Goal: Task Accomplishment & Management: Manage account settings

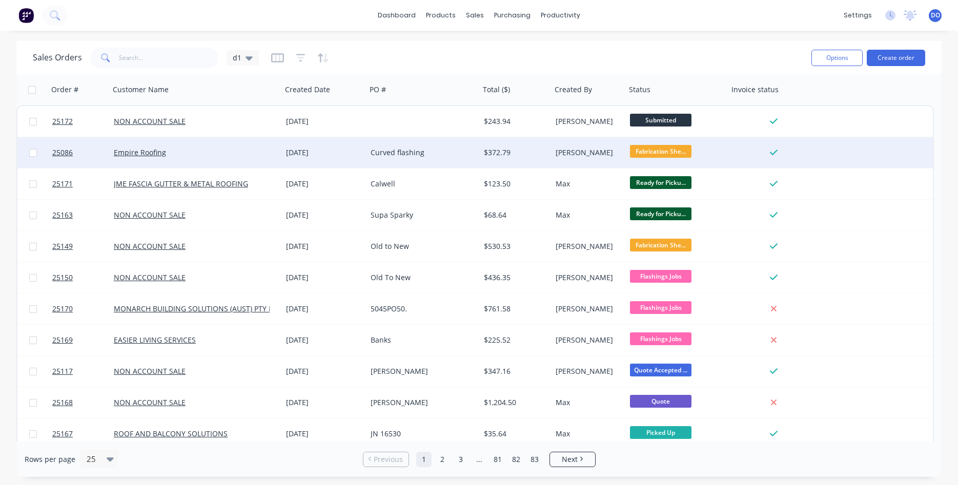
click at [311, 152] on div "[DATE]" at bounding box center [324, 153] width 76 height 10
click at [158, 151] on link "Empire Roofing" at bounding box center [140, 153] width 52 height 10
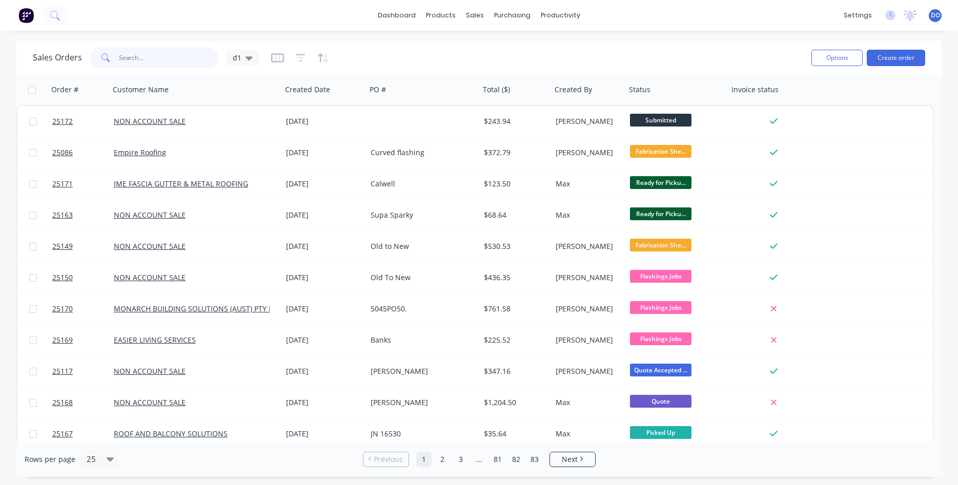
click at [152, 60] on input "text" at bounding box center [169, 58] width 100 height 20
type input "empire"
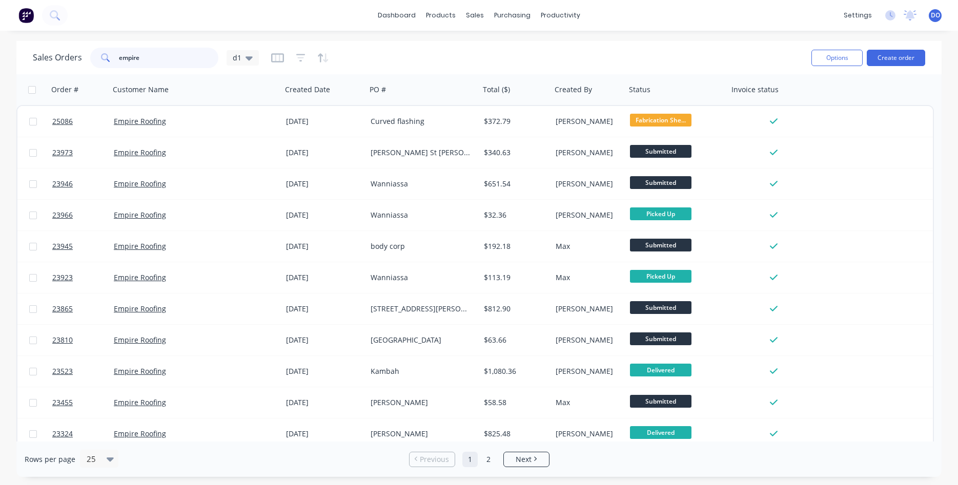
drag, startPoint x: 145, startPoint y: 59, endPoint x: 75, endPoint y: 56, distance: 69.2
click at [119, 56] on input "empire" at bounding box center [169, 58] width 100 height 20
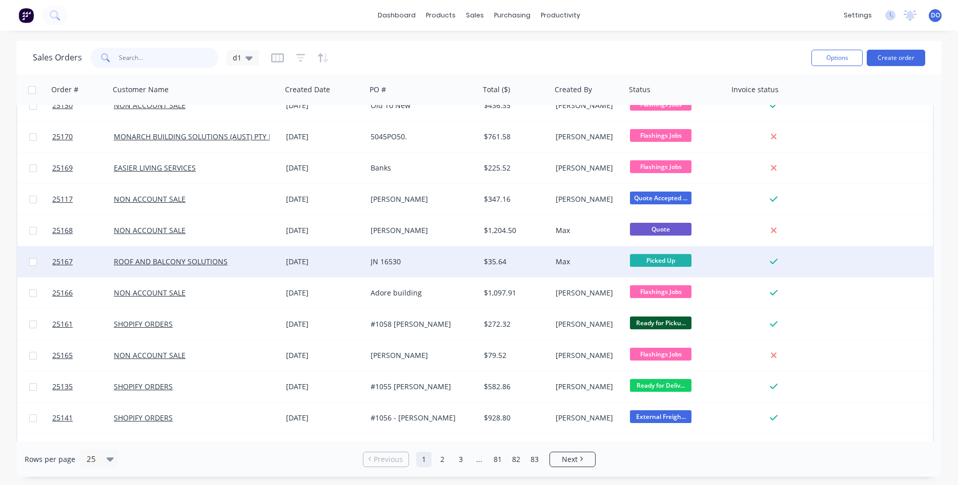
scroll to position [175, 0]
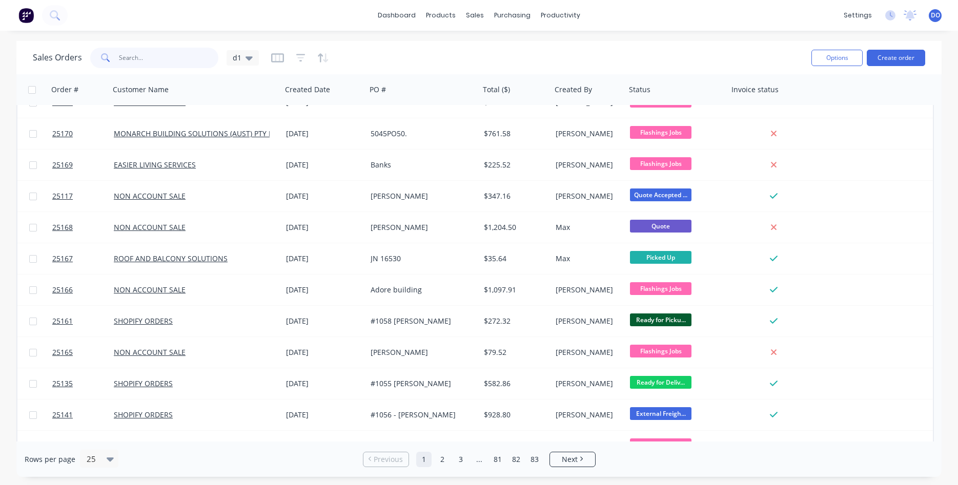
click at [145, 60] on input "text" at bounding box center [169, 58] width 100 height 20
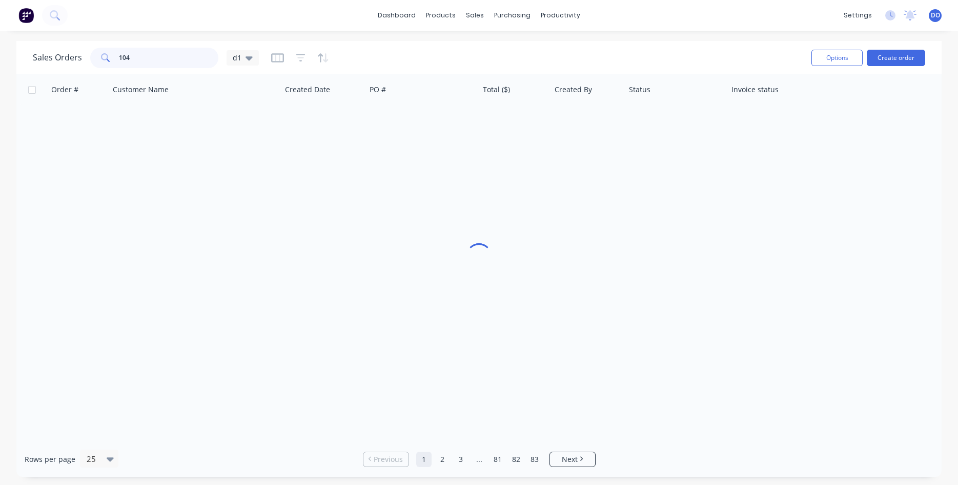
scroll to position [0, 0]
type input "1"
type input "0"
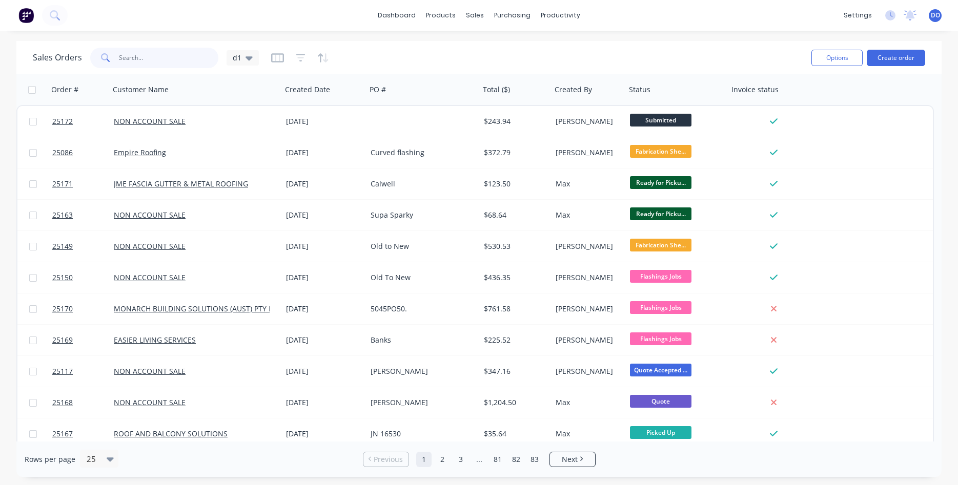
click at [138, 61] on input "text" at bounding box center [169, 58] width 100 height 20
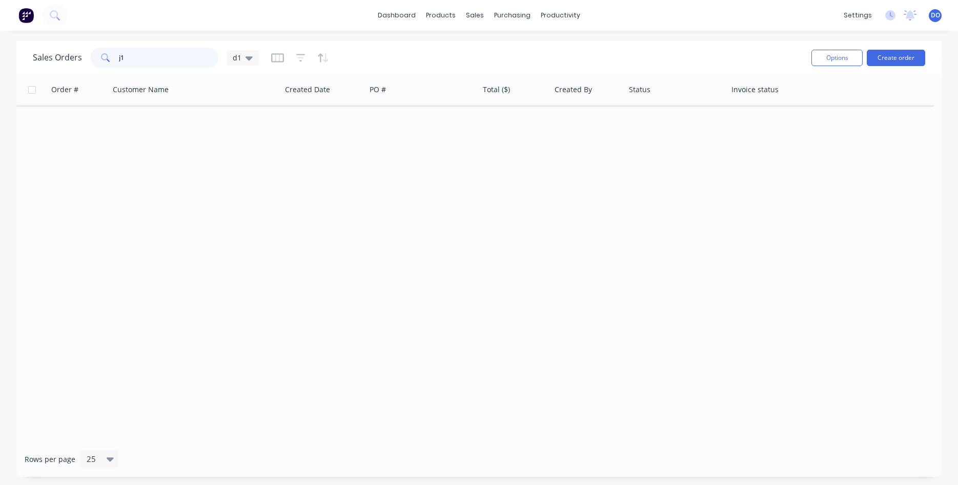
type input "j"
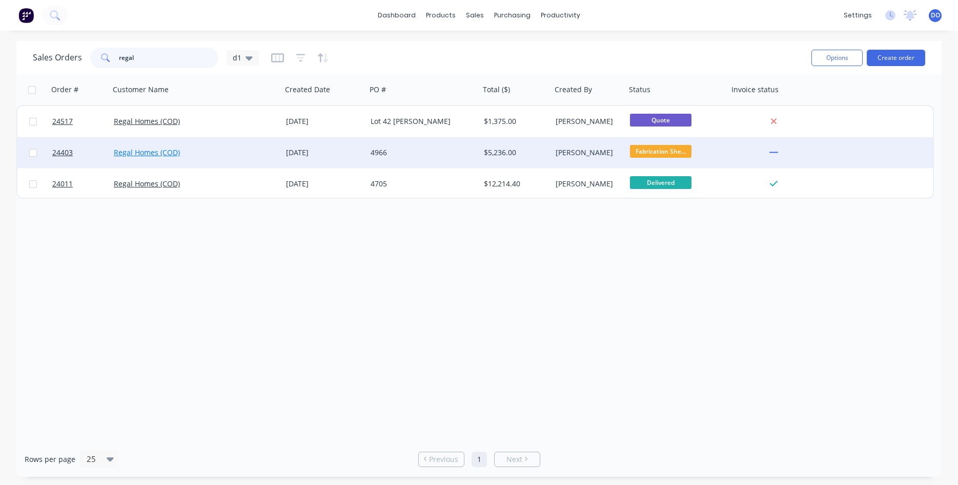
type input "regal"
click at [154, 155] on link "Regal Homes (COD)" at bounding box center [147, 153] width 66 height 10
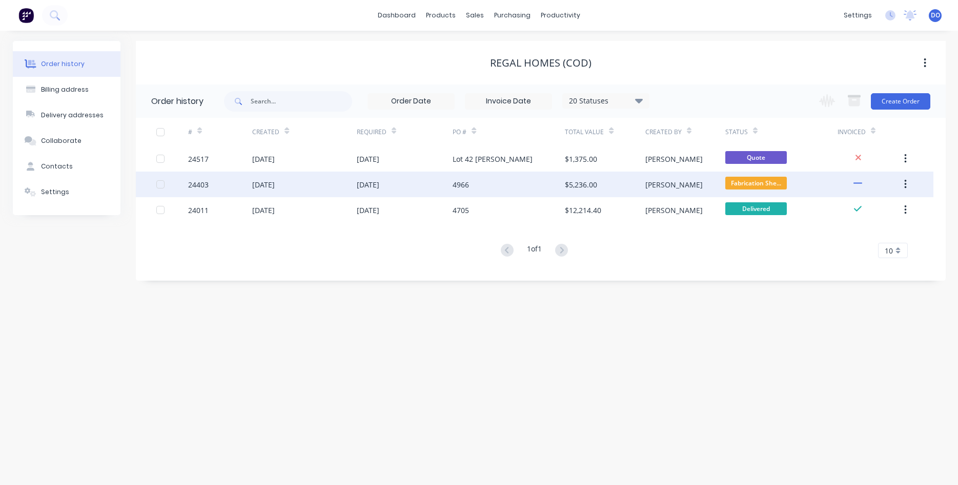
click at [561, 186] on div "4966" at bounding box center [508, 185] width 112 height 26
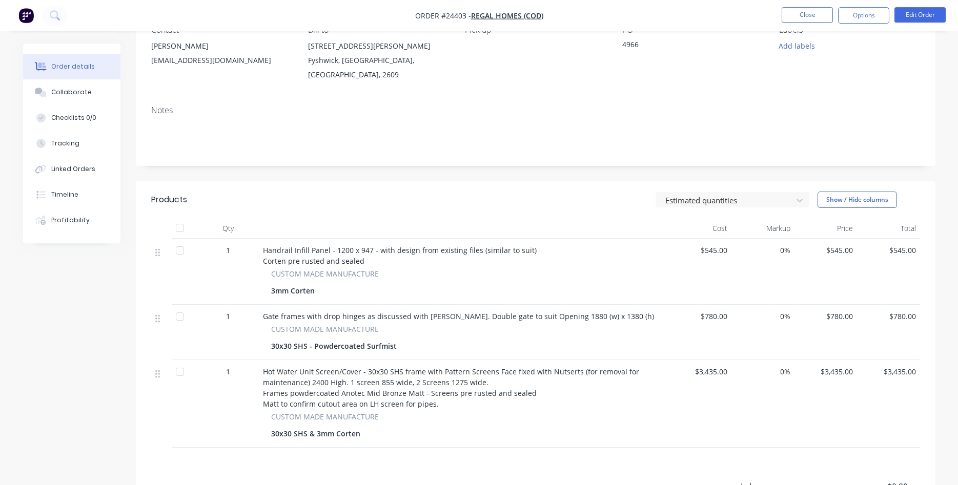
scroll to position [105, 0]
click at [181, 315] on div at bounding box center [180, 315] width 20 height 20
click at [808, 14] on button "Close" at bounding box center [806, 14] width 51 height 15
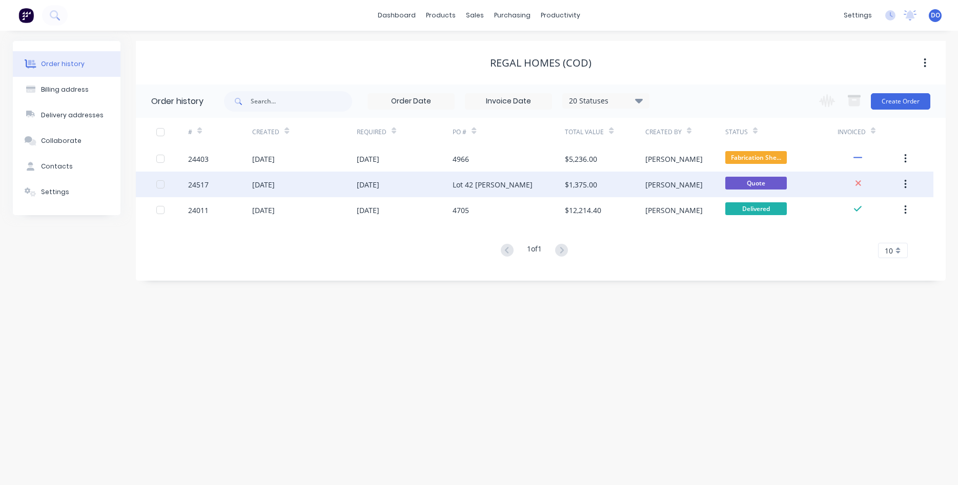
click at [471, 187] on div "Lot 42 Jerra" at bounding box center [492, 184] width 80 height 11
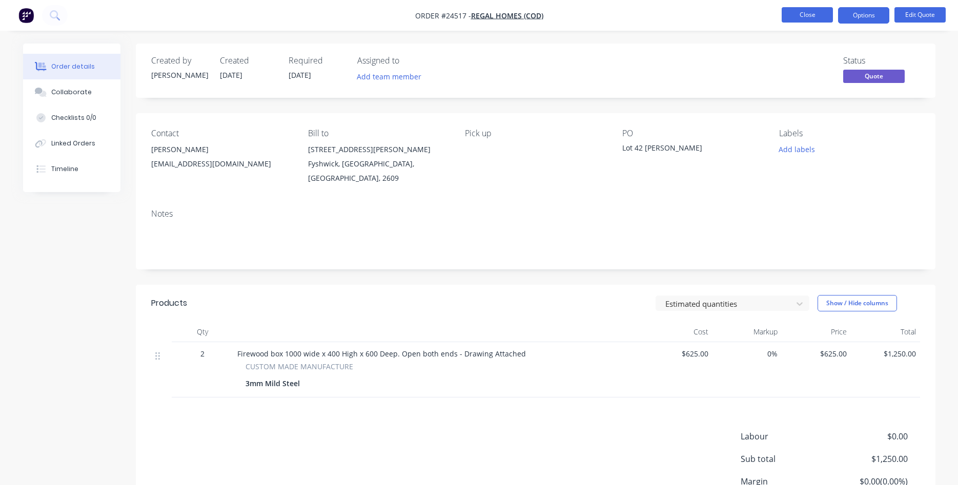
click at [801, 17] on button "Close" at bounding box center [806, 14] width 51 height 15
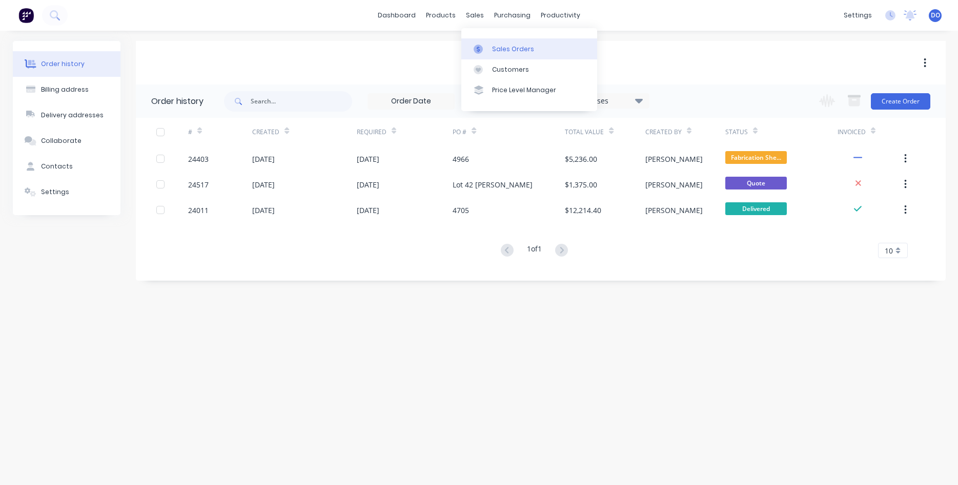
click at [499, 46] on div "Sales Orders" at bounding box center [513, 49] width 42 height 9
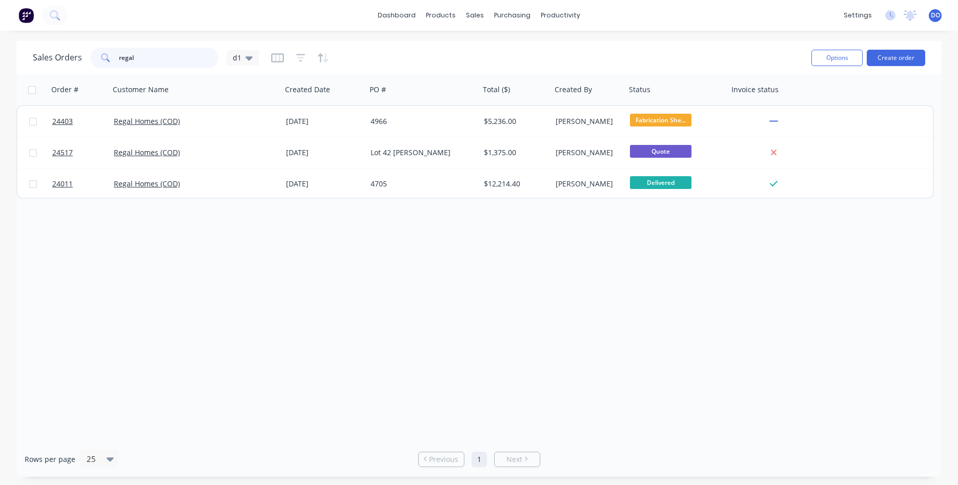
drag, startPoint x: 150, startPoint y: 51, endPoint x: 67, endPoint y: 42, distance: 83.5
click at [119, 48] on input "regal" at bounding box center [169, 58] width 100 height 20
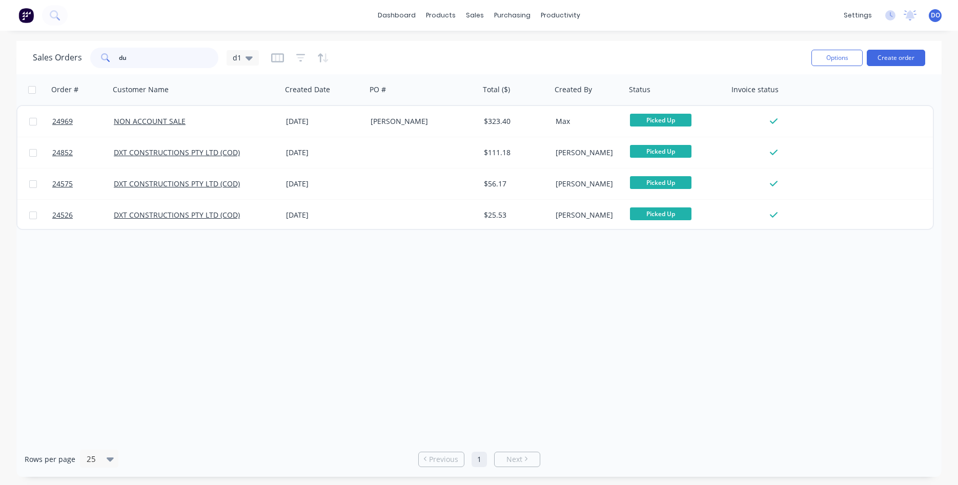
type input "d"
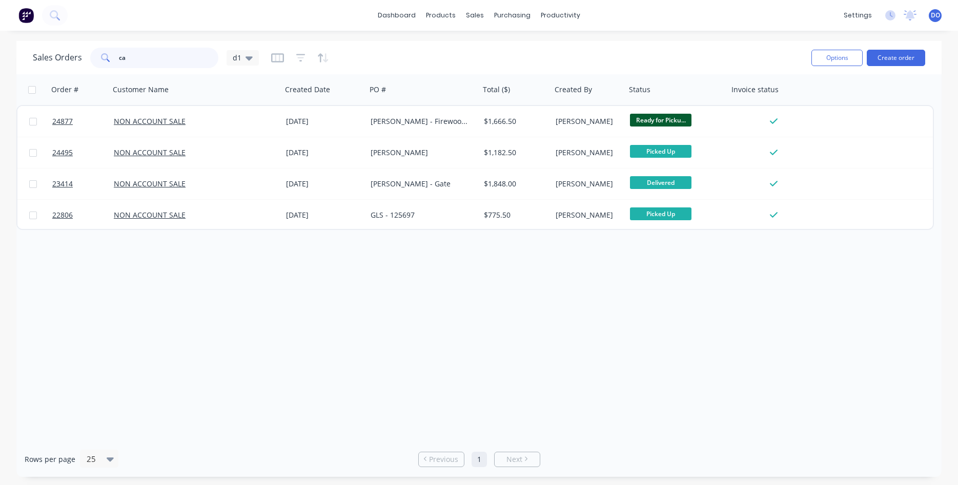
type input "c"
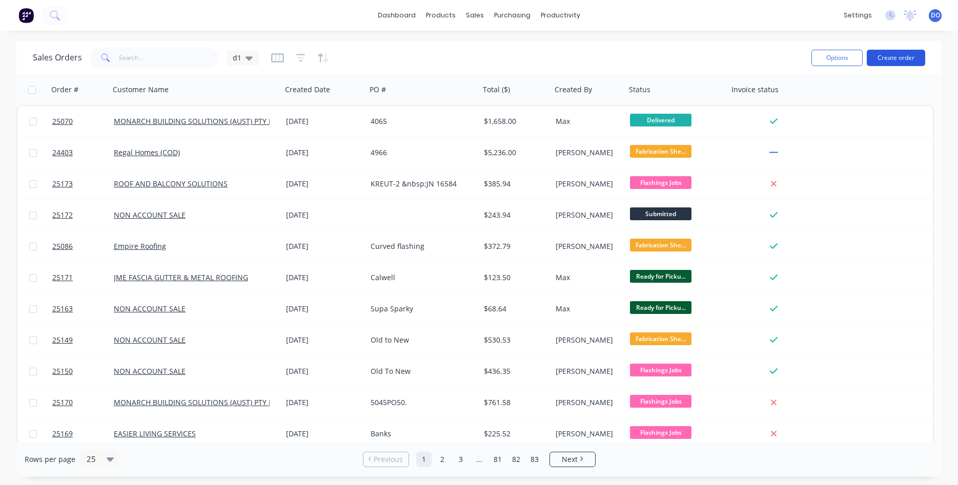
click at [893, 60] on button "Create order" at bounding box center [896, 58] width 58 height 16
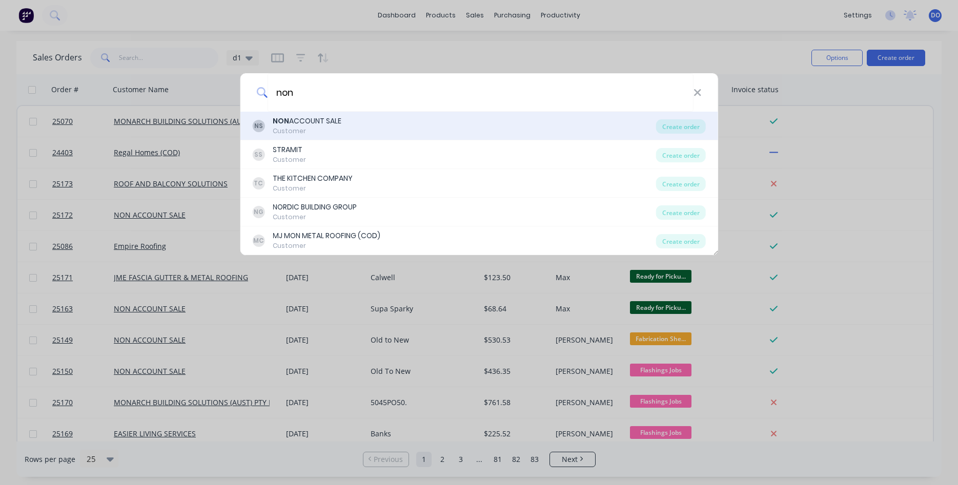
type input "non"
click at [367, 123] on div "NS NON ACCOUNT SALE Customer" at bounding box center [454, 126] width 404 height 20
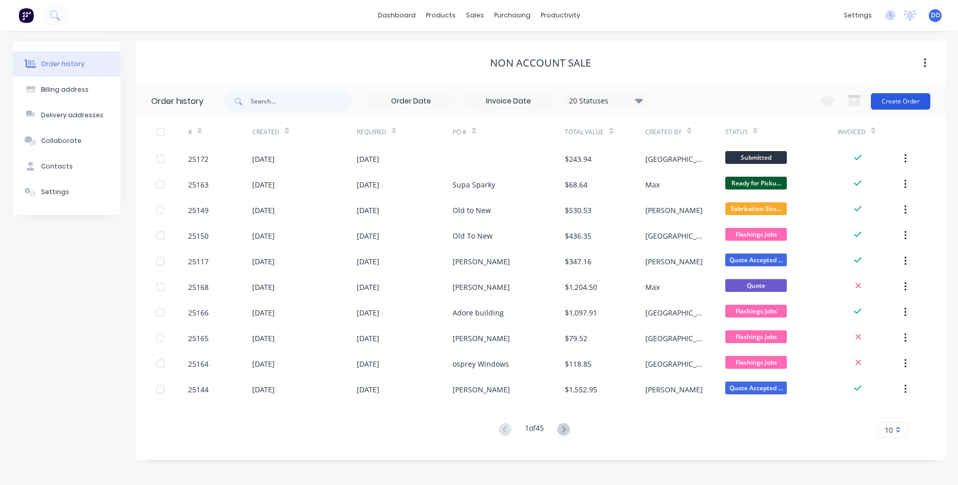
click at [896, 97] on button "Create Order" at bounding box center [900, 101] width 59 height 16
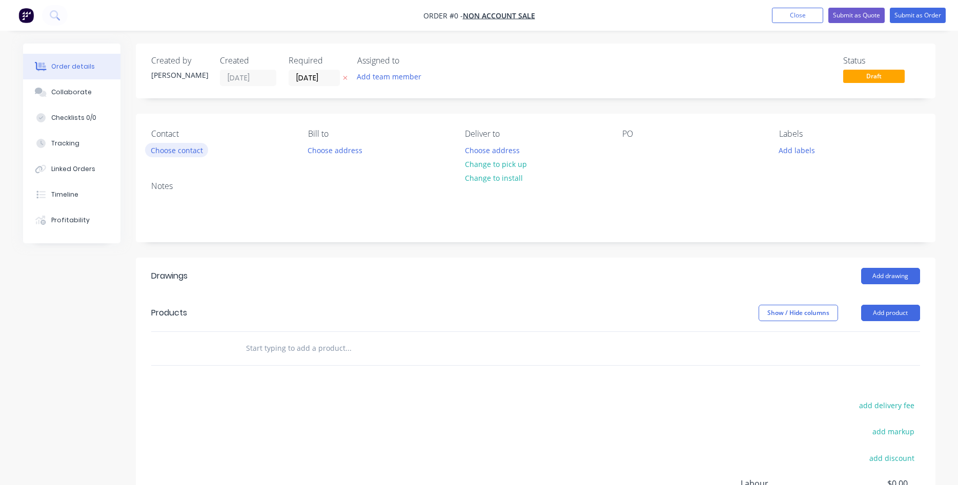
click at [171, 150] on button "Choose contact" at bounding box center [176, 150] width 63 height 14
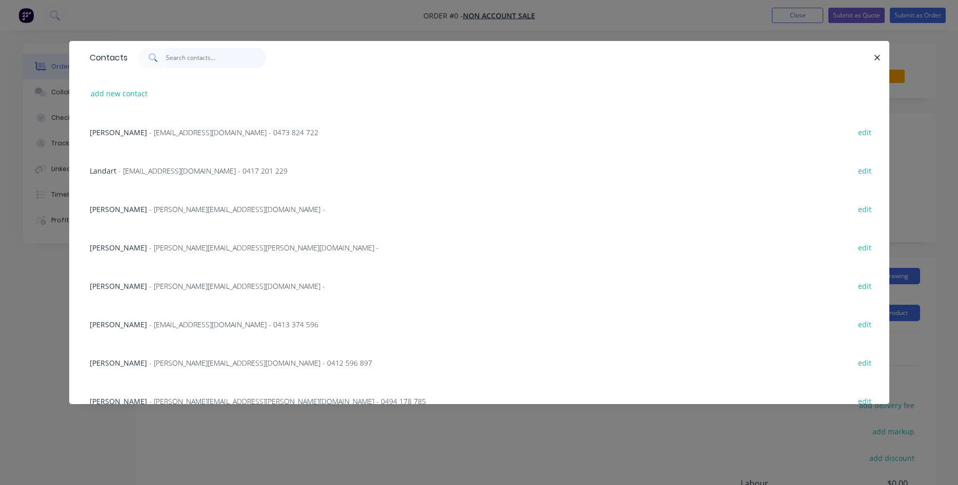
click at [184, 54] on input "text" at bounding box center [216, 58] width 100 height 20
type input "f"
type input "h"
type input "H"
click at [116, 90] on button "add new contact" at bounding box center [120, 94] width 68 height 14
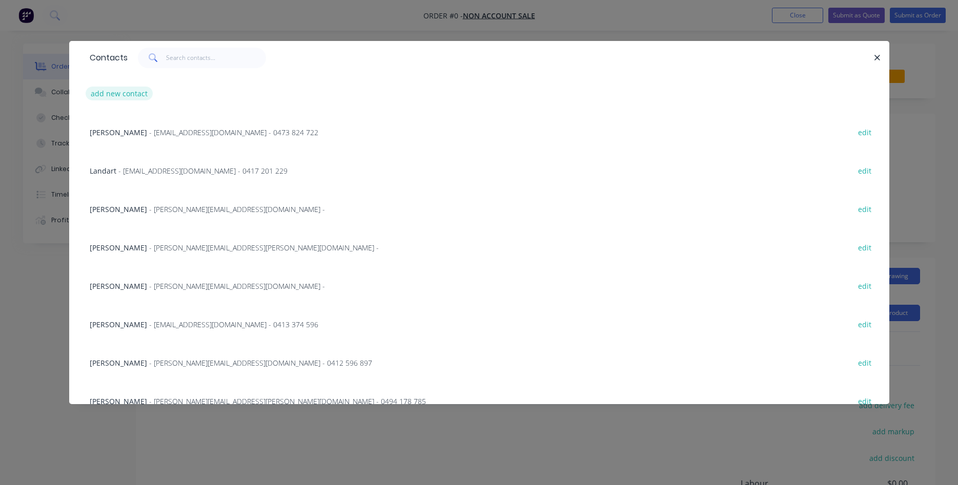
select select "AU"
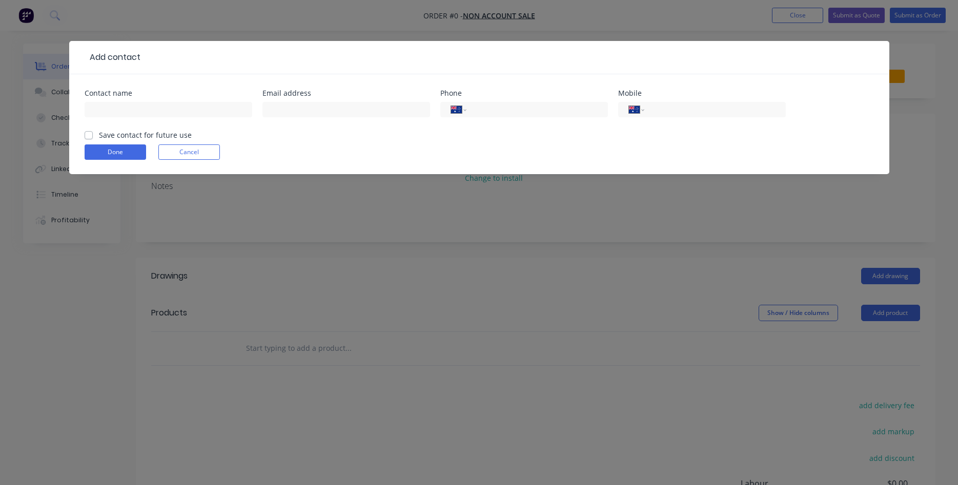
scroll to position [142, 0]
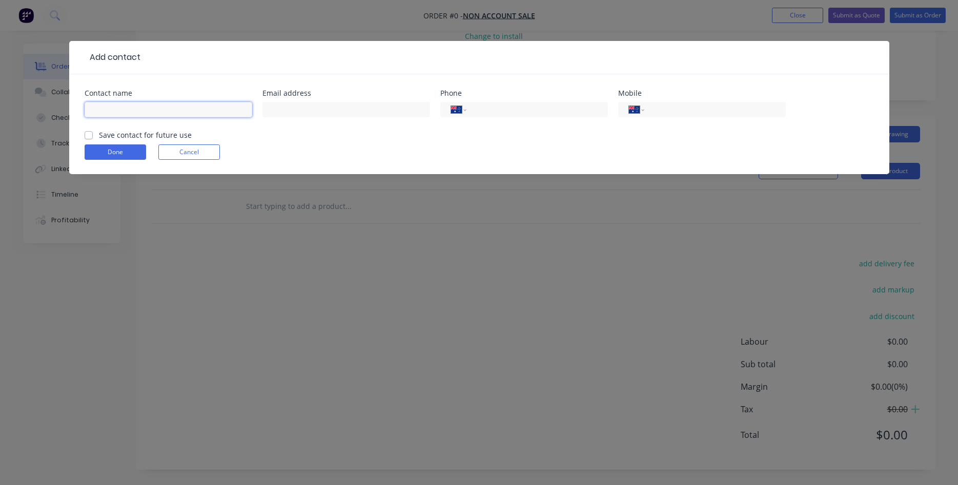
click at [135, 116] on input "text" at bounding box center [169, 109] width 168 height 15
type input "Helen Hesse-Patching"
click at [288, 111] on input "text" at bounding box center [346, 109] width 168 height 15
type input "patching@y7mail.com"
click at [666, 112] on input "tel" at bounding box center [712, 110] width 123 height 12
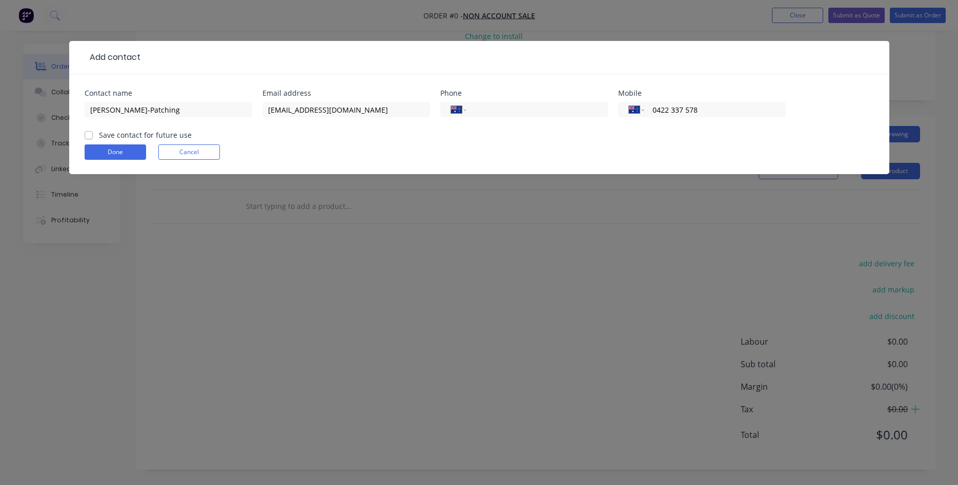
type input "0422 337 578"
click at [99, 137] on label "Save contact for future use" at bounding box center [145, 135] width 93 height 11
click at [86, 137] on input "Save contact for future use" at bounding box center [89, 135] width 8 height 10
checkbox input "true"
click at [110, 154] on button "Done" at bounding box center [115, 152] width 61 height 15
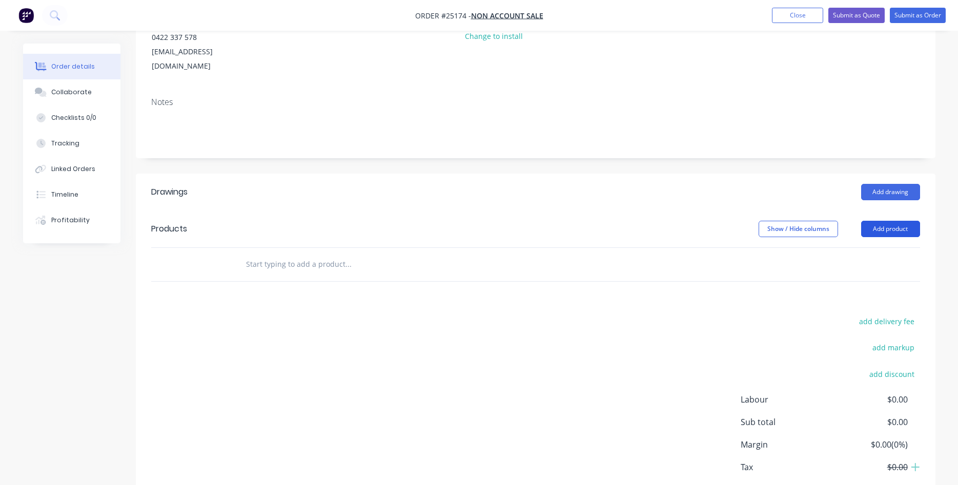
click at [883, 221] on button "Add product" at bounding box center [890, 229] width 59 height 16
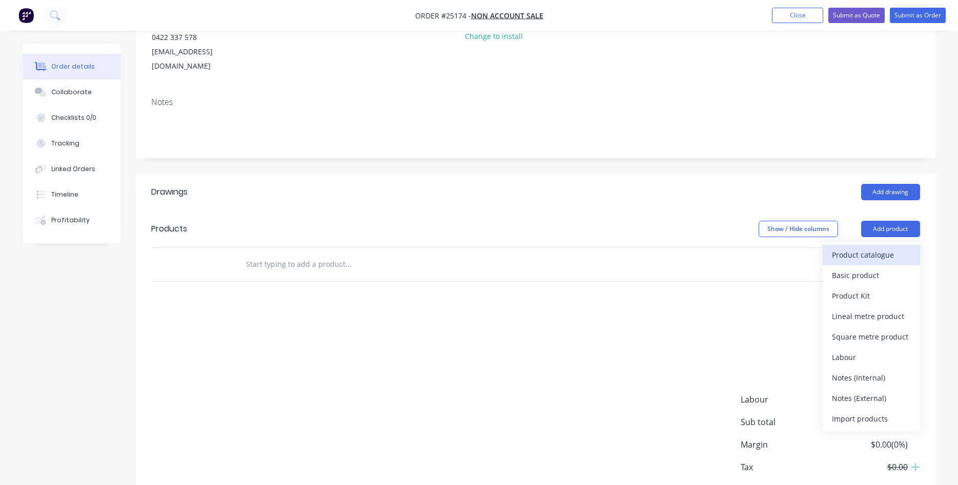
click at [862, 248] on div "Product catalogue" at bounding box center [871, 255] width 79 height 15
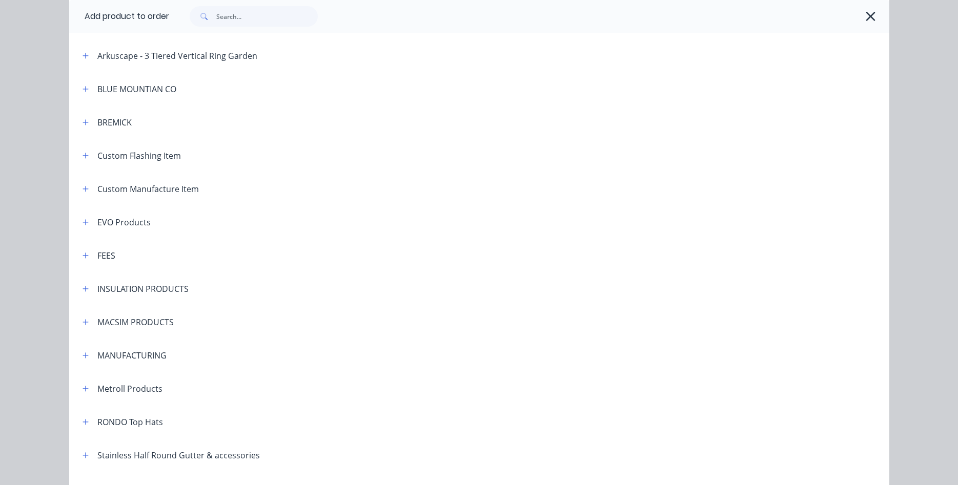
scroll to position [526, 0]
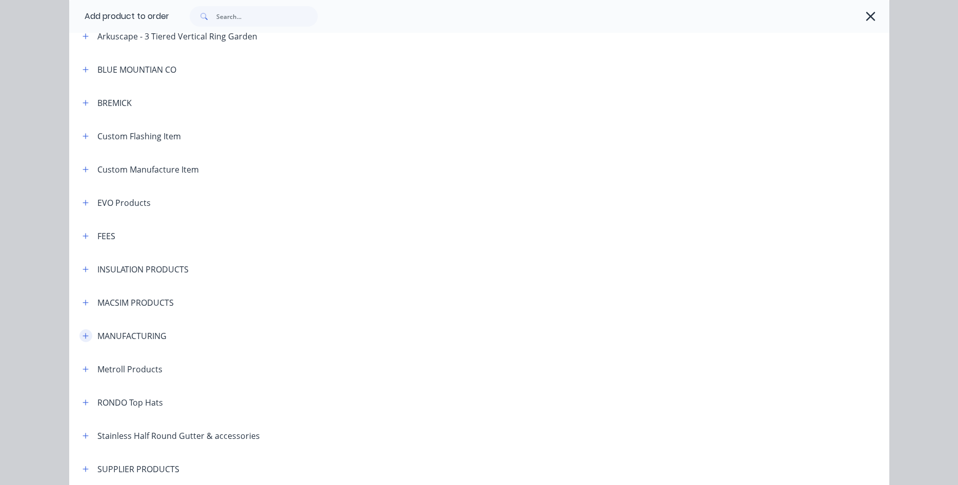
click at [87, 337] on icon "button" at bounding box center [86, 336] width 6 height 7
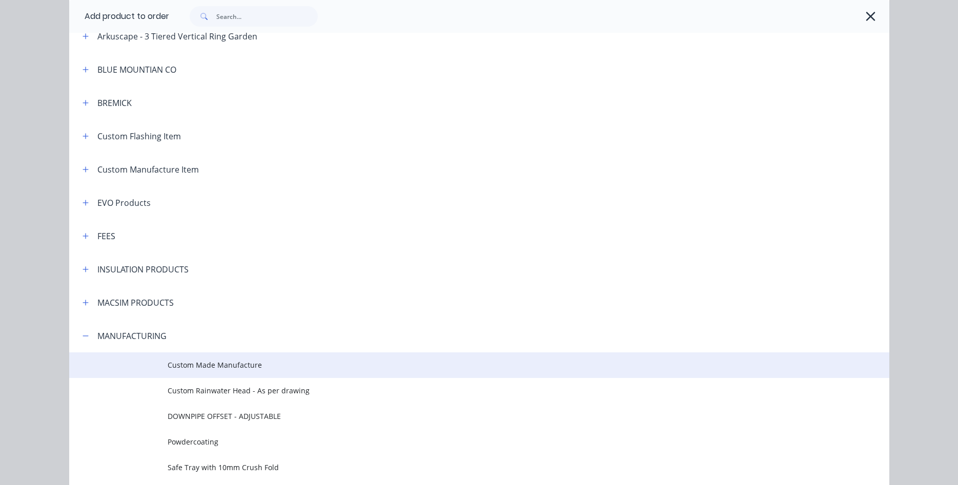
click at [220, 370] on span "Custom Made Manufacture" at bounding box center [456, 365] width 577 height 11
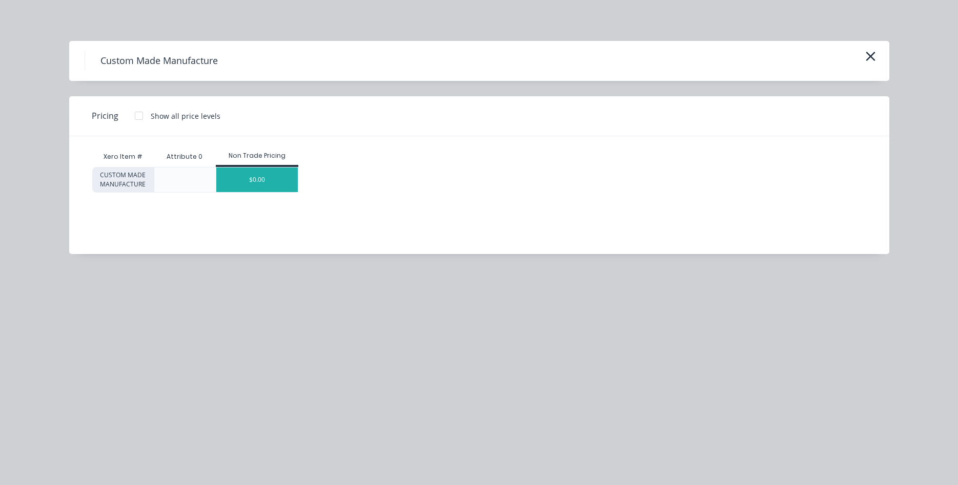
click at [263, 186] on div "$0.00" at bounding box center [256, 180] width 81 height 25
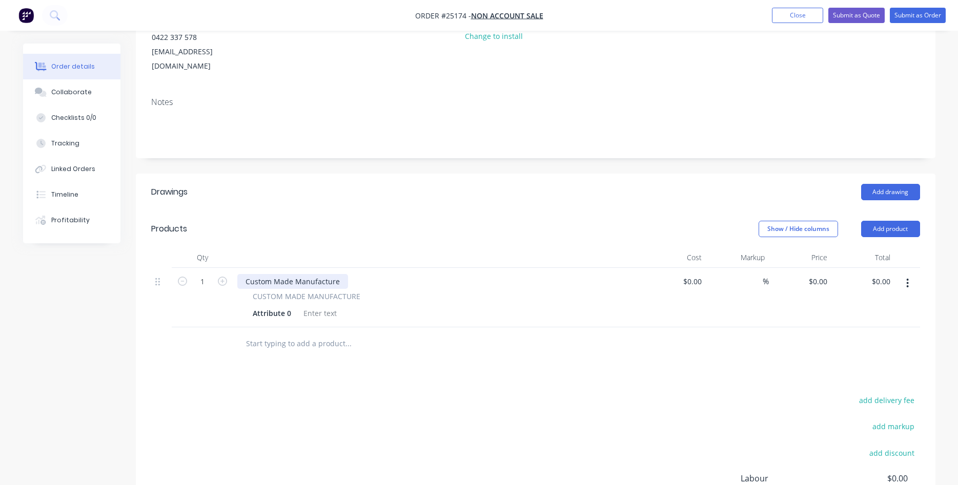
click at [338, 274] on div "Custom Made Manufacture" at bounding box center [292, 281] width 111 height 15
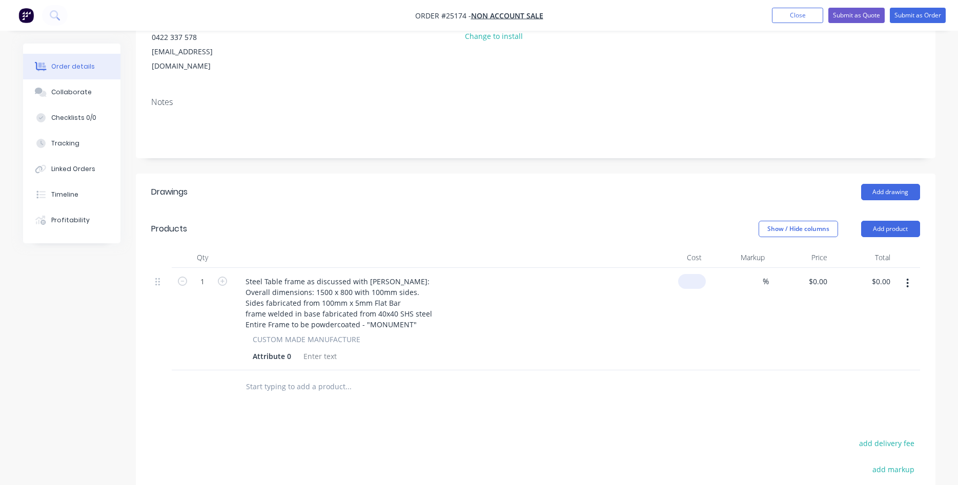
click at [695, 274] on input at bounding box center [694, 281] width 24 height 15
type input "$1,810.00"
click at [709, 289] on div "%" at bounding box center [737, 319] width 63 height 102
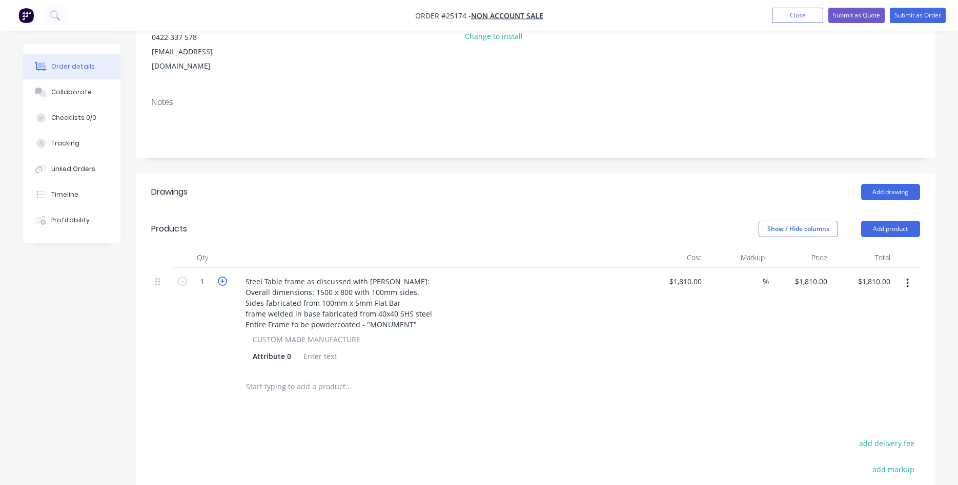
click at [224, 277] on icon "button" at bounding box center [222, 281] width 9 height 9
type input "2"
type input "$3,620.00"
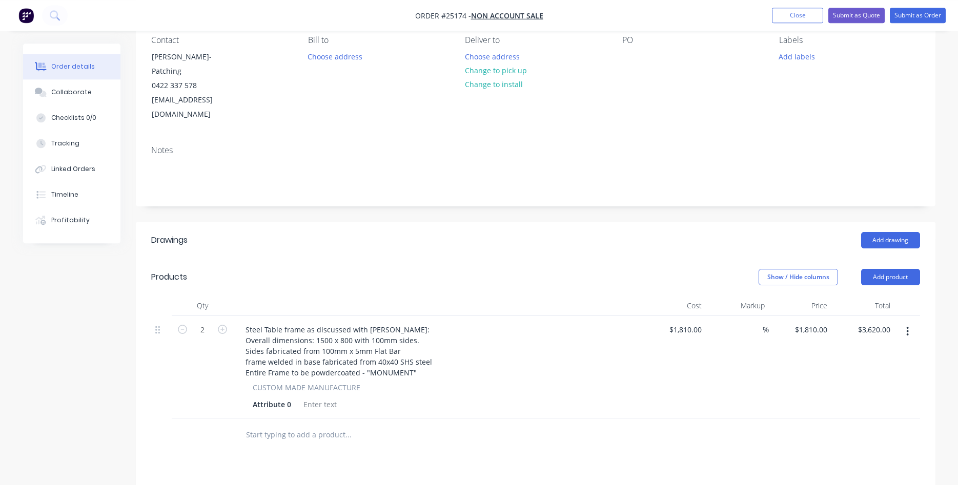
scroll to position [84, 0]
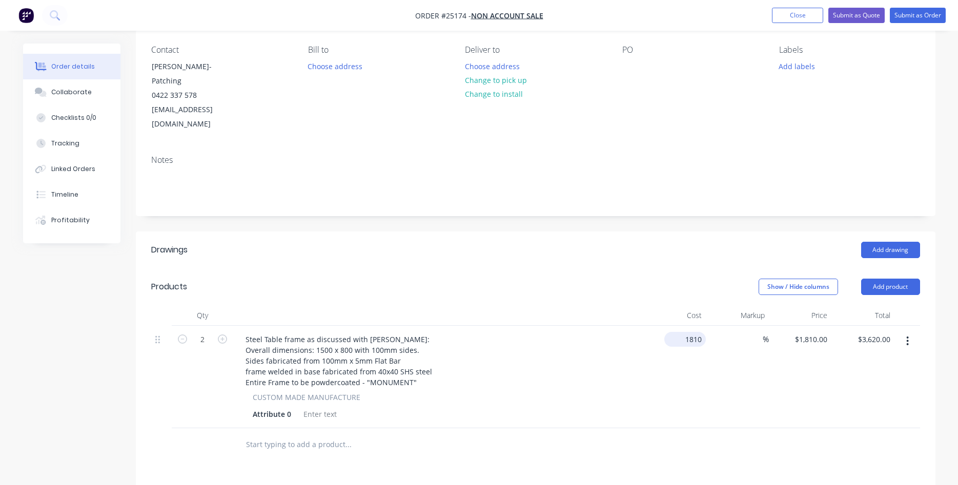
click at [687, 332] on input "1810" at bounding box center [686, 339] width 37 height 15
type input "$1,855.00"
type input "$3,710.00"
click at [566, 392] on div "CUSTOM MADE MANUFACTURE" at bounding box center [438, 397] width 371 height 11
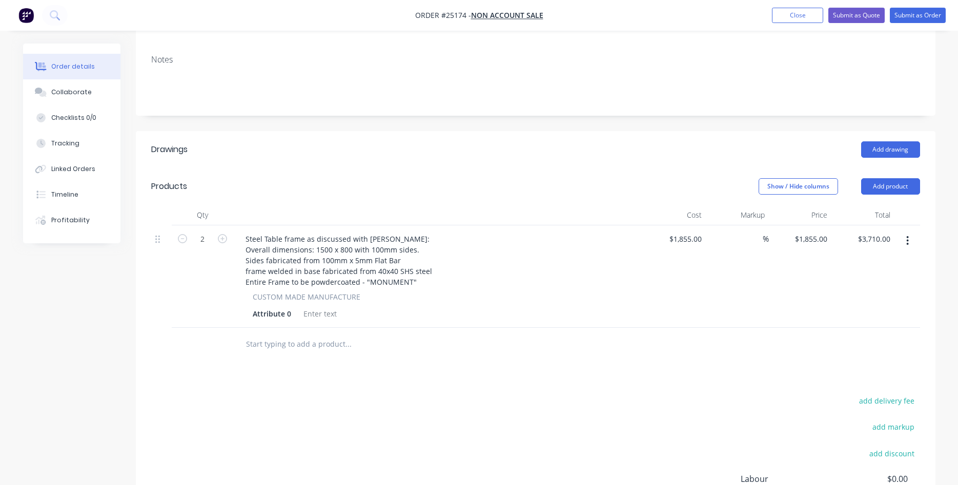
scroll to position [189, 0]
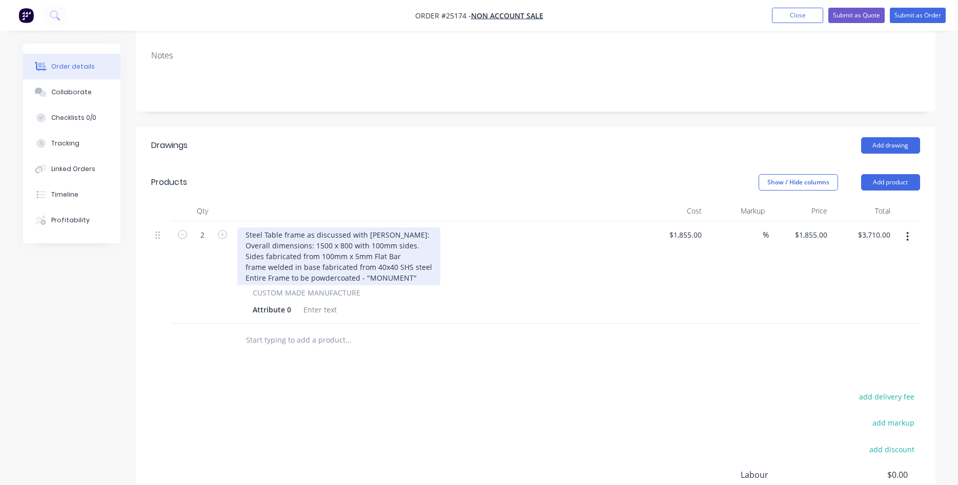
click at [352, 228] on div "Steel Table frame as discussed with Gary: Overall dimensions: 1500 x 800 with 1…" at bounding box center [338, 257] width 203 height 58
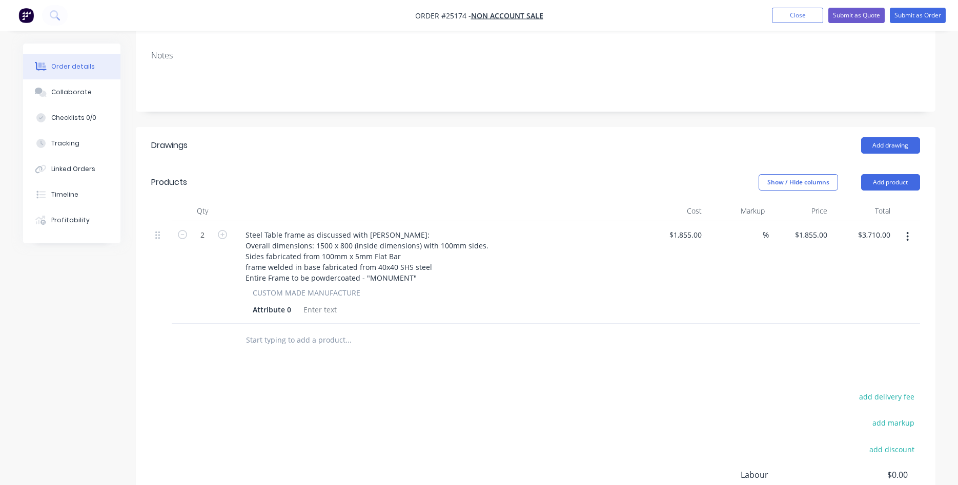
click at [525, 251] on div "Steel Table frame as discussed with Gary: Overall dimensions: 1500 x 800 (insid…" at bounding box center [438, 257] width 402 height 58
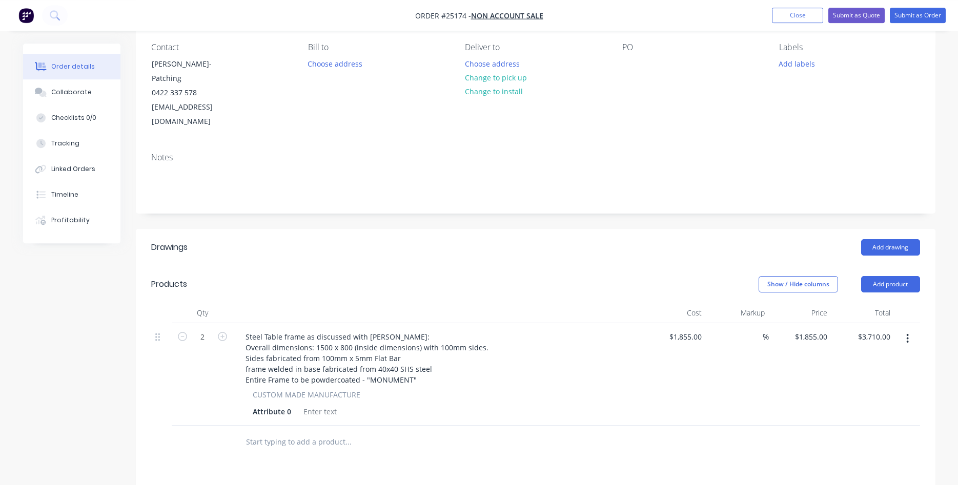
scroll to position [0, 0]
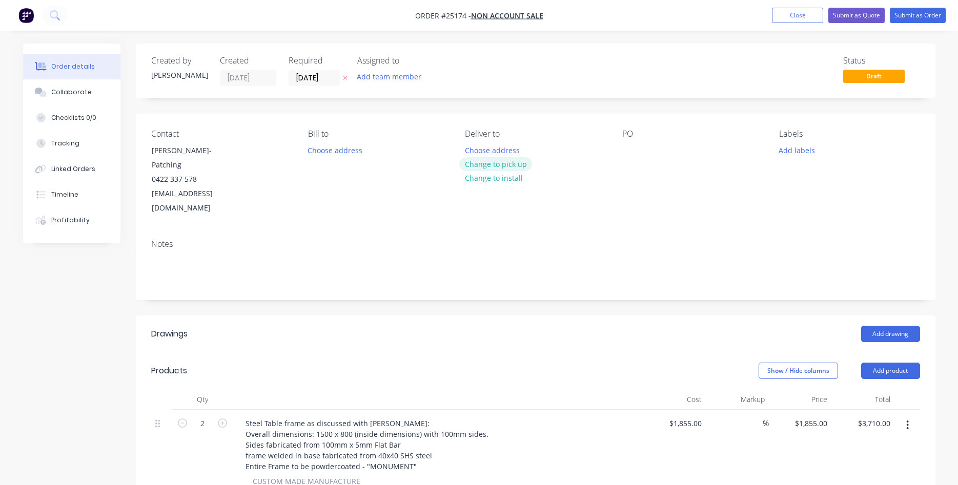
click at [500, 167] on button "Change to pick up" at bounding box center [495, 164] width 73 height 14
click at [629, 149] on div at bounding box center [630, 150] width 16 height 15
click at [851, 15] on button "Submit as Quote" at bounding box center [856, 15] width 56 height 15
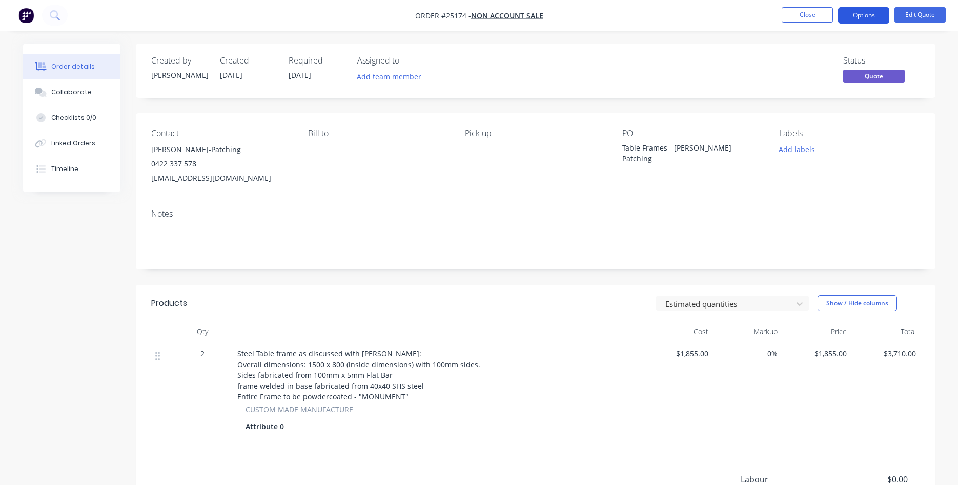
click at [858, 15] on button "Options" at bounding box center [863, 15] width 51 height 16
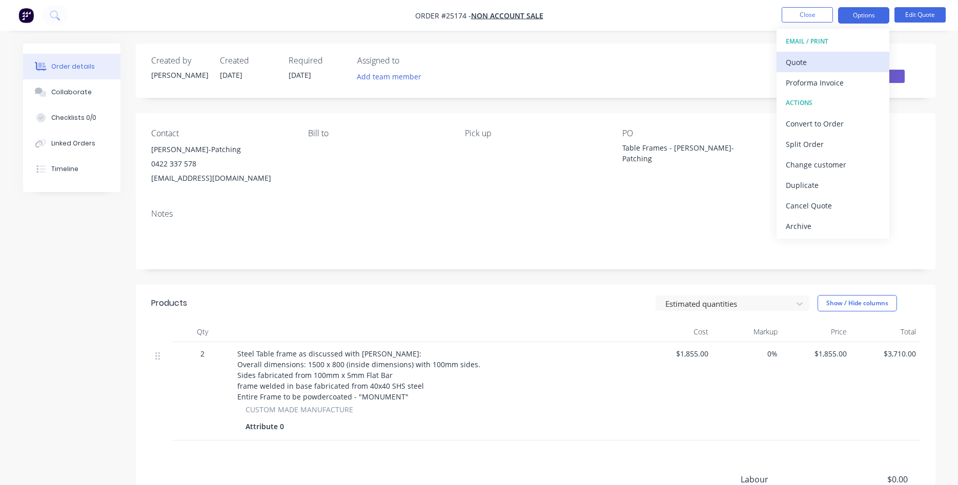
click at [804, 64] on div "Quote" at bounding box center [833, 62] width 94 height 15
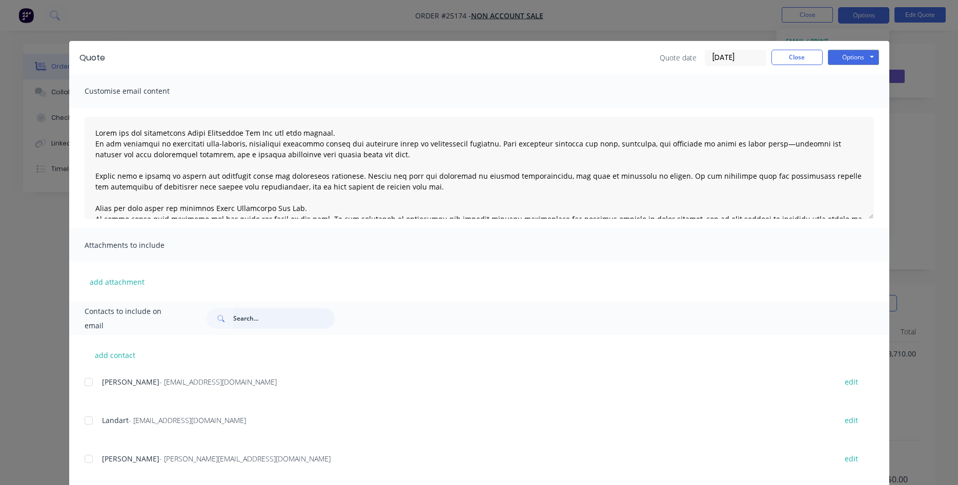
click at [251, 323] on input "text" at bounding box center [283, 318] width 101 height 20
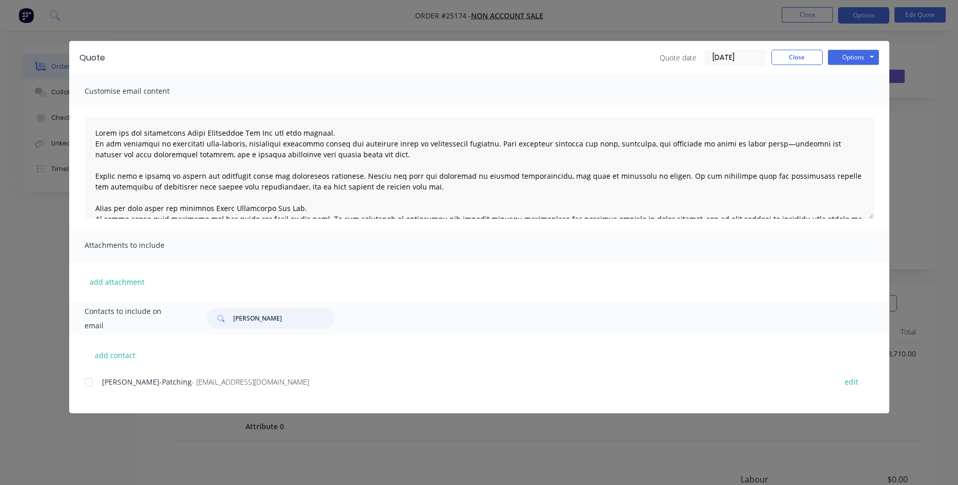
click at [88, 385] on div at bounding box center [88, 382] width 20 height 20
type input "helen hess"
click at [859, 55] on button "Options" at bounding box center [853, 57] width 51 height 15
click at [852, 105] on button "Email" at bounding box center [861, 109] width 66 height 17
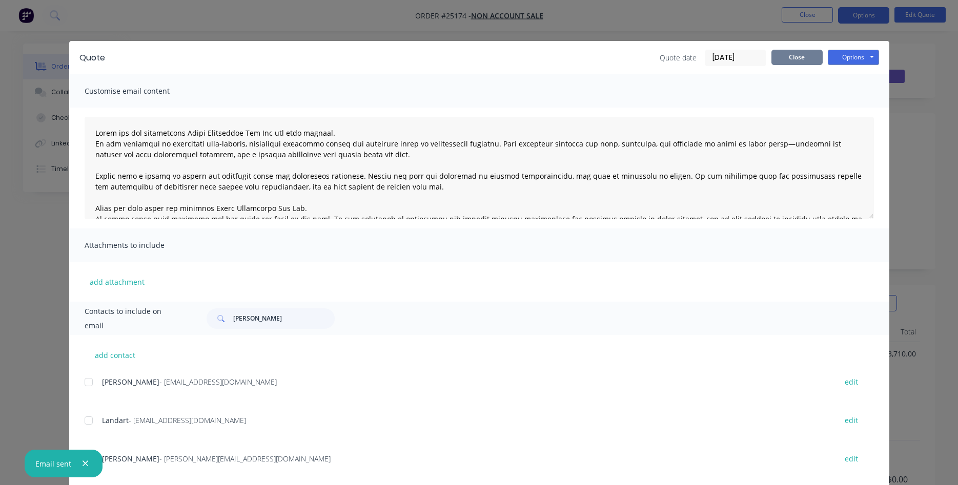
click at [791, 52] on button "Close" at bounding box center [796, 57] width 51 height 15
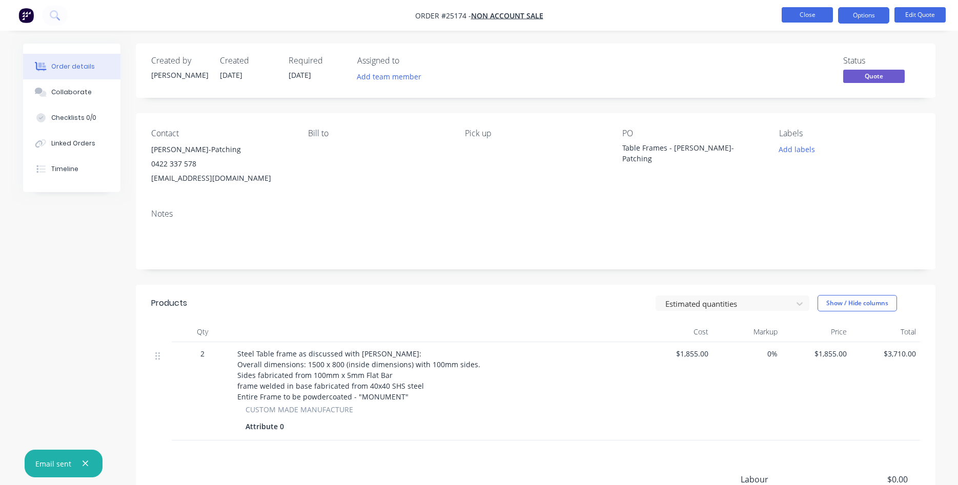
click at [810, 13] on button "Close" at bounding box center [806, 14] width 51 height 15
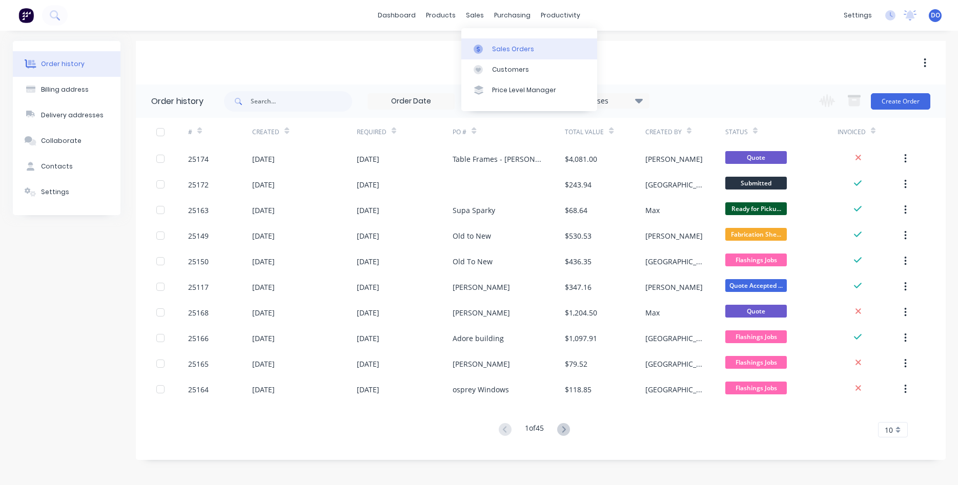
click at [520, 46] on div "Sales Orders" at bounding box center [513, 49] width 42 height 9
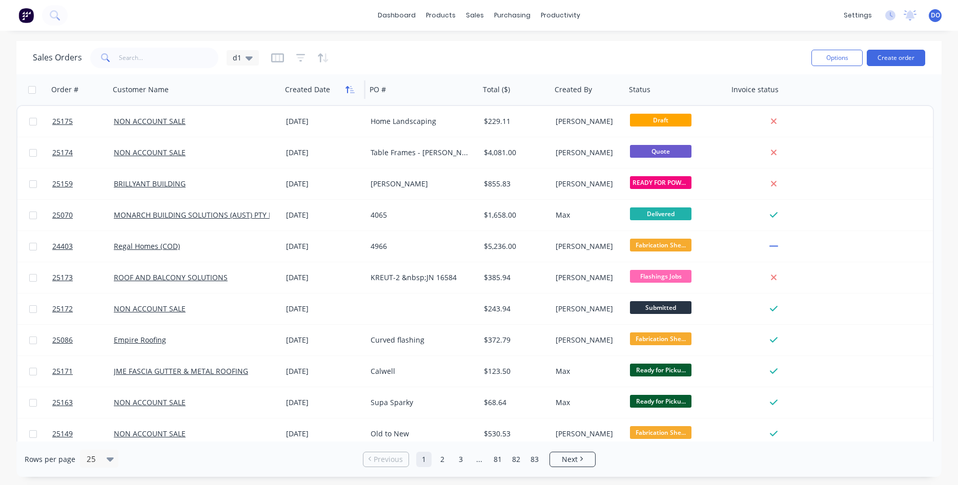
click at [351, 89] on icon "button" at bounding box center [352, 89] width 5 height 7
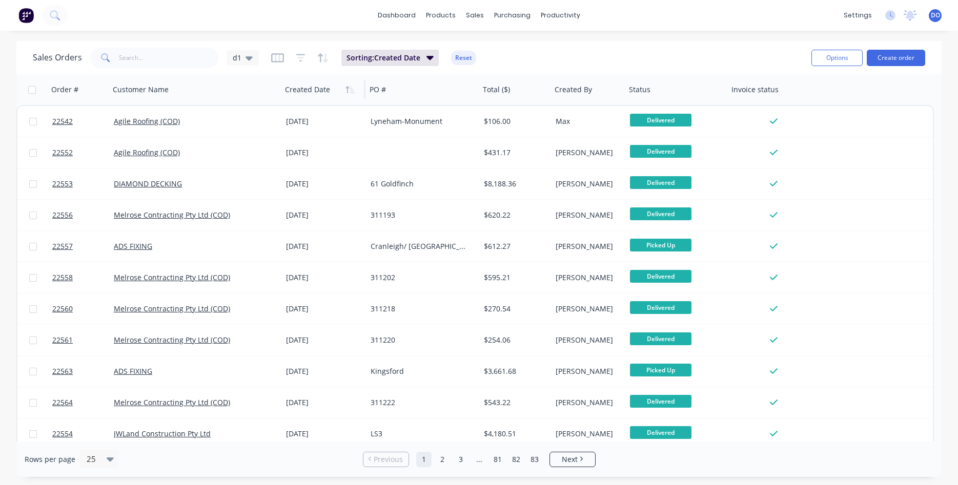
click at [351, 89] on icon "button" at bounding box center [352, 89] width 5 height 7
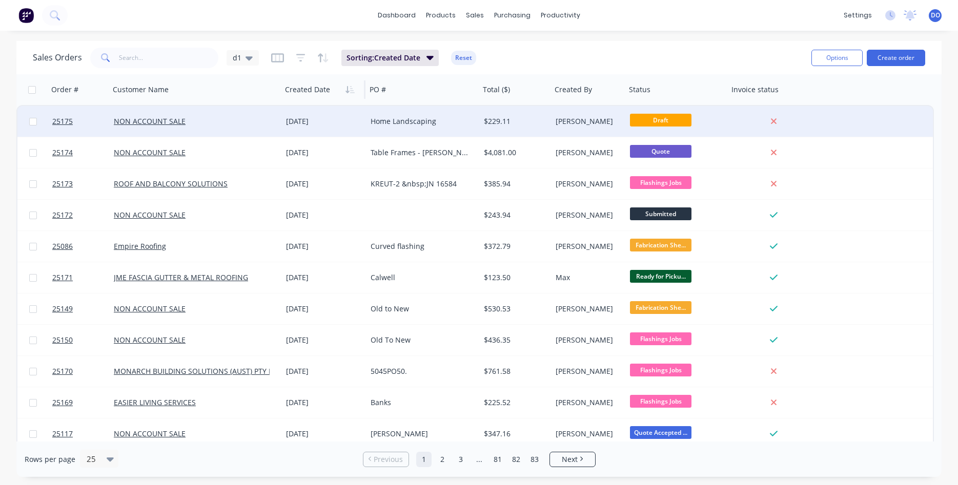
click at [380, 128] on div "Home Landscaping" at bounding box center [422, 121] width 113 height 31
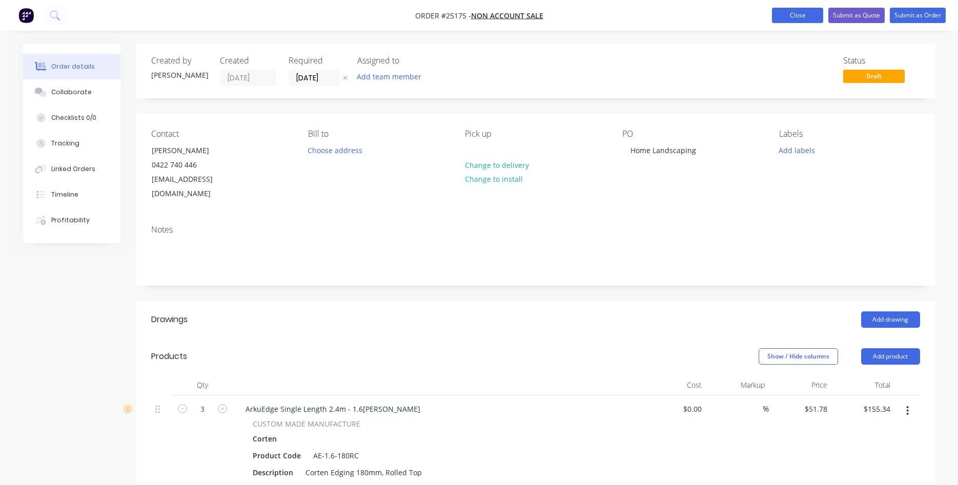
click at [806, 20] on button "Close" at bounding box center [797, 15] width 51 height 15
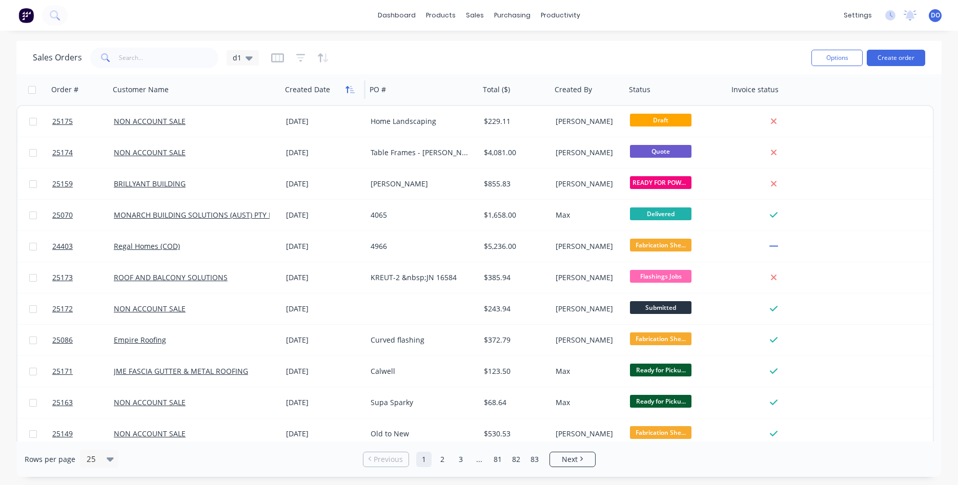
click at [344, 87] on button "button" at bounding box center [349, 89] width 15 height 15
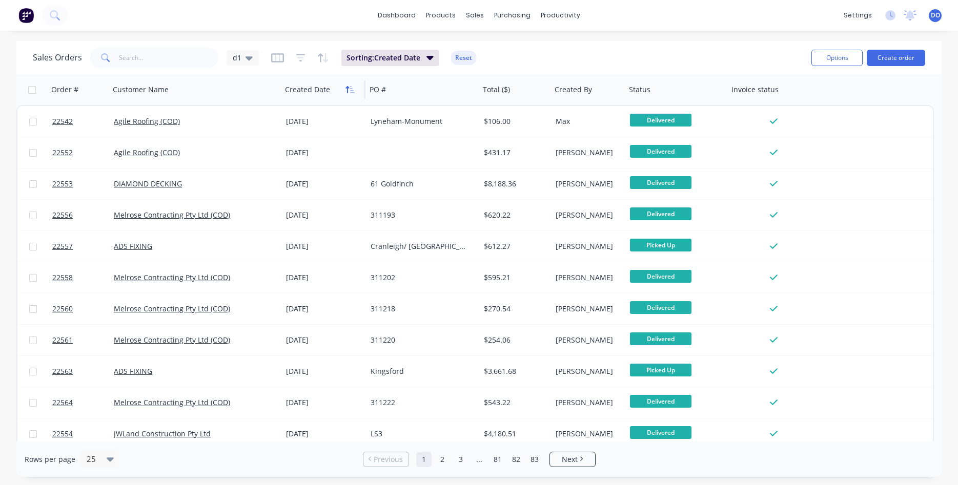
click at [346, 88] on icon "button" at bounding box center [347, 89] width 4 height 7
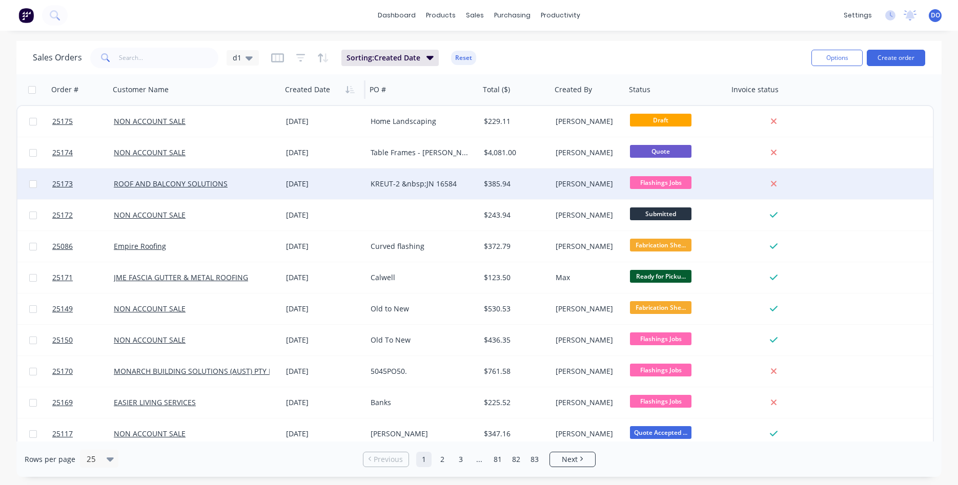
click at [442, 183] on div "KREUT-2 &nbsp;JN 16584" at bounding box center [420, 184] width 100 height 10
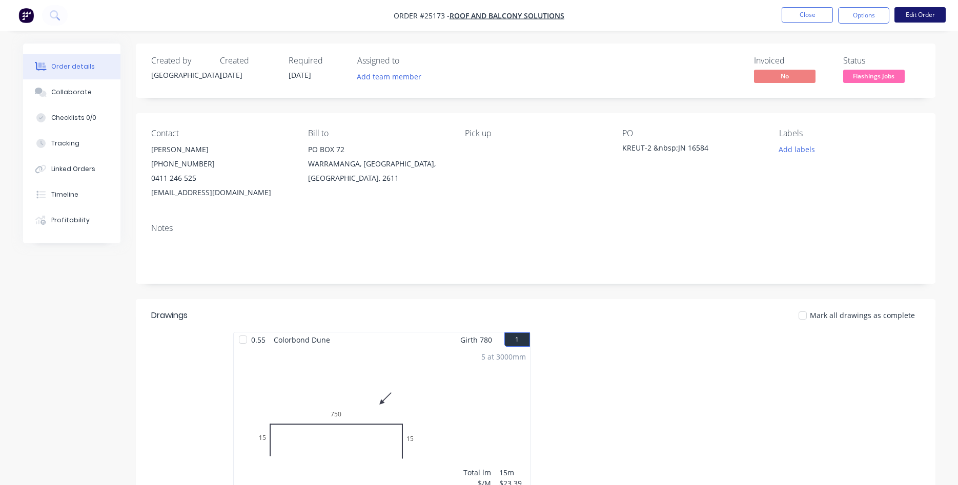
click at [919, 16] on button "Edit Order" at bounding box center [919, 14] width 51 height 15
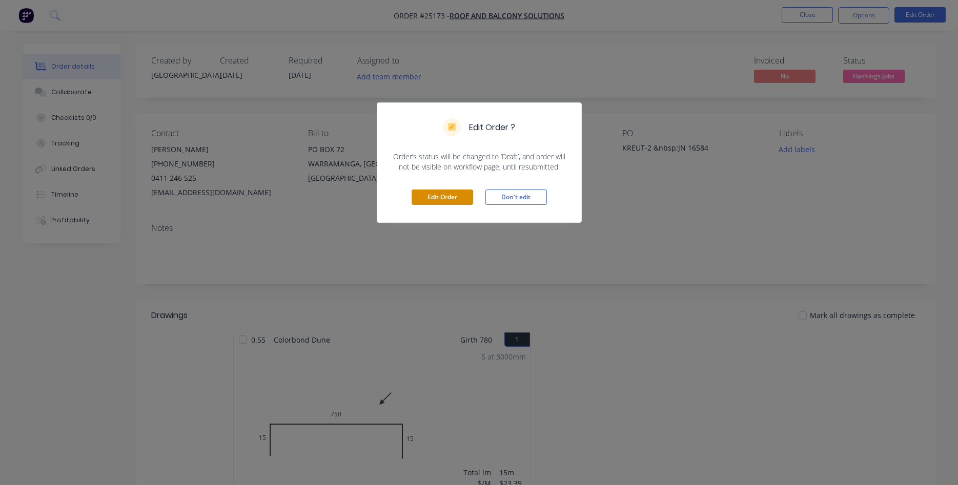
click at [455, 199] on button "Edit Order" at bounding box center [441, 197] width 61 height 15
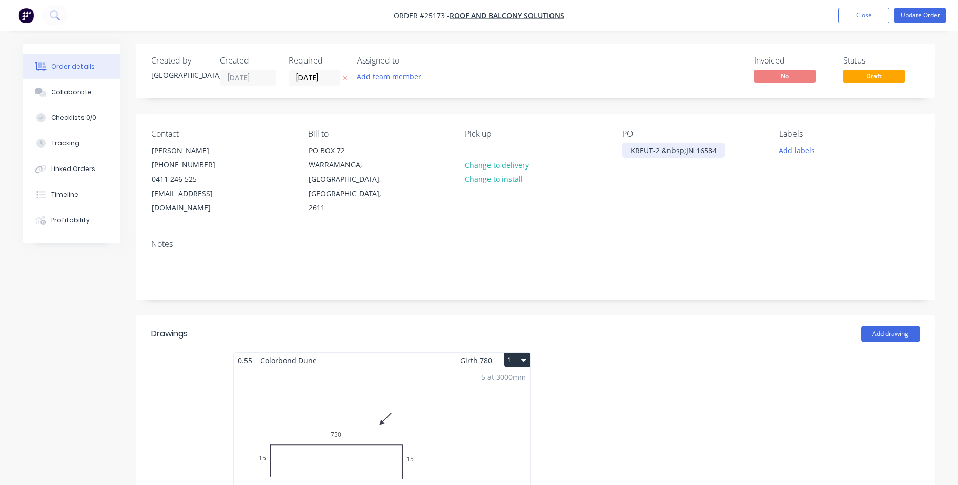
click at [686, 150] on div "KREUT-2 &nbsp;JN 16584" at bounding box center [673, 150] width 102 height 15
click at [920, 16] on button "Update Order" at bounding box center [919, 15] width 51 height 15
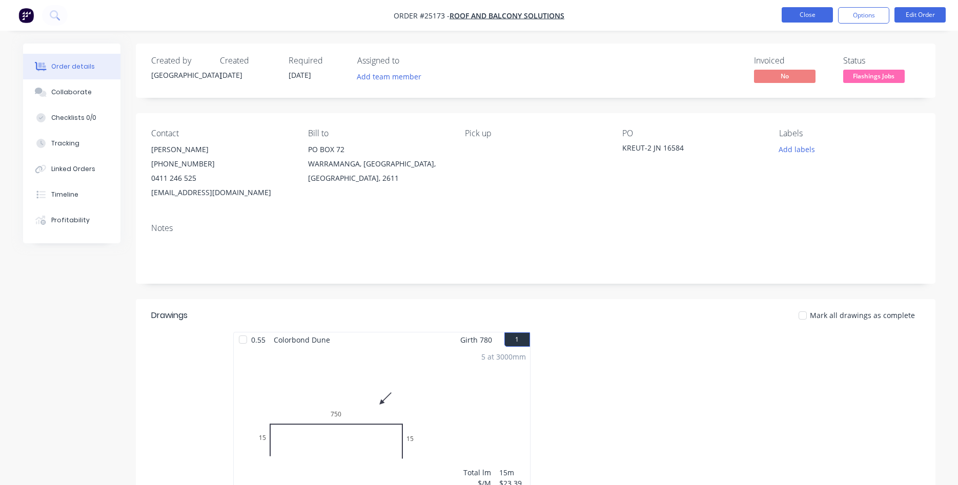
click at [795, 10] on button "Close" at bounding box center [806, 14] width 51 height 15
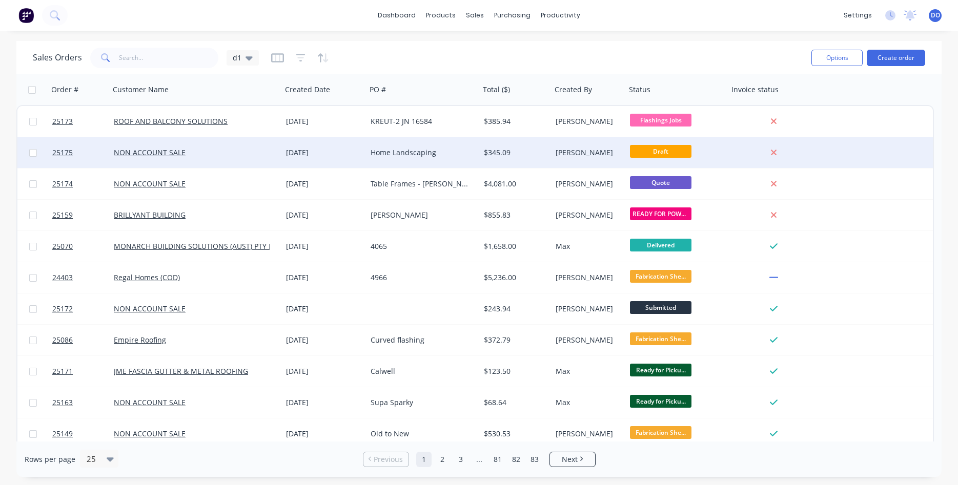
click at [408, 152] on div "Home Landscaping" at bounding box center [420, 153] width 100 height 10
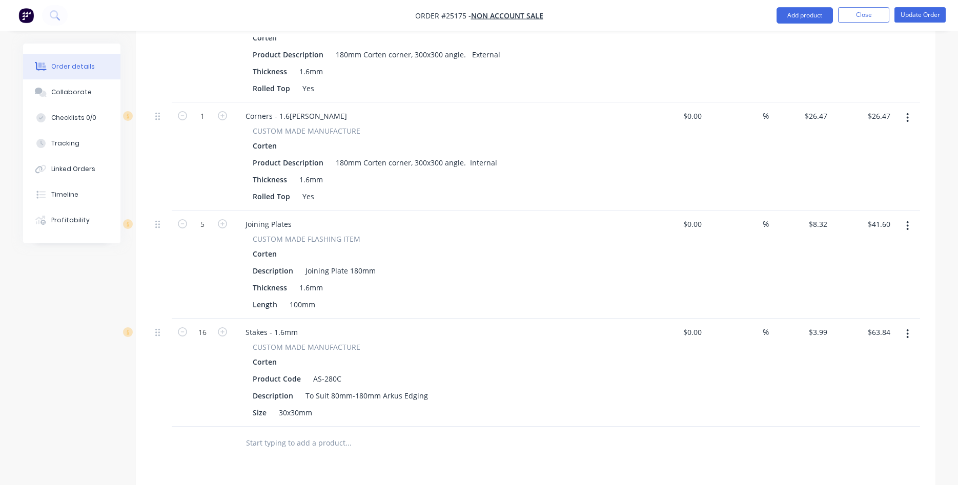
scroll to position [575, 0]
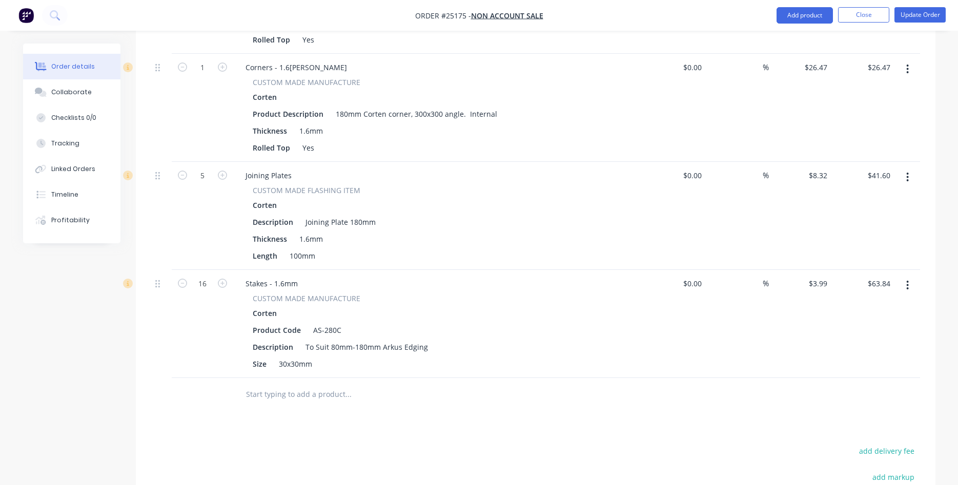
click at [905, 276] on button "button" at bounding box center [907, 285] width 24 height 18
click at [853, 305] on div "Edit" at bounding box center [871, 312] width 79 height 15
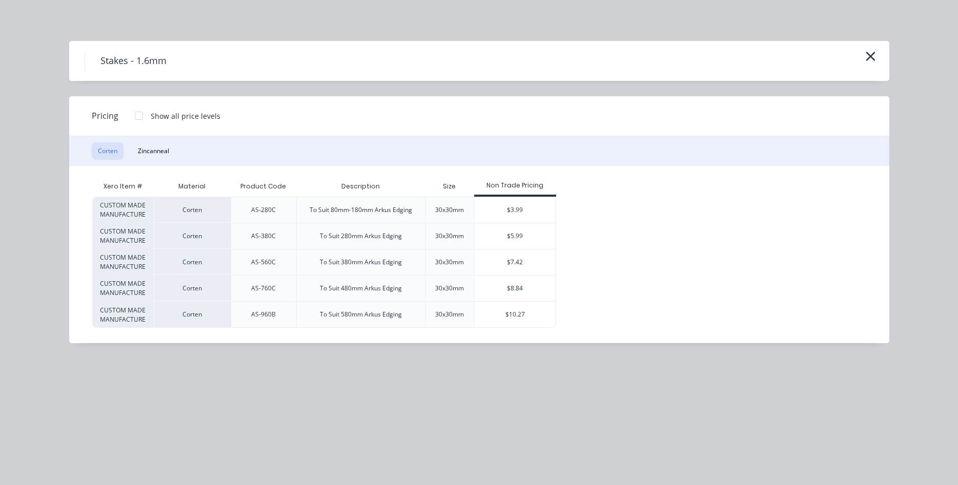
click at [135, 111] on div at bounding box center [139, 116] width 20 height 20
click at [588, 211] on div "$2.86" at bounding box center [591, 210] width 68 height 26
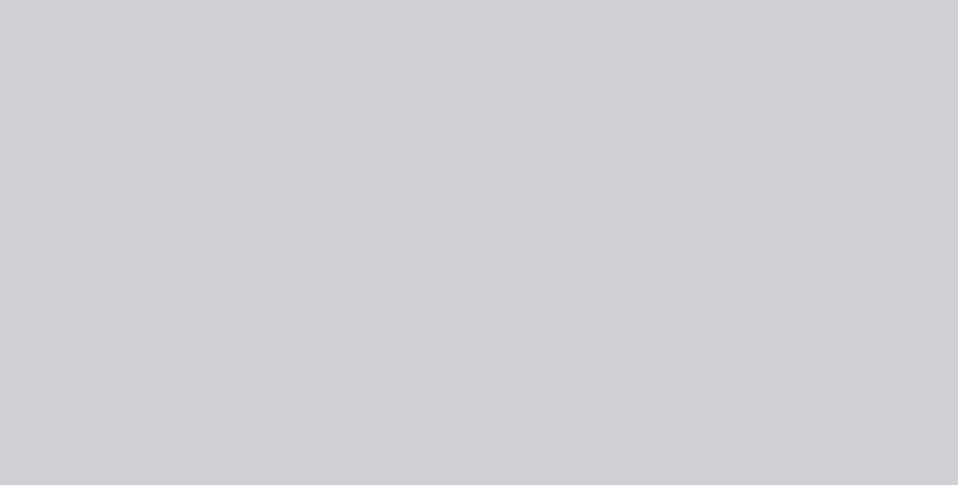
type input "$2.86"
type input "$45.76"
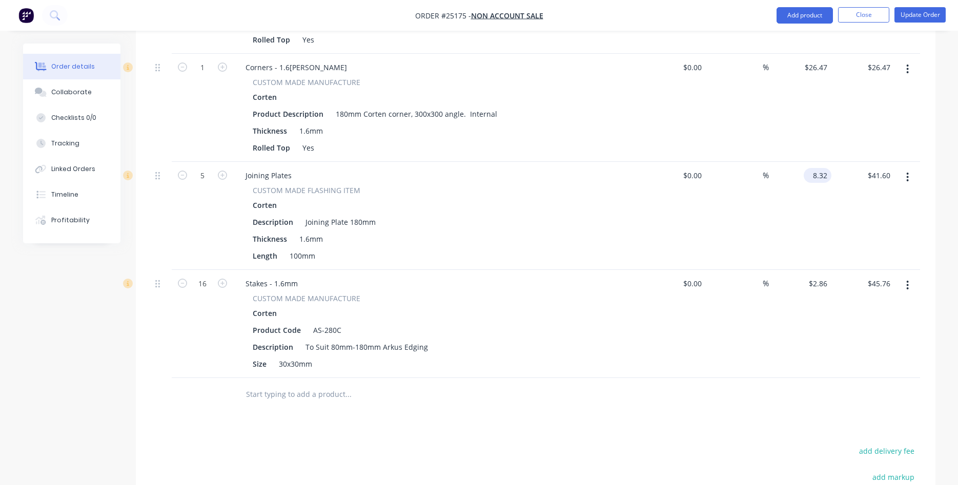
click at [819, 168] on input "8.32" at bounding box center [820, 175] width 24 height 15
type input "$0.00"
click at [821, 276] on input "2.86" at bounding box center [820, 283] width 24 height 15
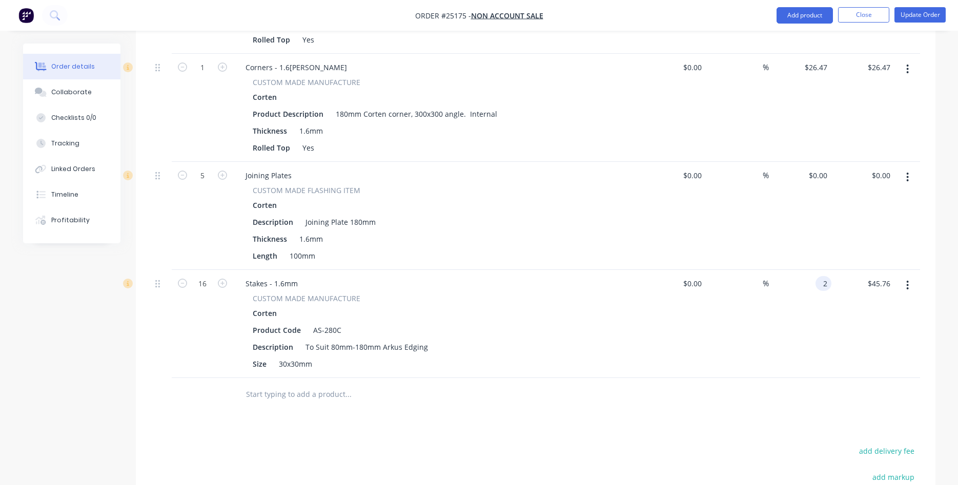
type input "$2.00"
type input "$32.00"
click at [802, 228] on div "$0.00 $0.00" at bounding box center [800, 216] width 63 height 108
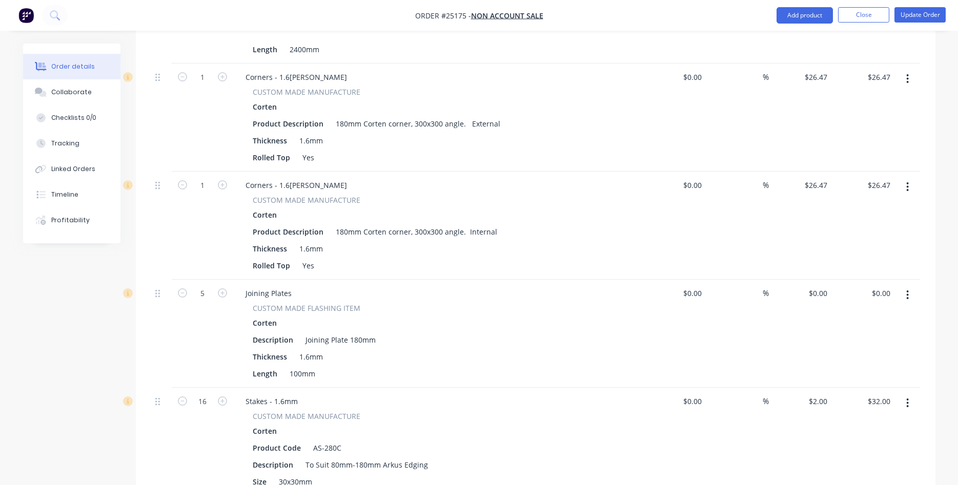
scroll to position [418, 0]
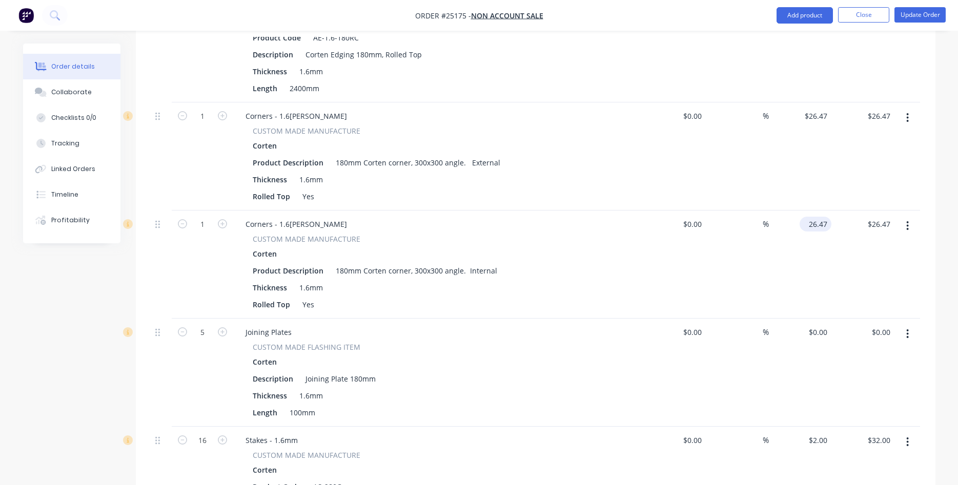
click at [820, 217] on input "26.47" at bounding box center [818, 224] width 28 height 15
click at [907, 220] on icon "button" at bounding box center [907, 225] width 3 height 11
click at [852, 245] on div "Edit" at bounding box center [871, 252] width 79 height 15
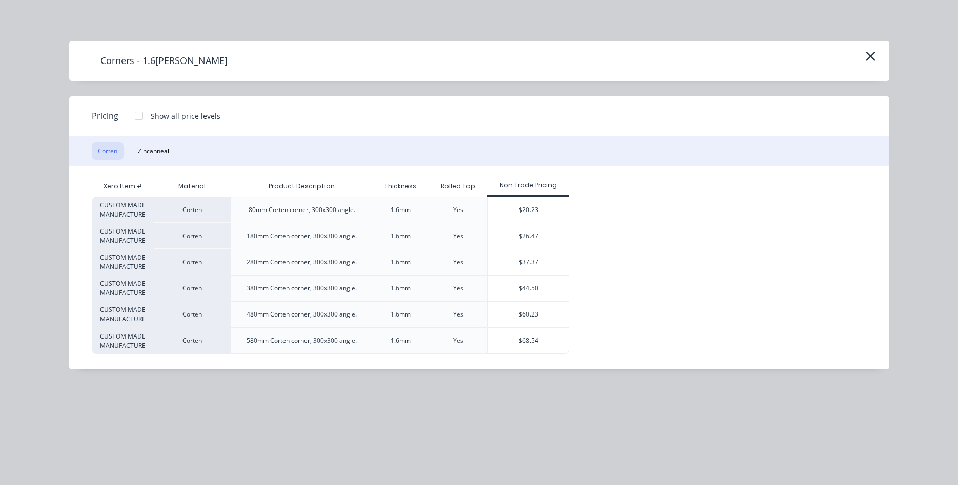
click at [139, 115] on div at bounding box center [139, 116] width 20 height 20
click at [601, 233] on div "$18.92" at bounding box center [604, 236] width 68 height 26
type input "$18.92"
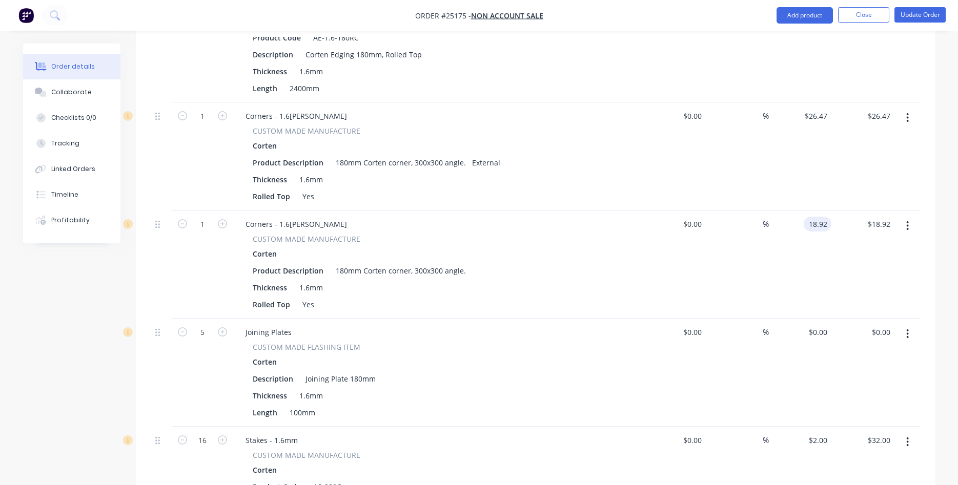
click at [825, 217] on input "18.92" at bounding box center [820, 224] width 24 height 15
type input "$15.00"
click at [805, 263] on div "$15.00 15" at bounding box center [800, 265] width 63 height 108
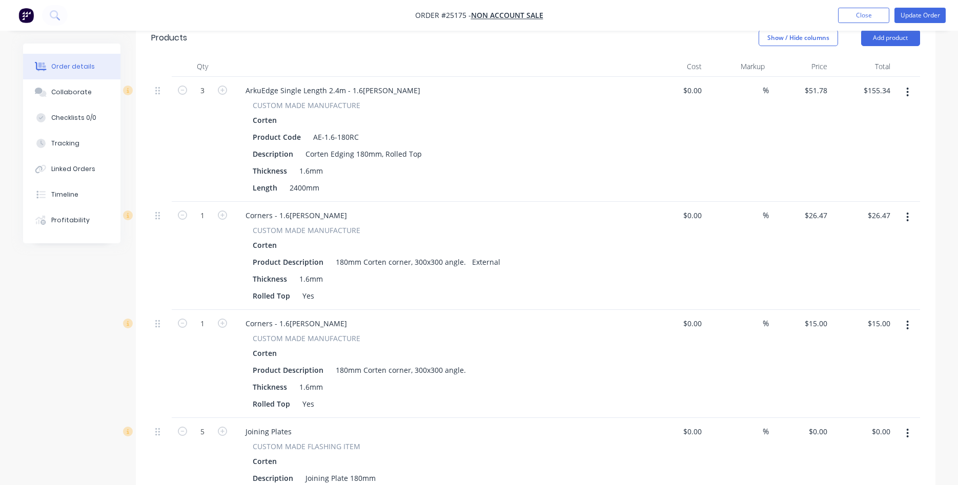
scroll to position [314, 0]
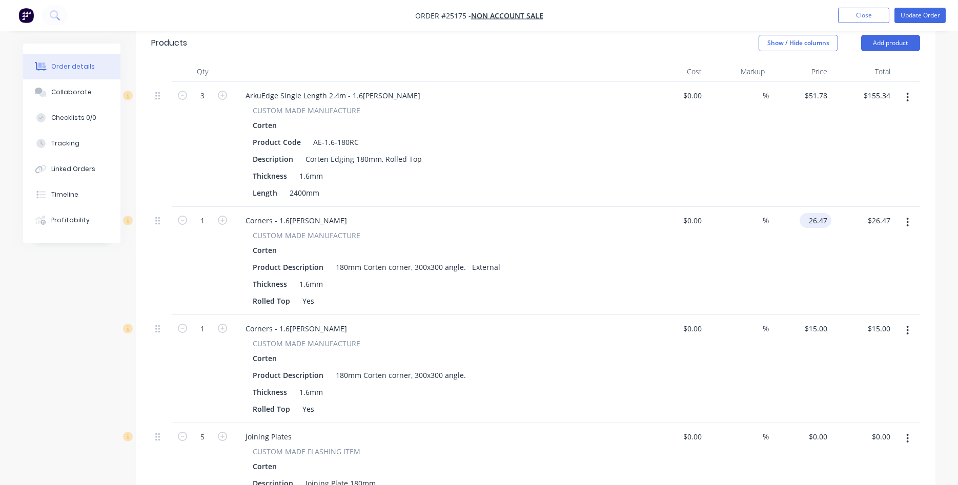
click at [820, 213] on input "26.47" at bounding box center [818, 220] width 28 height 15
type input "$15.00"
click at [796, 126] on div "$51.78 $51.78" at bounding box center [800, 144] width 63 height 125
click at [907, 93] on icon "button" at bounding box center [908, 97] width 2 height 9
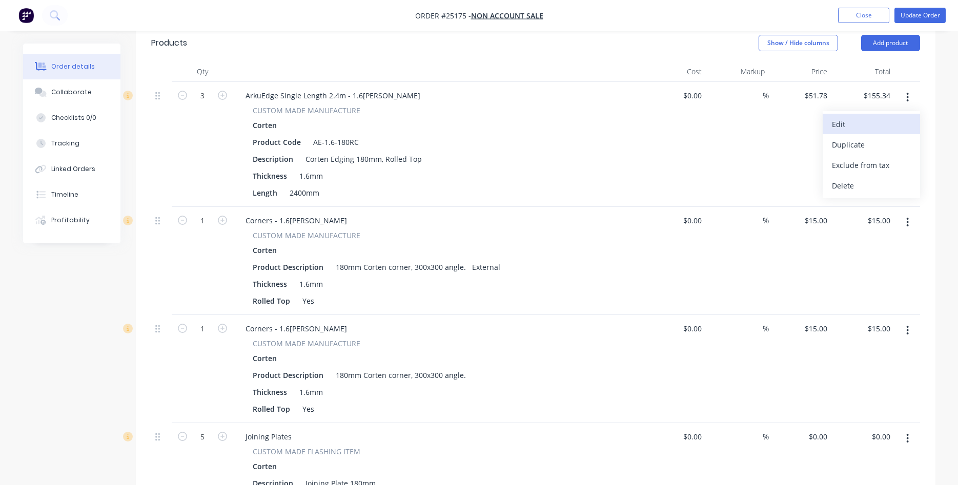
click at [855, 117] on div "Edit" at bounding box center [871, 124] width 79 height 15
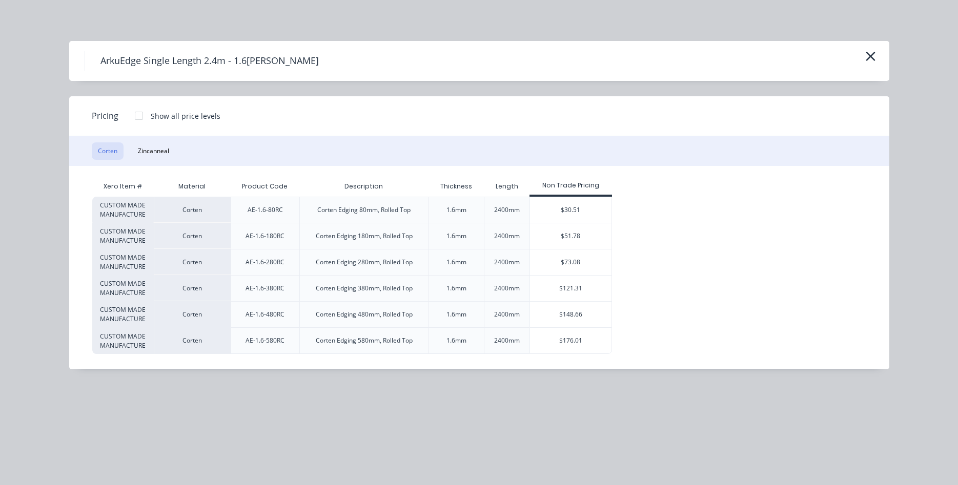
click at [138, 118] on div at bounding box center [139, 116] width 20 height 20
click at [648, 240] on div "$37.03" at bounding box center [646, 236] width 68 height 26
type input "$37.03"
type input "$111.09"
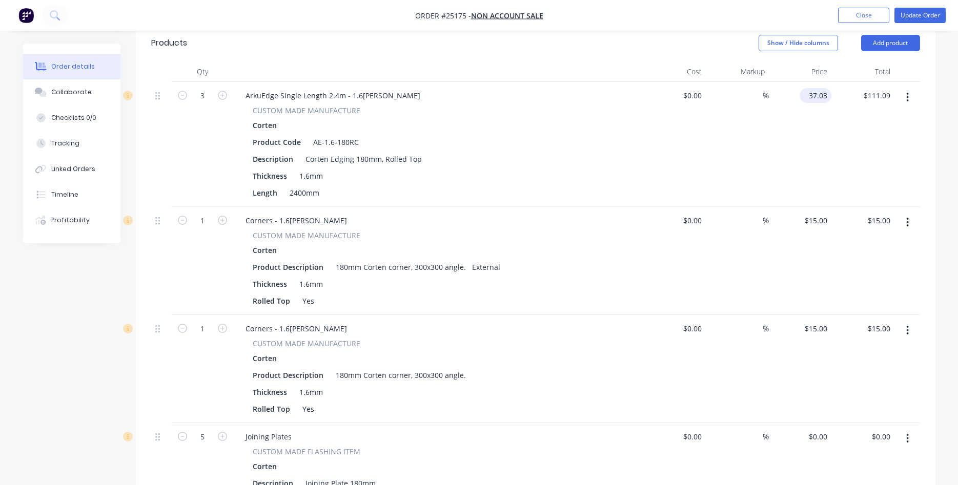
click at [819, 88] on input "37.03" at bounding box center [818, 95] width 28 height 15
type input "$30.00"
type input "$90.00"
click at [852, 134] on div "$90.00 $111.09" at bounding box center [862, 144] width 63 height 125
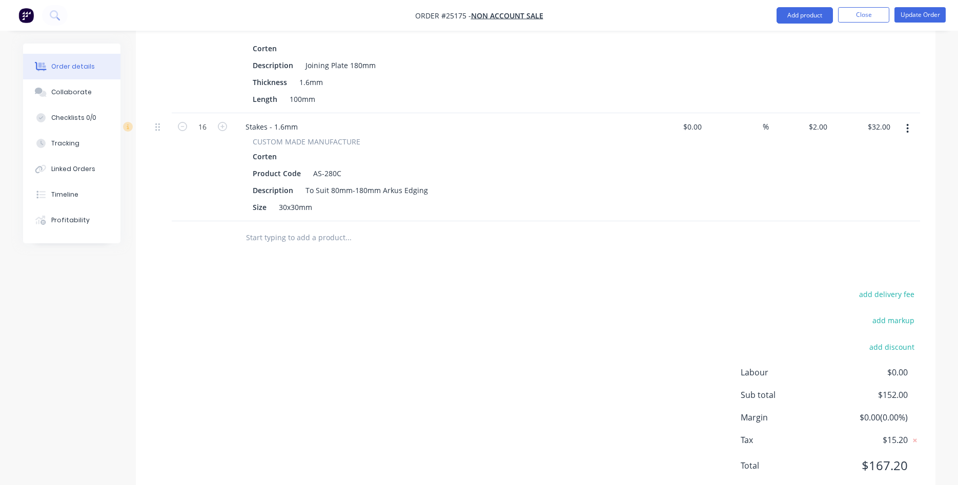
scroll to position [748, 0]
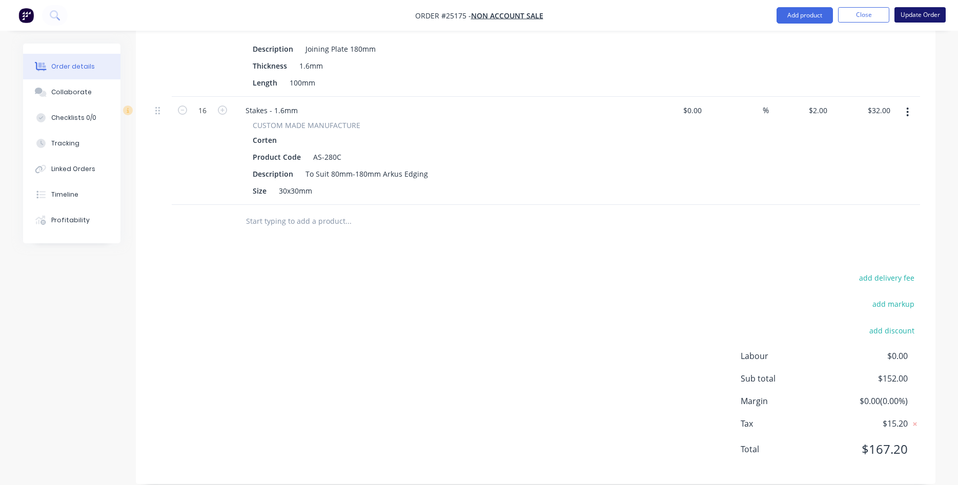
click at [914, 12] on button "Update Order" at bounding box center [919, 14] width 51 height 15
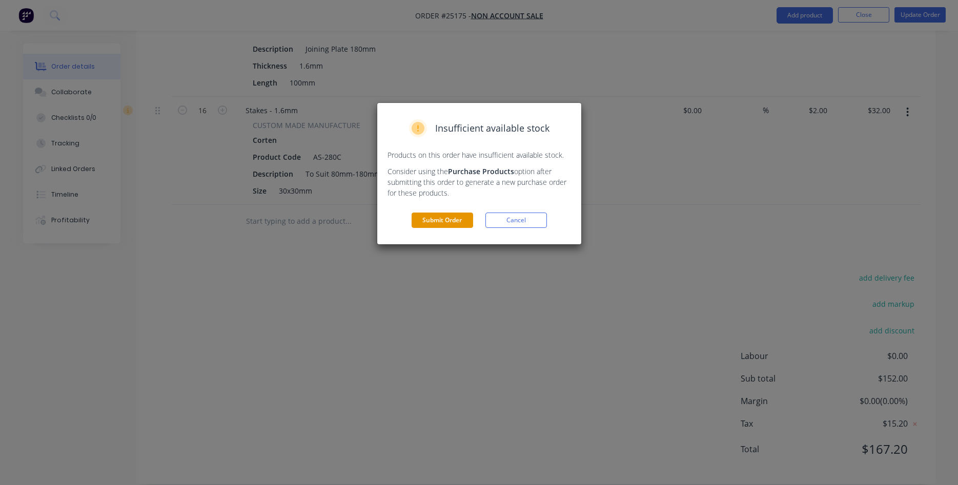
click at [437, 219] on button "Submit Order" at bounding box center [441, 220] width 61 height 15
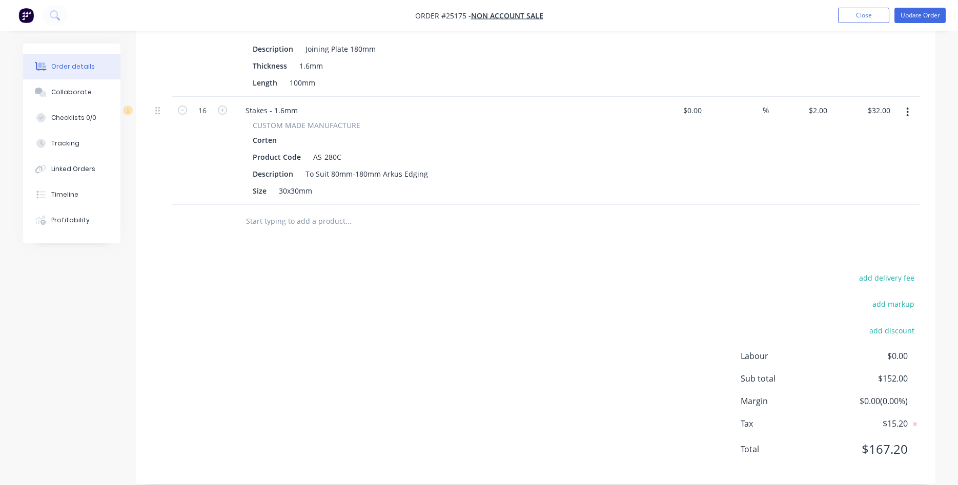
scroll to position [0, 0]
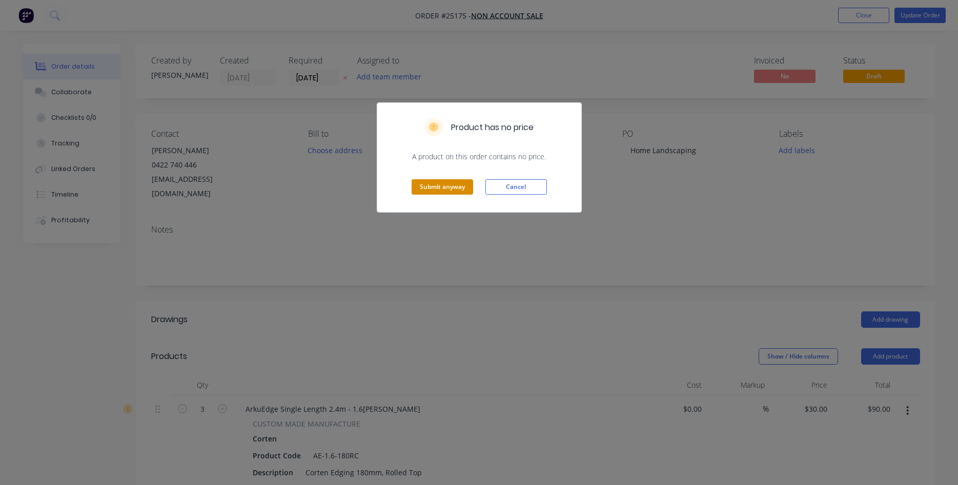
click at [446, 190] on button "Submit anyway" at bounding box center [441, 186] width 61 height 15
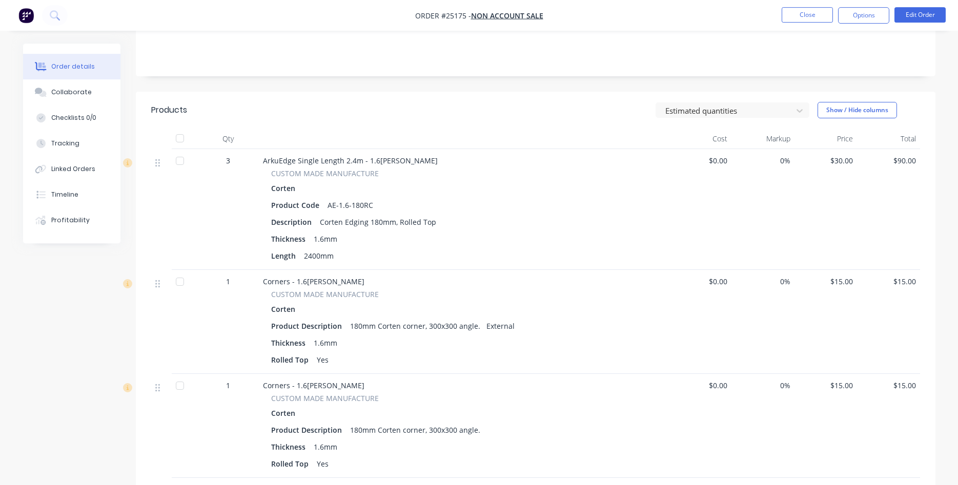
scroll to position [105, 0]
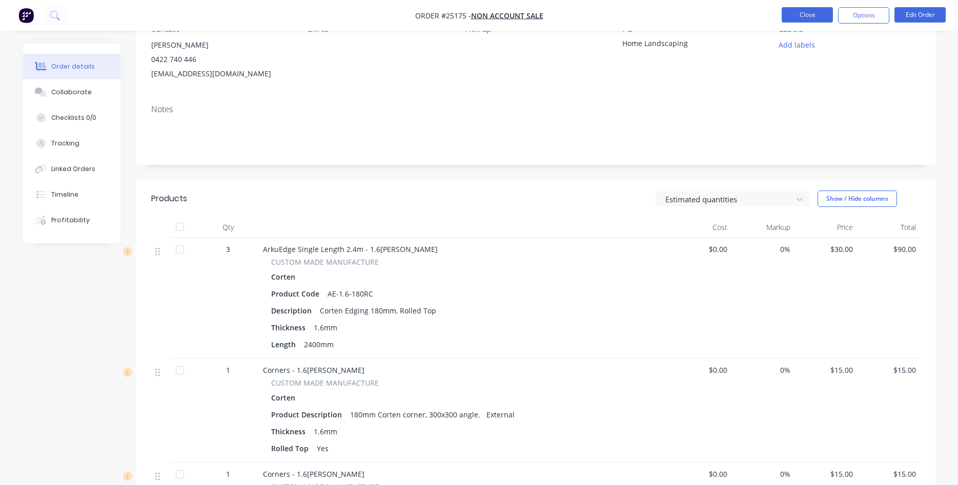
click at [815, 15] on button "Close" at bounding box center [806, 14] width 51 height 15
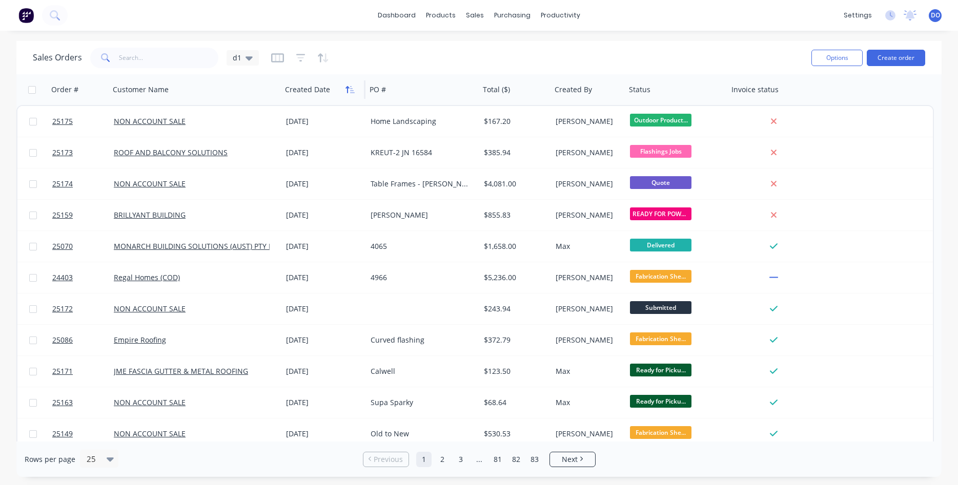
click at [351, 93] on icon "button" at bounding box center [349, 90] width 9 height 8
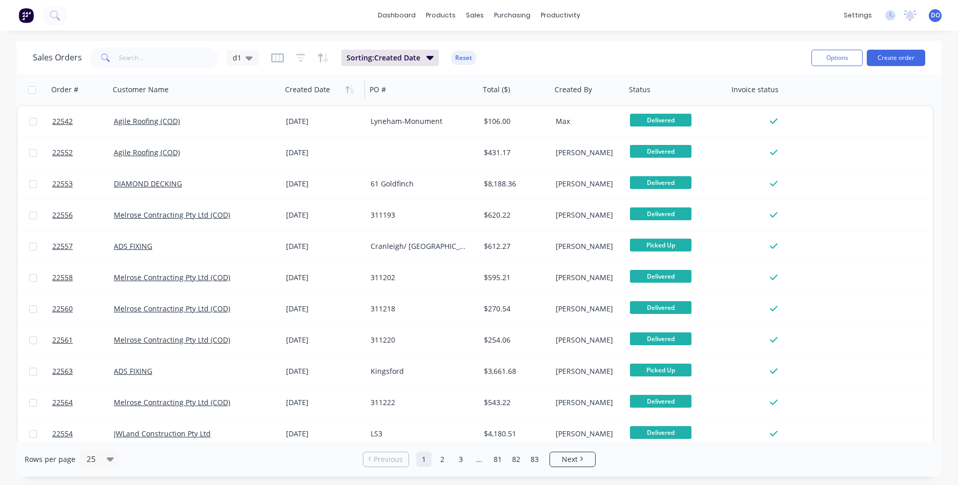
click at [351, 93] on icon "button" at bounding box center [349, 90] width 9 height 8
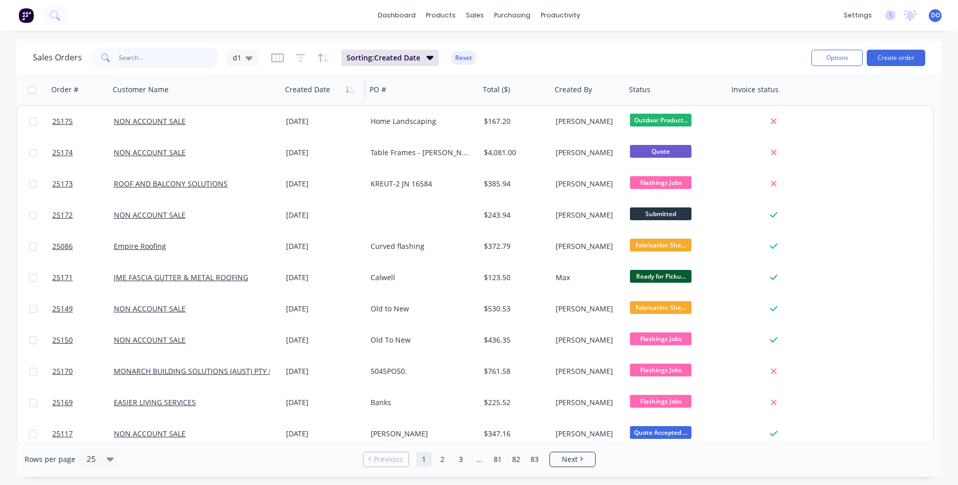
click at [158, 58] on input "text" at bounding box center [169, 58] width 100 height 20
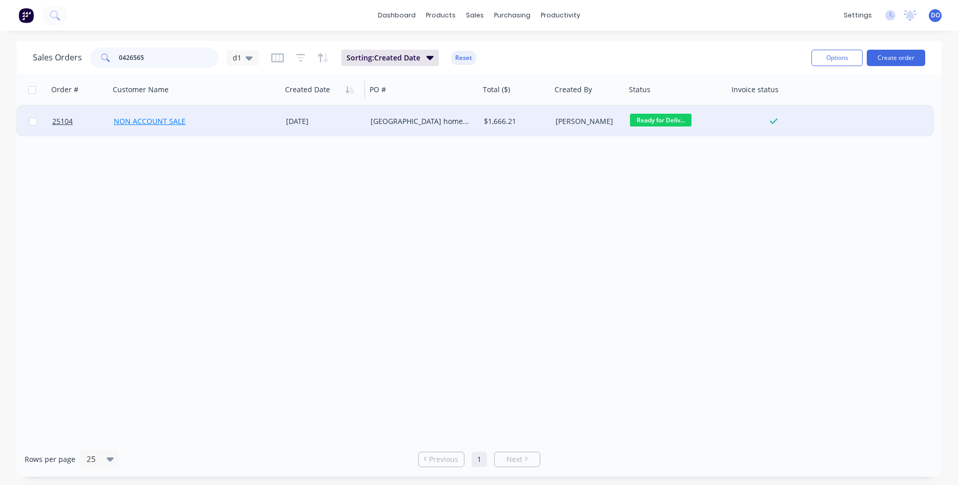
type input "0426565"
click at [165, 120] on link "NON ACCOUNT SALE" at bounding box center [150, 121] width 72 height 10
click at [69, 119] on span "25104" at bounding box center [62, 121] width 20 height 10
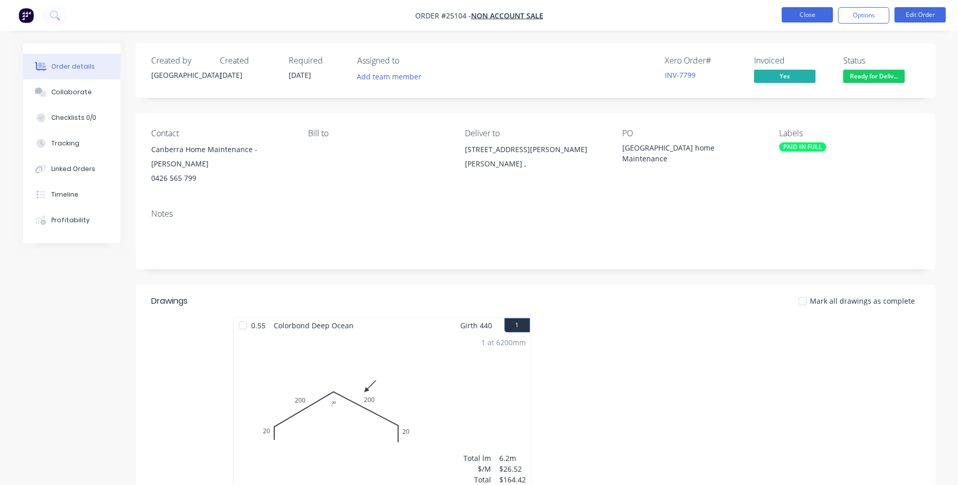
click at [807, 17] on button "Close" at bounding box center [806, 14] width 51 height 15
click at [816, 18] on button "Close" at bounding box center [806, 14] width 51 height 15
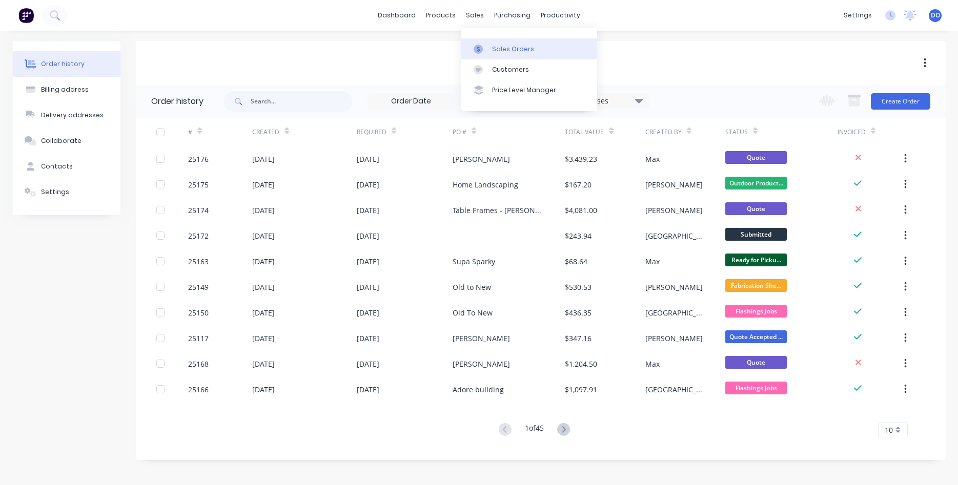
click at [499, 49] on div "Sales Orders" at bounding box center [513, 49] width 42 height 9
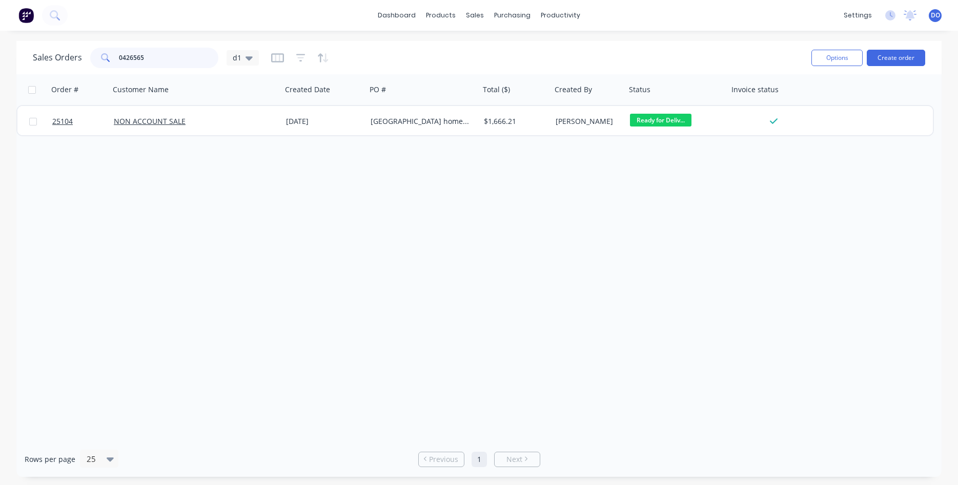
drag, startPoint x: 158, startPoint y: 58, endPoint x: 53, endPoint y: 54, distance: 105.2
click at [119, 54] on input "0426565" at bounding box center [169, 58] width 100 height 20
type input "a"
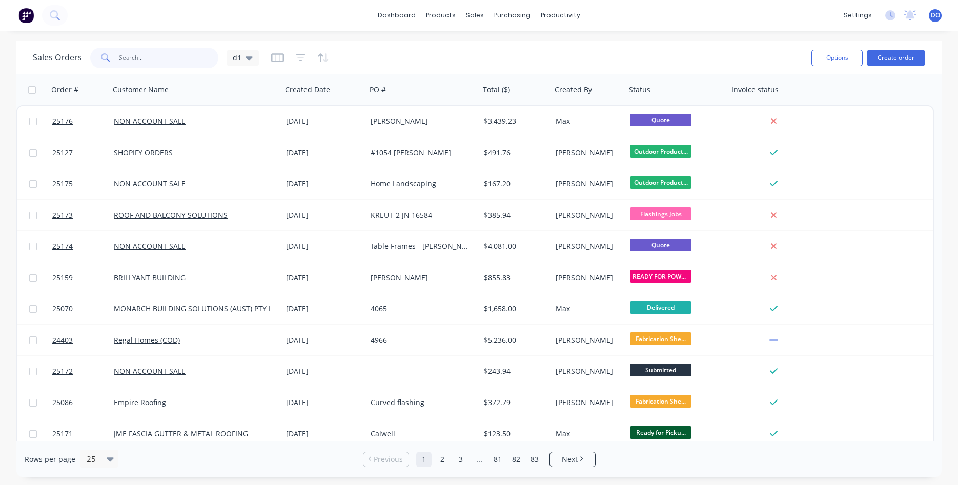
click at [145, 54] on input "text" at bounding box center [169, 58] width 100 height 20
type input "lyneham"
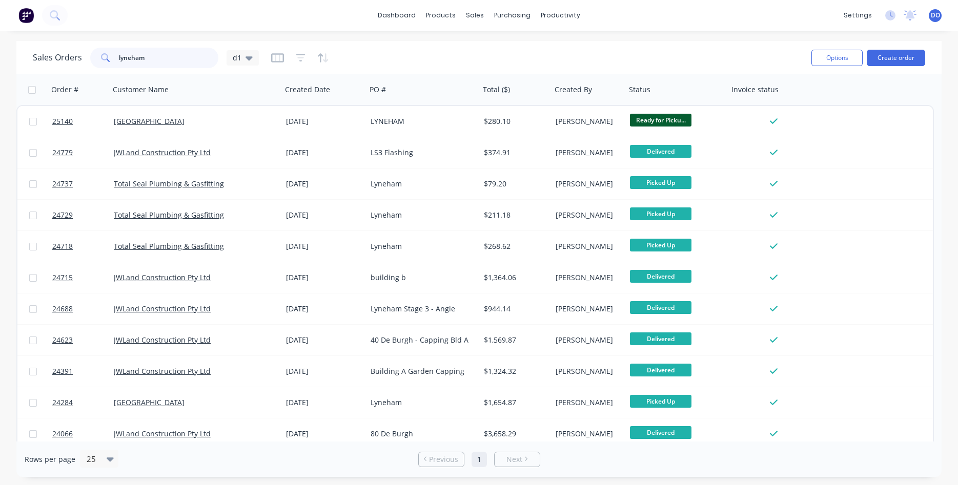
drag, startPoint x: 156, startPoint y: 57, endPoint x: 73, endPoint y: 44, distance: 83.7
click at [119, 48] on input "lyneham" at bounding box center [169, 58] width 100 height 20
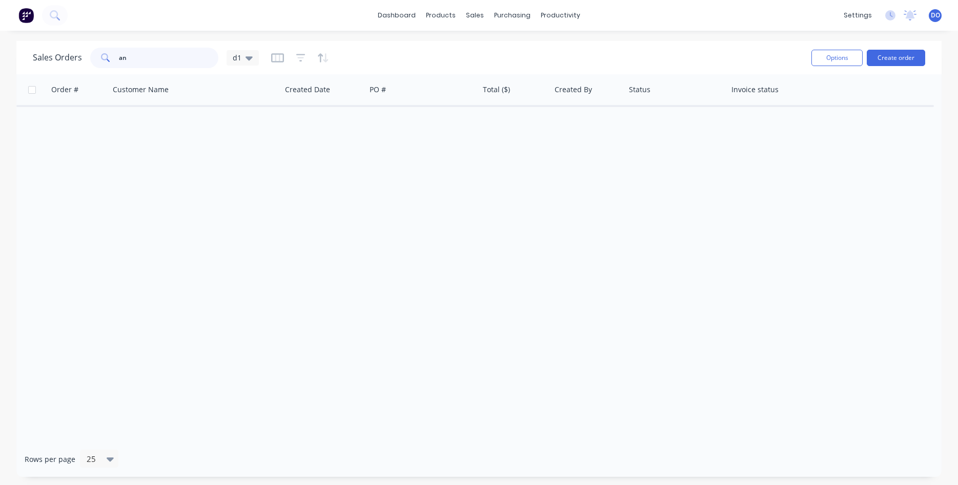
type input "a"
type input "n"
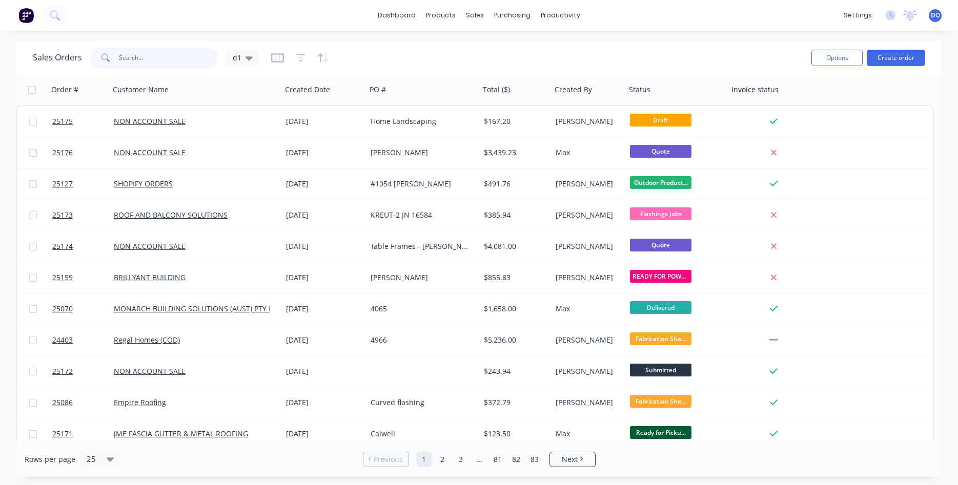
click at [151, 56] on input "text" at bounding box center [169, 58] width 100 height 20
paste input "0410081919"
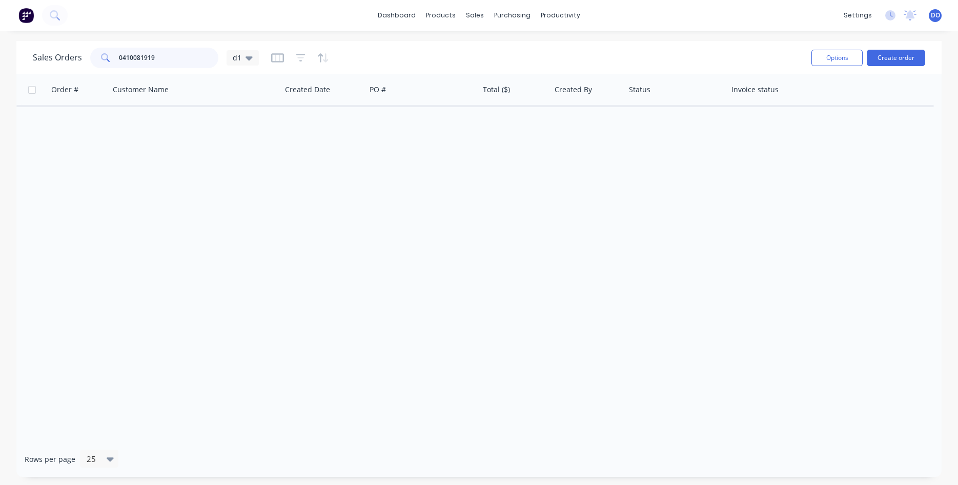
drag, startPoint x: 156, startPoint y: 54, endPoint x: 74, endPoint y: 46, distance: 82.4
click at [119, 48] on input "0410081919" at bounding box center [169, 58] width 100 height 20
type input "f"
drag, startPoint x: 127, startPoint y: 60, endPoint x: 67, endPoint y: 60, distance: 60.0
click at [119, 60] on input "fox" at bounding box center [169, 58] width 100 height 20
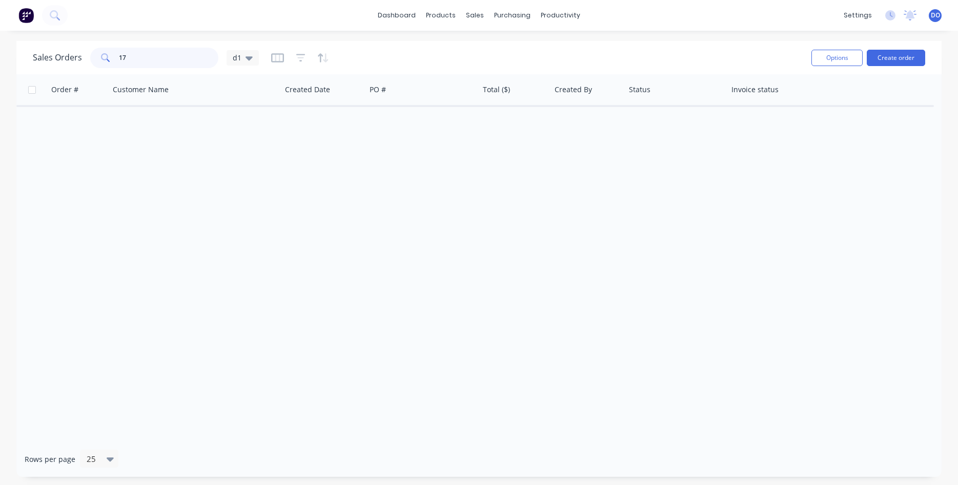
type input "1"
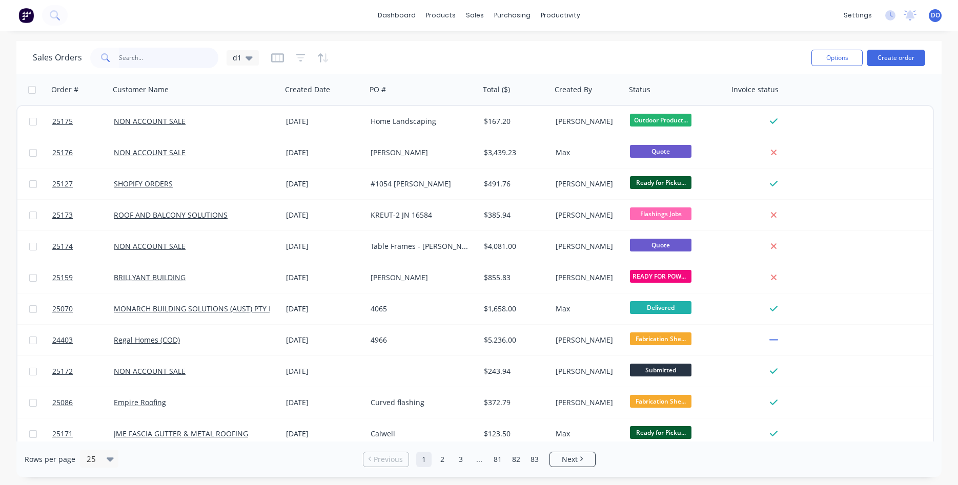
click at [159, 55] on input "text" at bounding box center [169, 58] width 100 height 20
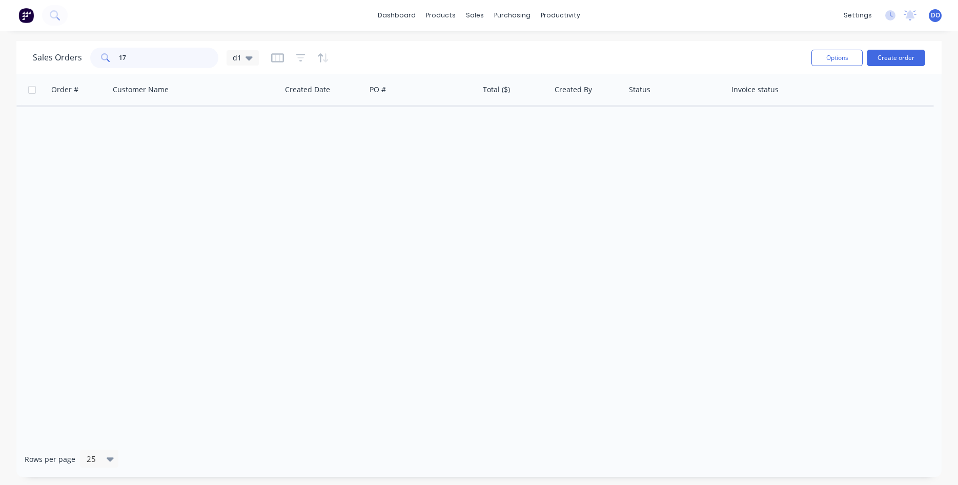
type input "1"
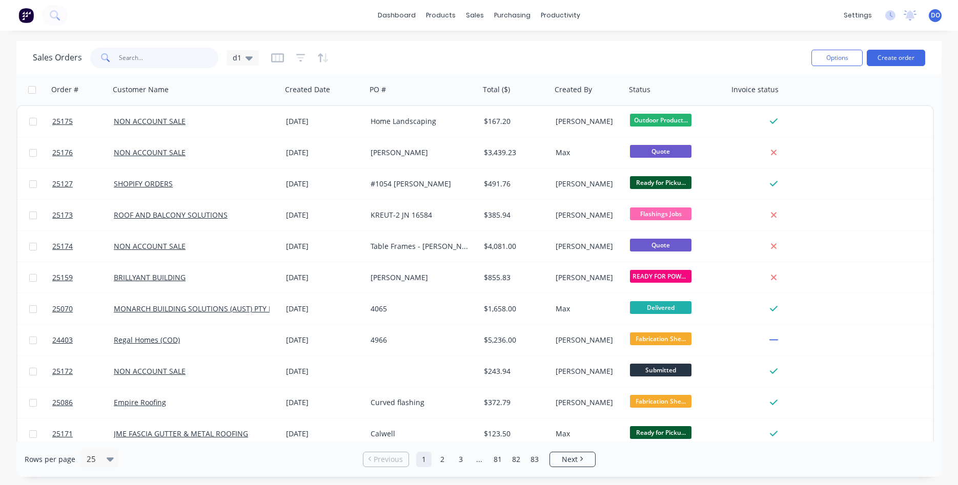
click at [160, 61] on input "text" at bounding box center [169, 58] width 100 height 20
click at [586, 48] on div "Workflow" at bounding box center [578, 49] width 31 height 9
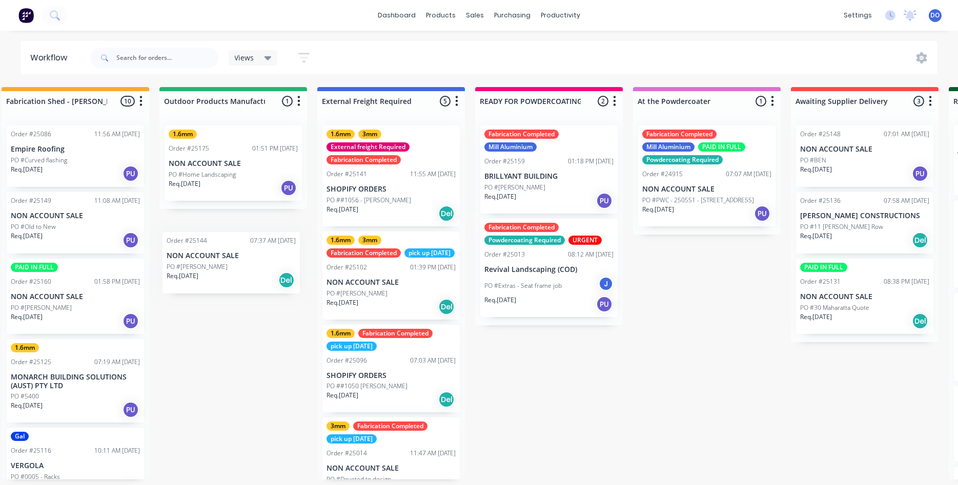
scroll to position [0, 335]
drag, startPoint x: 693, startPoint y: 228, endPoint x: 257, endPoint y: 269, distance: 438.0
click at [257, 269] on div "Flashings Jobs 8 Status colour #FF69B4 hex #FF69B4 Save Cancel Notifications Em…" at bounding box center [808, 283] width 2303 height 393
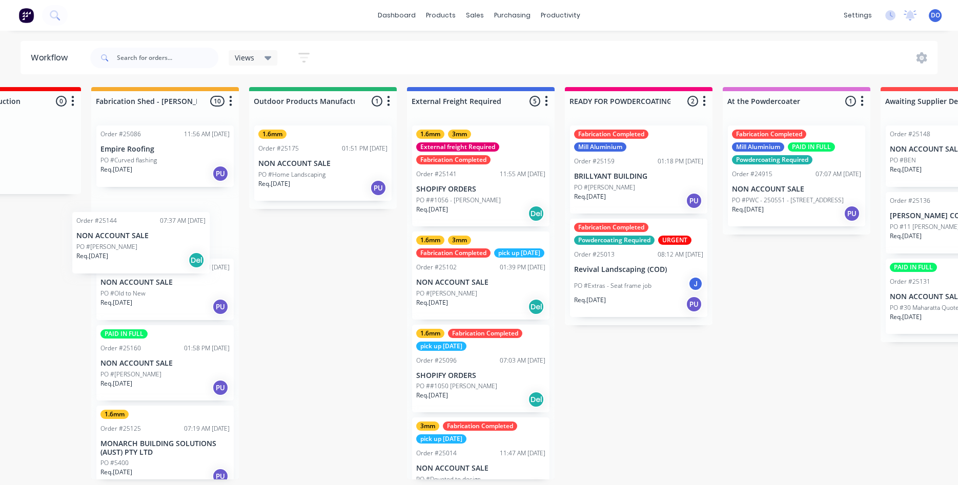
scroll to position [0, 236]
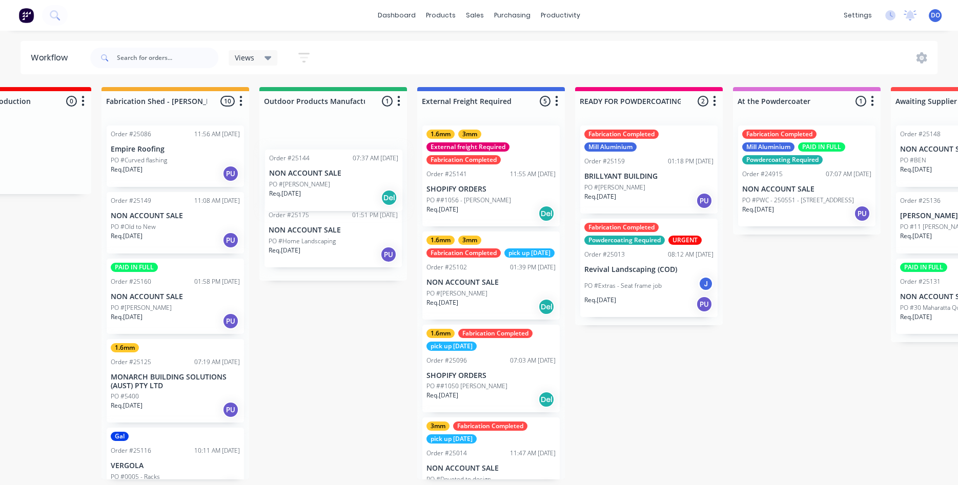
drag, startPoint x: 721, startPoint y: 215, endPoint x: 330, endPoint y: 173, distance: 393.3
click at [330, 173] on div "Flashings Jobs 8 Status colour #FF69B4 hex #FF69B4 Save Cancel Notifications Em…" at bounding box center [907, 283] width 2303 height 393
click at [342, 162] on div "PO #Lianne McGilvray" at bounding box center [333, 160] width 129 height 9
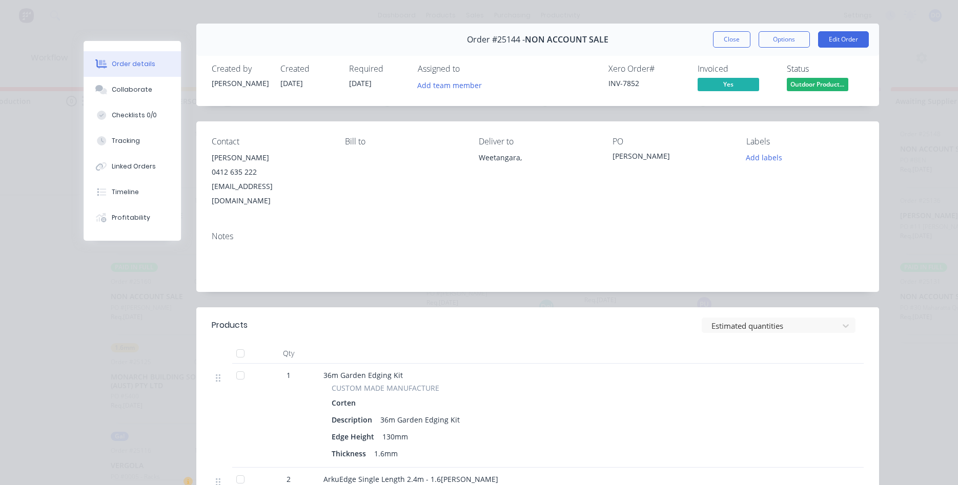
scroll to position [0, 0]
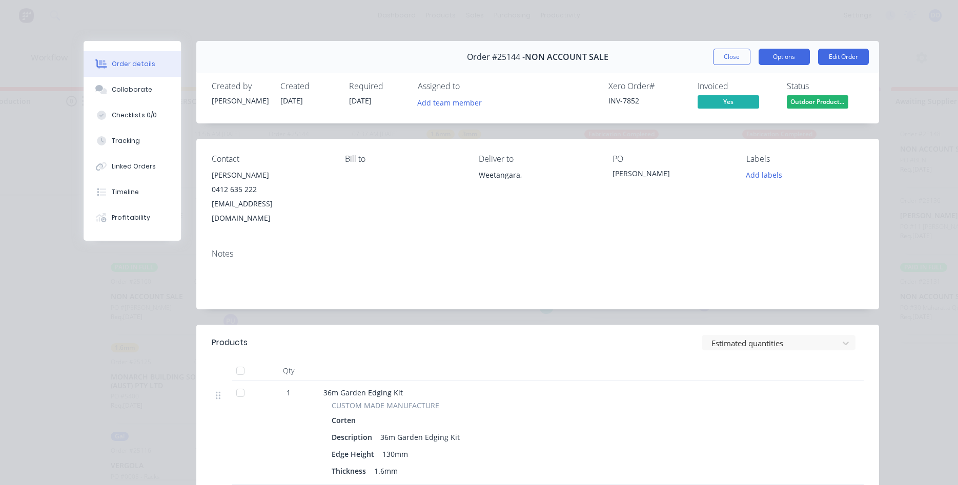
click at [791, 62] on button "Options" at bounding box center [783, 57] width 51 height 16
click at [866, 113] on div "Created by Duane Created 09/10/25 Required 07/10/25 Assigned to Add team member…" at bounding box center [537, 96] width 683 height 54
click at [839, 53] on button "Edit Order" at bounding box center [843, 57] width 51 height 16
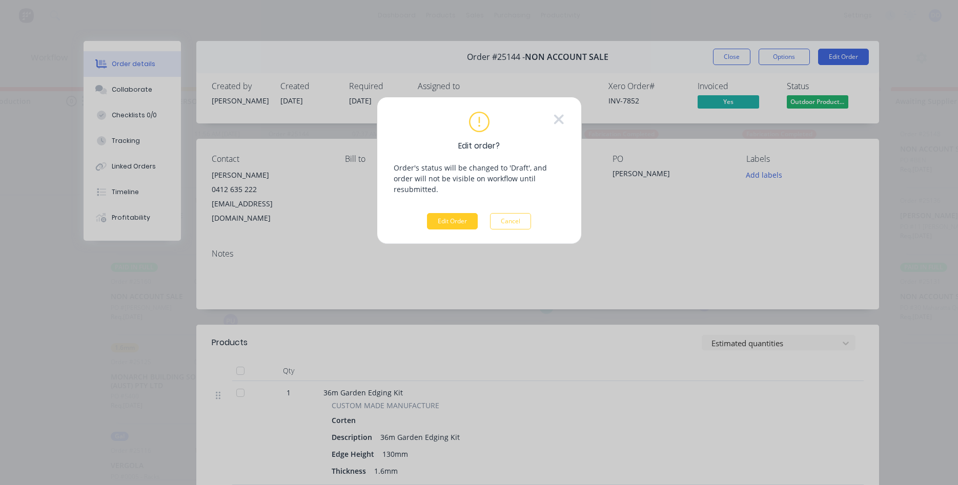
click at [457, 213] on button "Edit Order" at bounding box center [452, 221] width 51 height 16
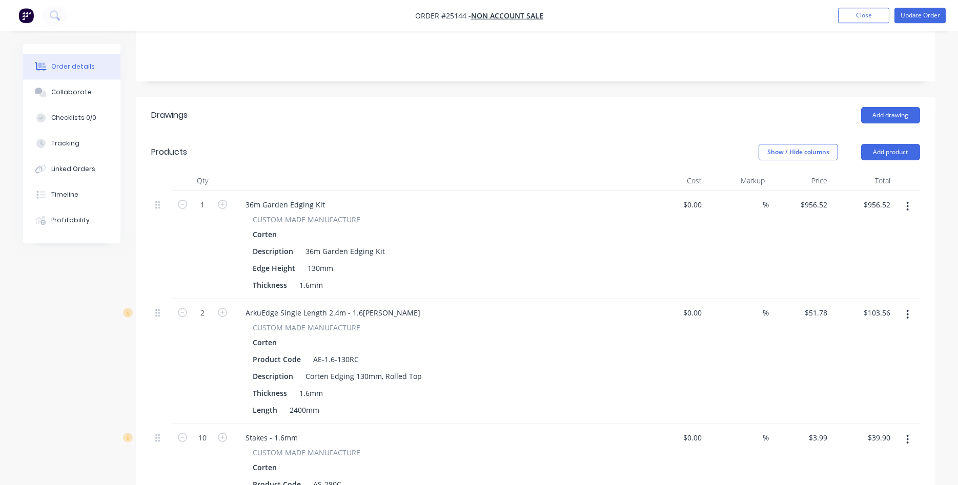
scroll to position [157, 0]
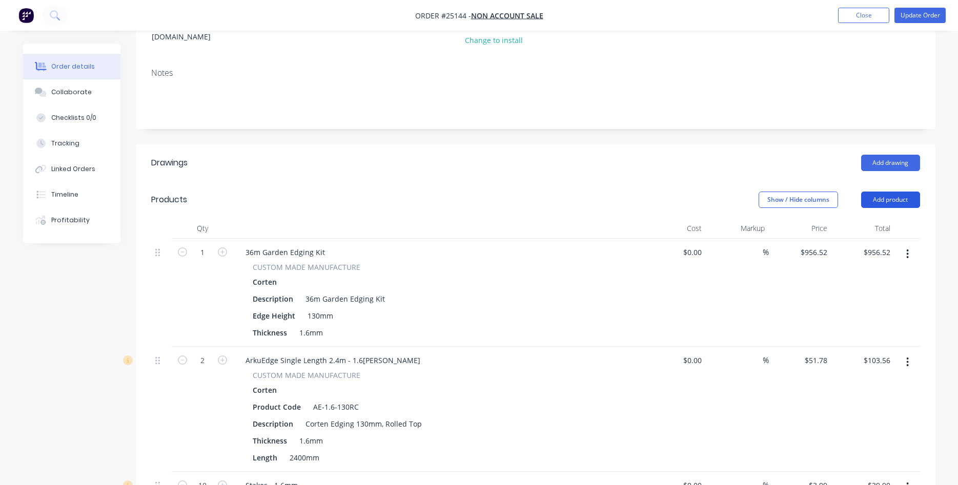
click at [881, 192] on button "Add product" at bounding box center [890, 200] width 59 height 16
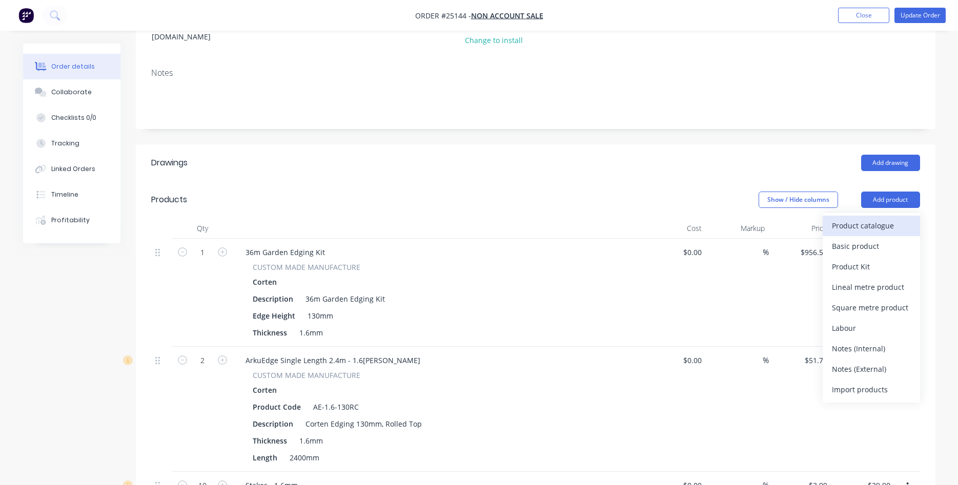
click at [850, 218] on div "Product catalogue" at bounding box center [871, 225] width 79 height 15
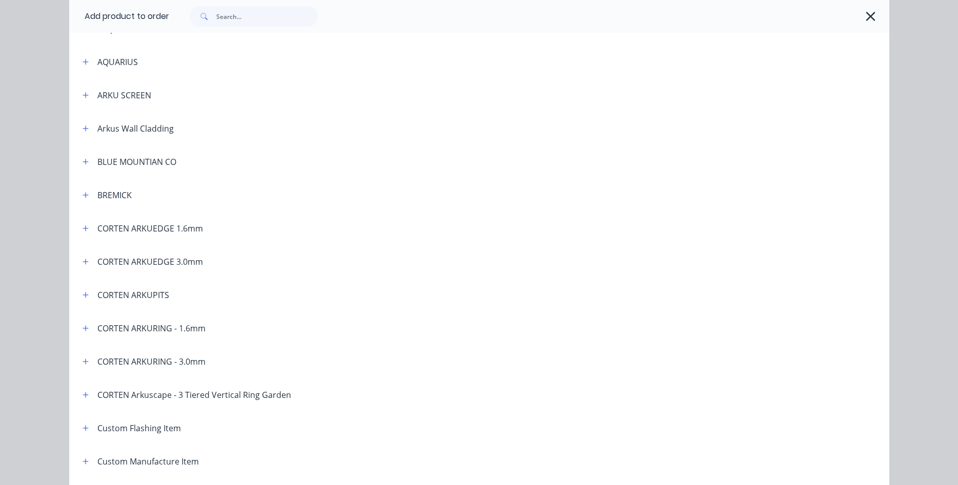
scroll to position [351, 0]
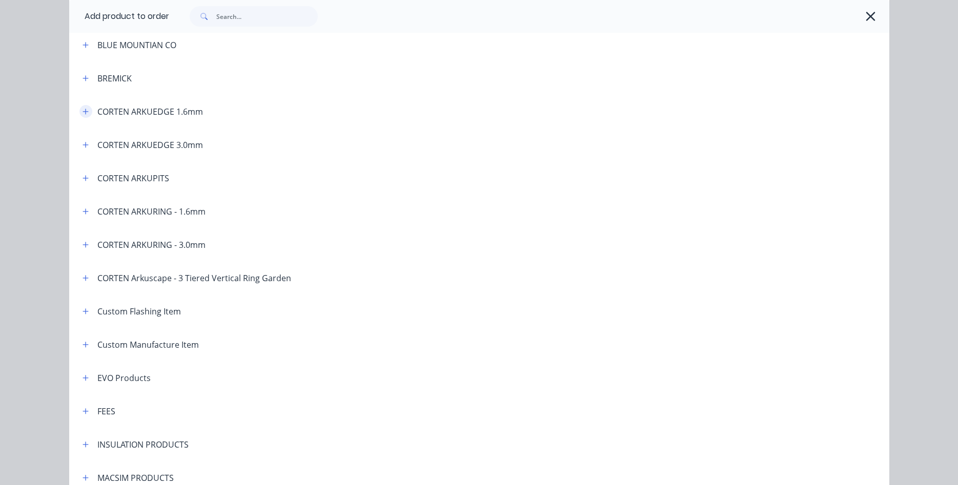
click at [85, 113] on icon "button" at bounding box center [86, 111] width 6 height 7
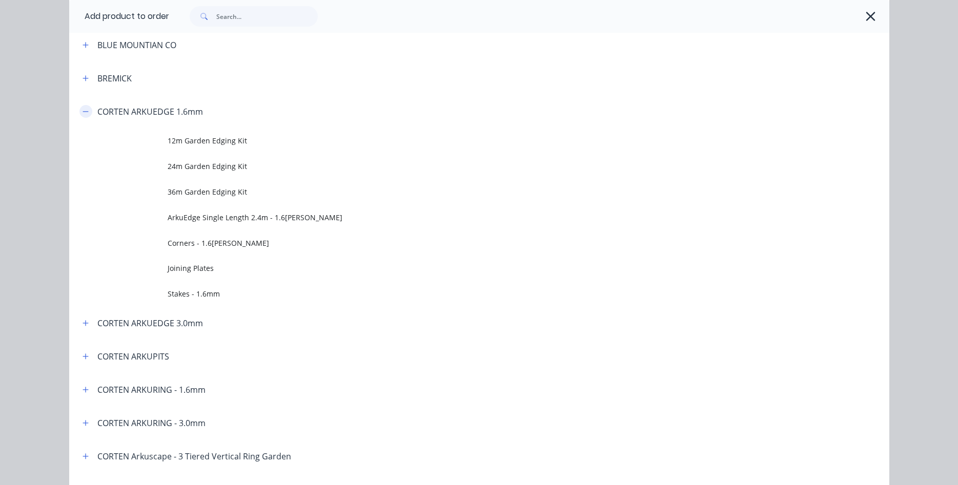
click at [85, 113] on icon "button" at bounding box center [86, 111] width 6 height 7
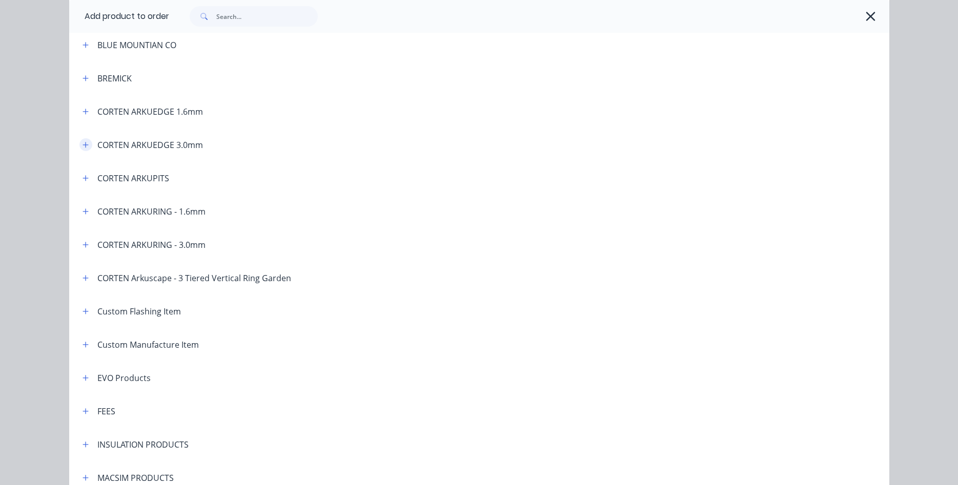
click at [89, 142] on icon "button" at bounding box center [86, 144] width 6 height 7
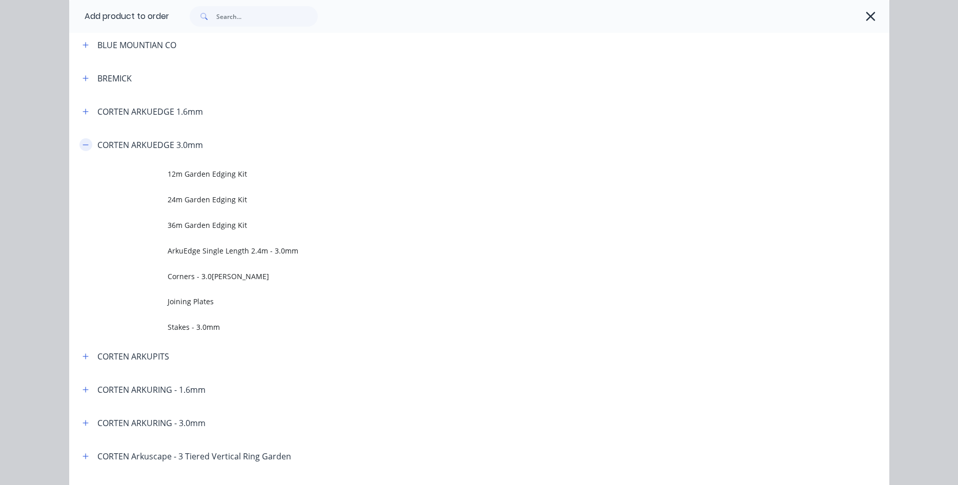
click at [89, 142] on icon "button" at bounding box center [86, 144] width 6 height 7
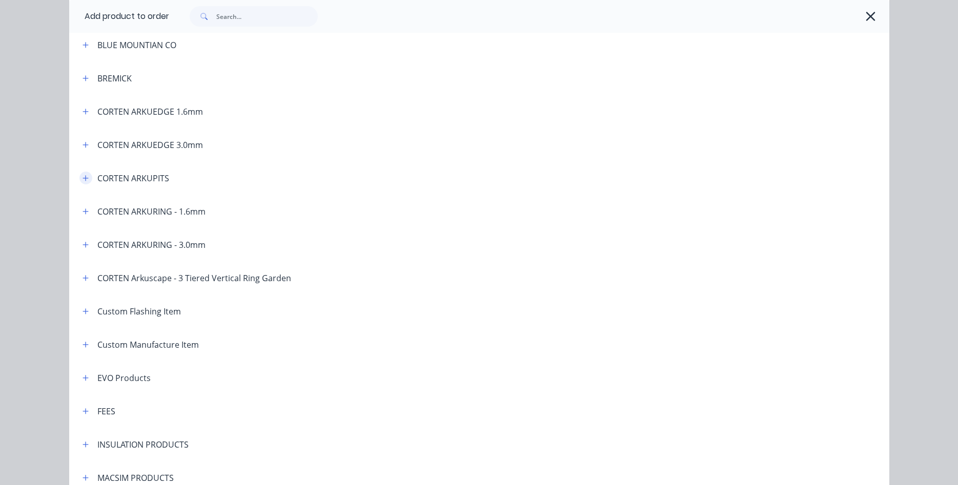
click at [86, 178] on icon "button" at bounding box center [86, 178] width 6 height 6
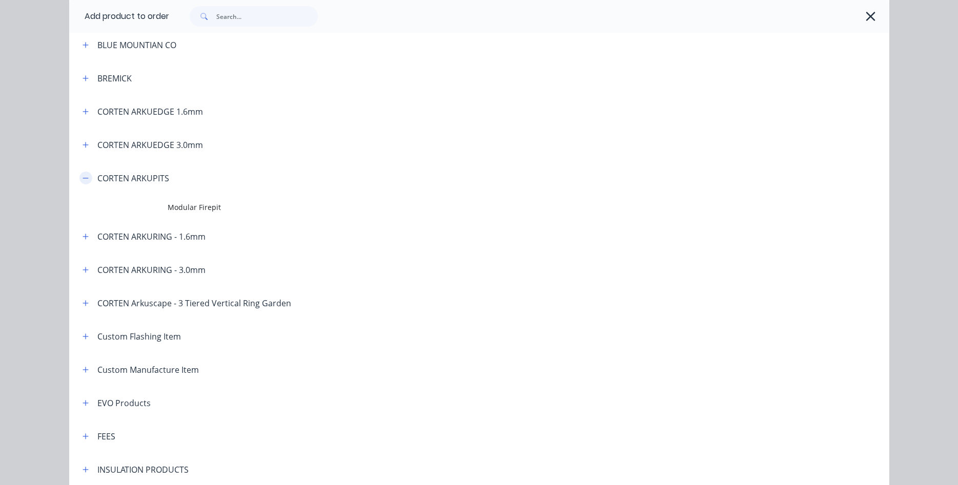
click at [86, 177] on icon "button" at bounding box center [86, 178] width 6 height 7
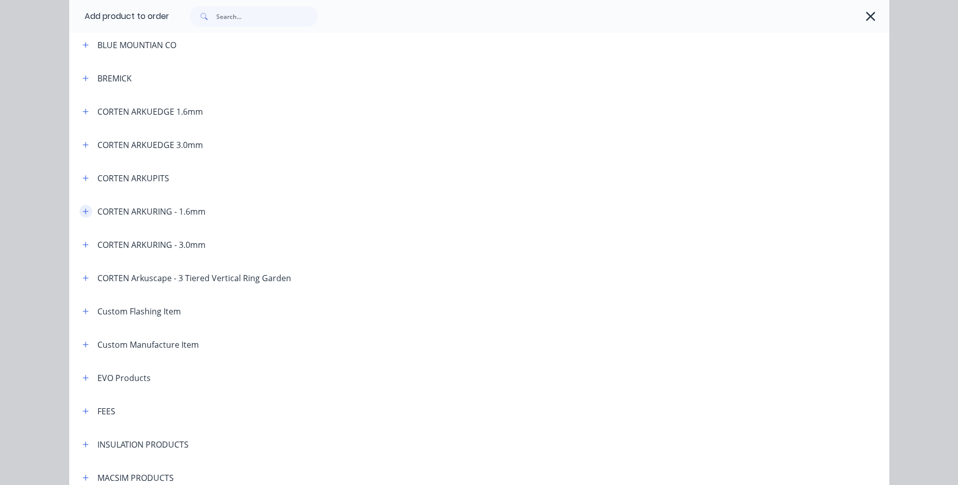
click at [83, 212] on icon "button" at bounding box center [86, 212] width 6 height 6
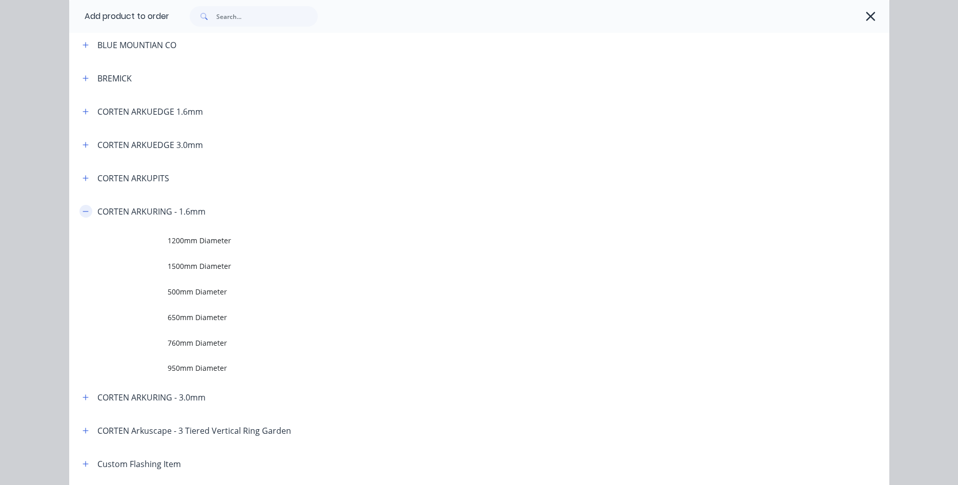
click at [83, 212] on icon "button" at bounding box center [86, 211] width 6 height 1
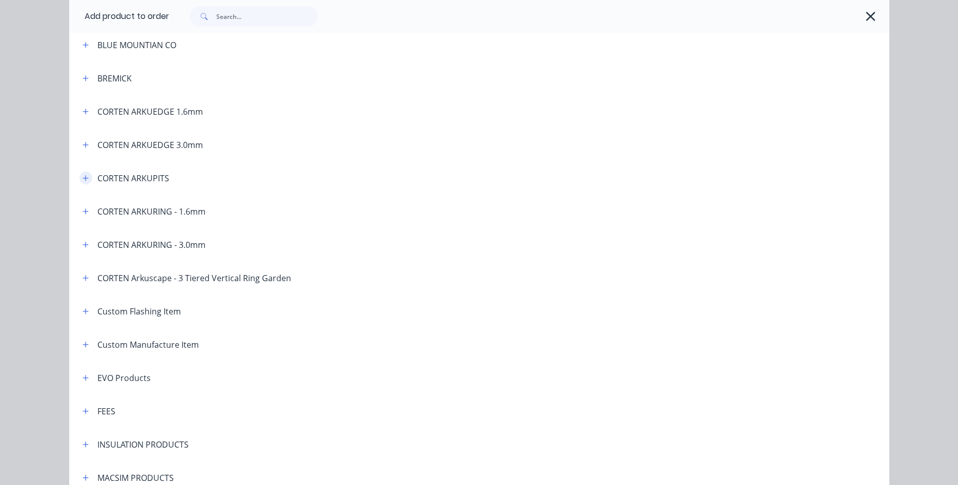
click at [84, 177] on icon "button" at bounding box center [86, 178] width 6 height 7
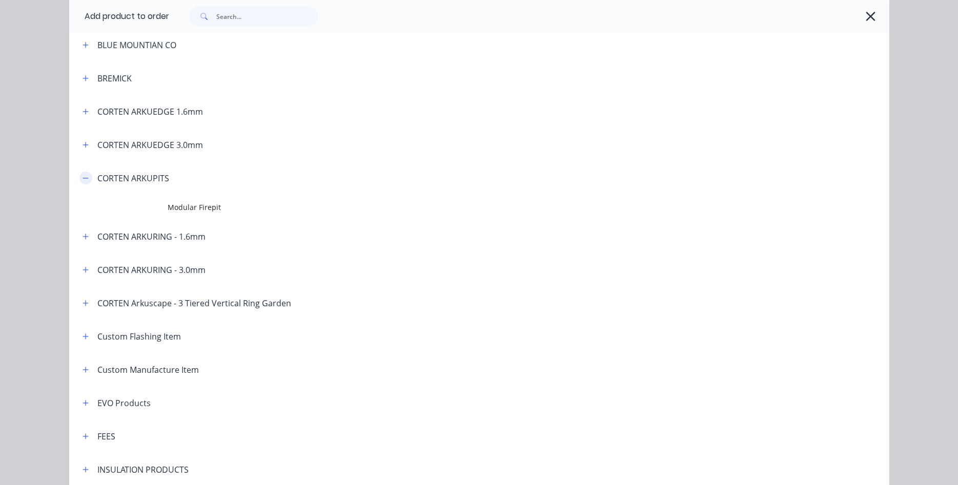
click at [84, 177] on icon "button" at bounding box center [86, 178] width 6 height 7
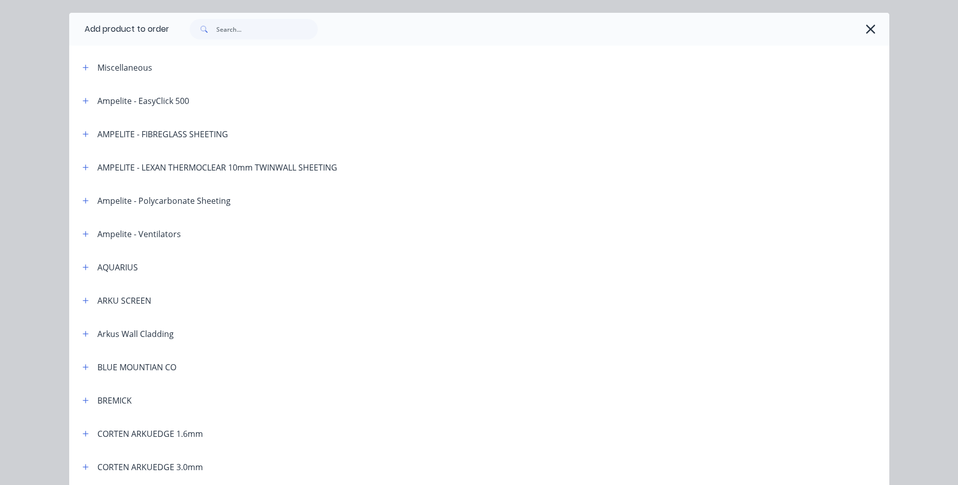
scroll to position [0, 0]
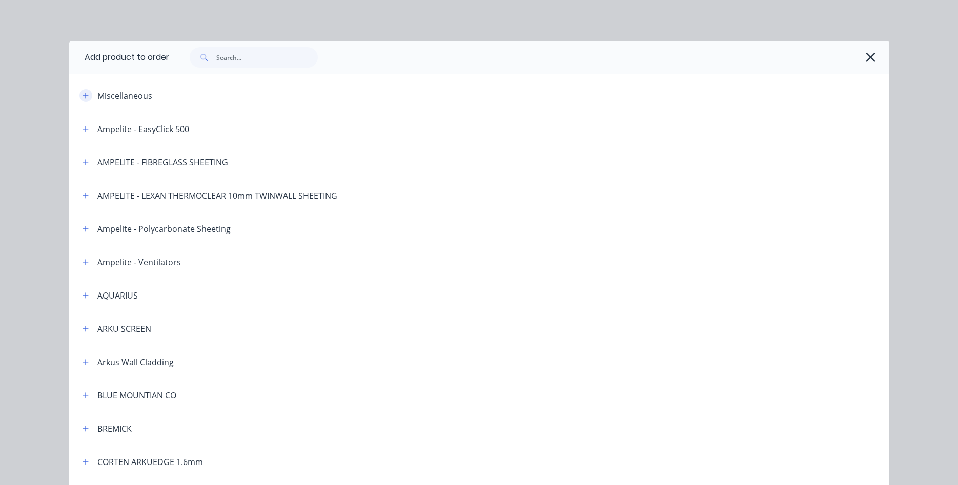
click at [82, 93] on button "button" at bounding box center [85, 95] width 13 height 13
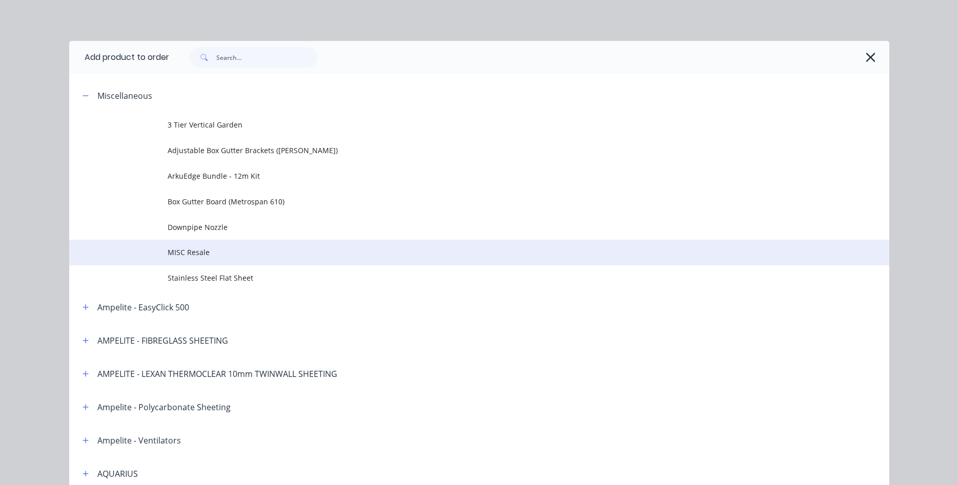
click at [197, 249] on span "MISC Resale" at bounding box center [456, 252] width 577 height 11
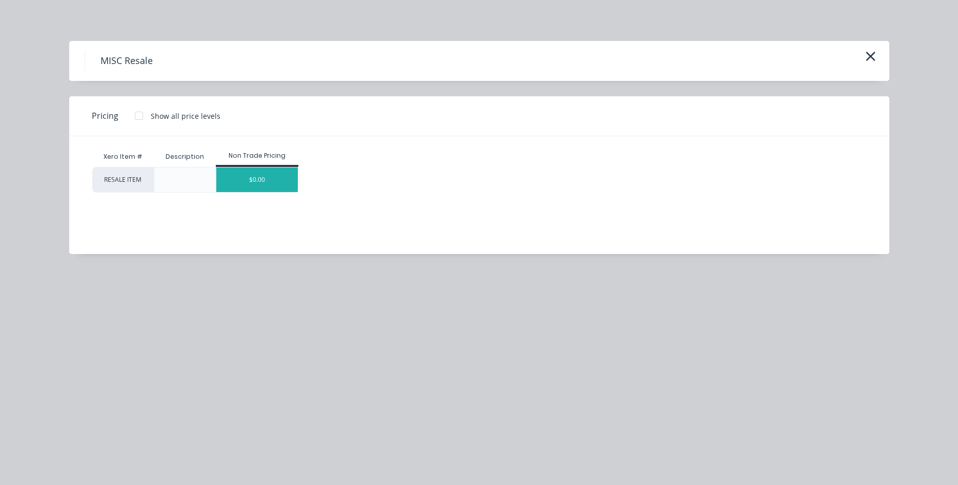
click at [254, 182] on div "$0.00" at bounding box center [256, 180] width 81 height 25
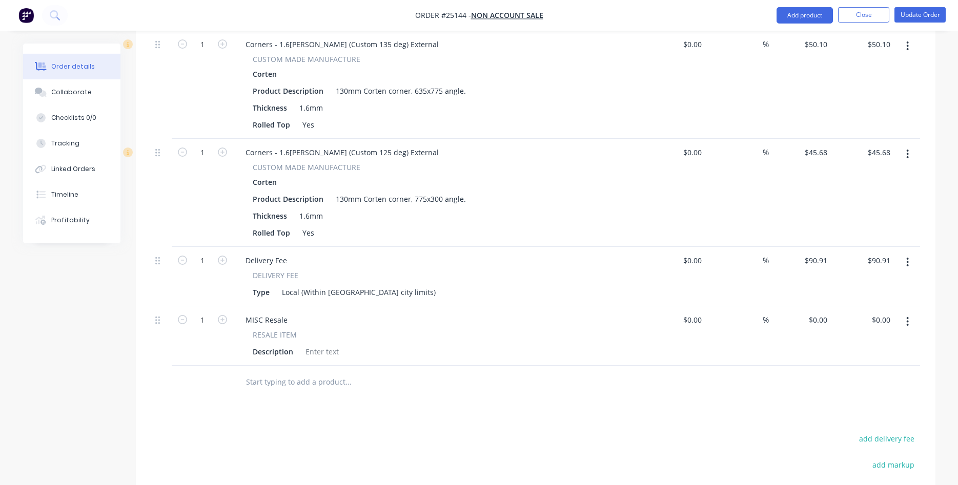
scroll to position [1202, 0]
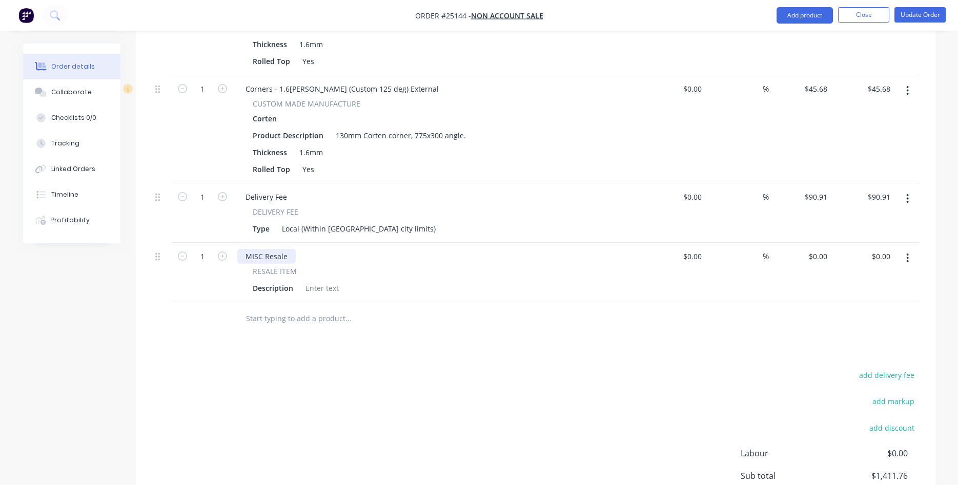
click at [285, 249] on div "MISC Resale" at bounding box center [266, 256] width 58 height 15
drag, startPoint x: 290, startPoint y: 240, endPoint x: 239, endPoint y: 240, distance: 50.7
click at [239, 249] on div "MISC Resale" at bounding box center [266, 256] width 58 height 15
click at [814, 249] on input "0" at bounding box center [820, 256] width 24 height 15
type input "$22.72"
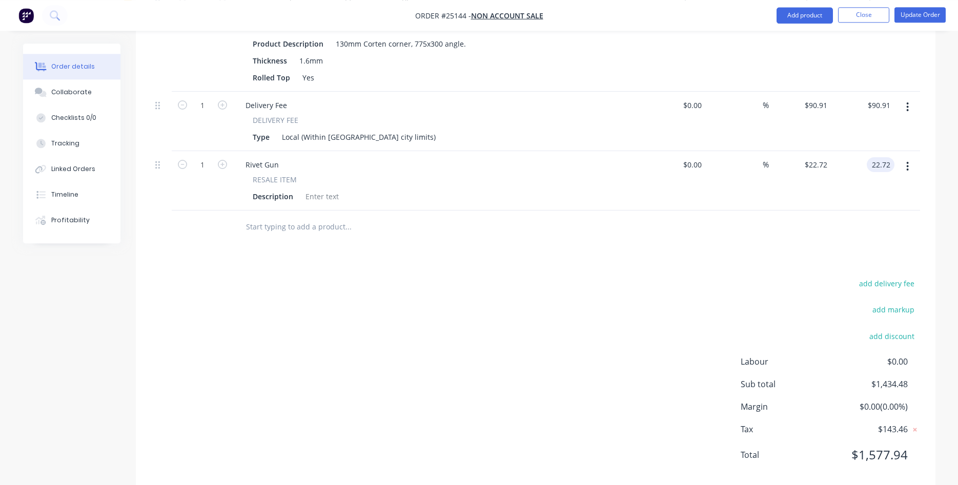
scroll to position [1300, 0]
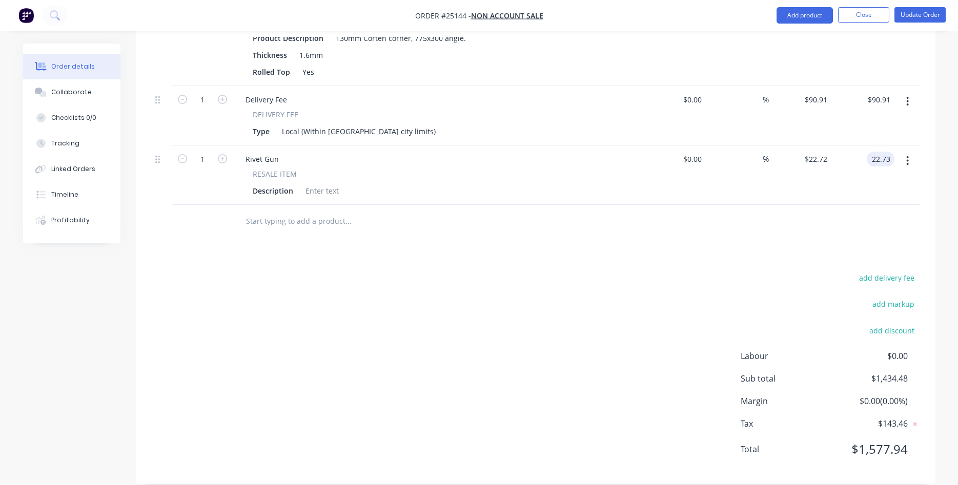
type input "$22.73"
click at [920, 12] on button "Update Order" at bounding box center [919, 14] width 51 height 15
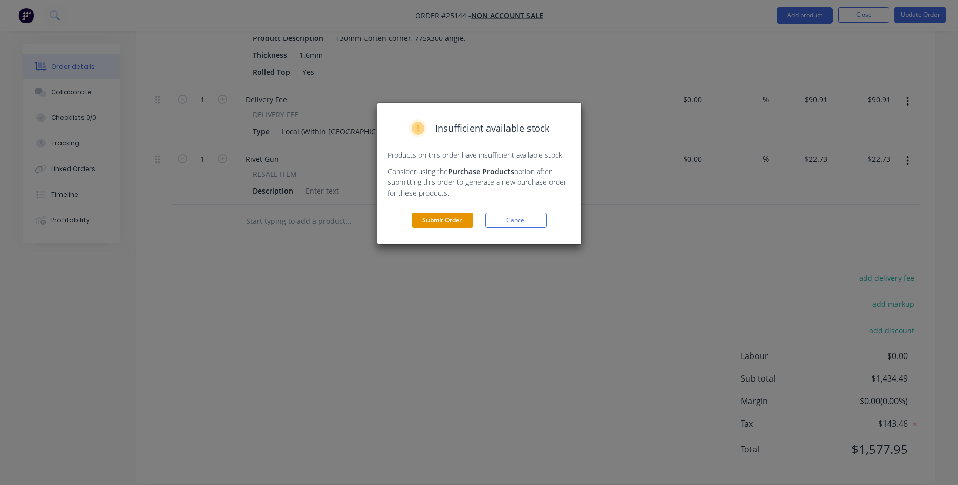
click at [443, 218] on button "Submit Order" at bounding box center [441, 220] width 61 height 15
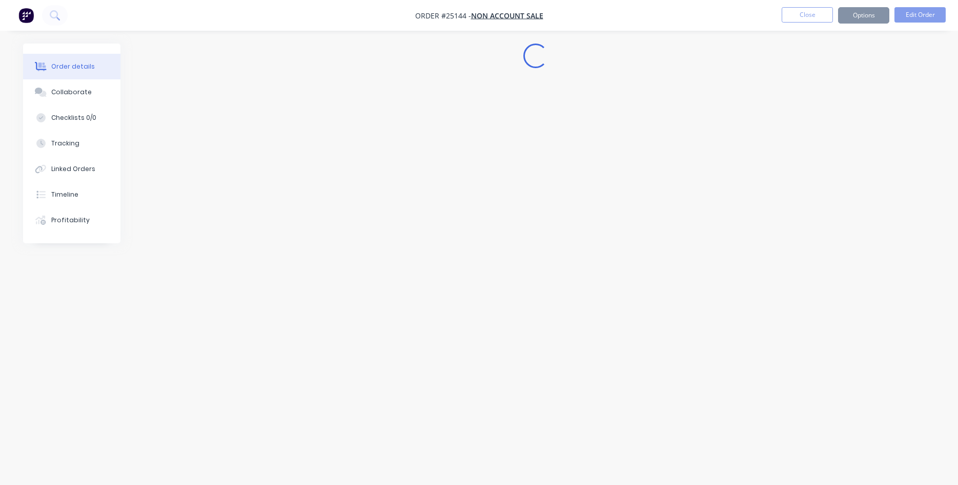
scroll to position [0, 0]
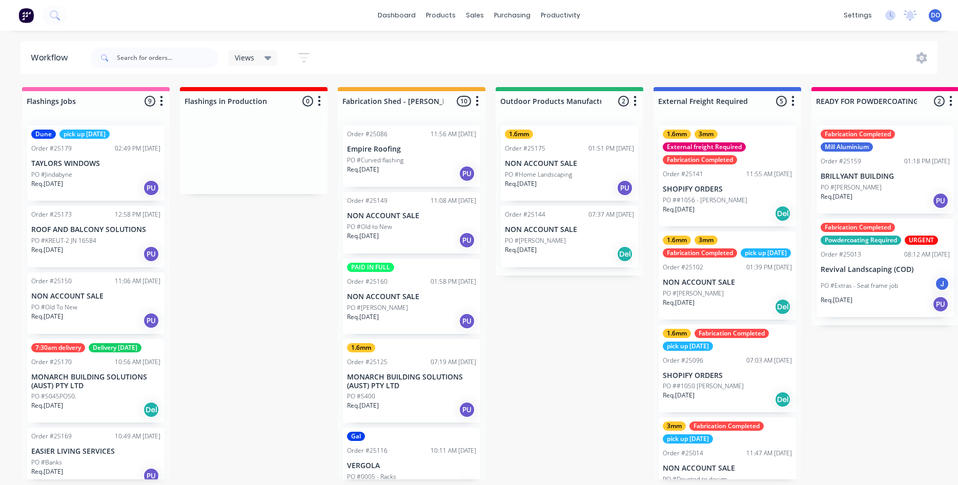
click at [561, 233] on p "NON ACCOUNT SALE" at bounding box center [569, 229] width 129 height 9
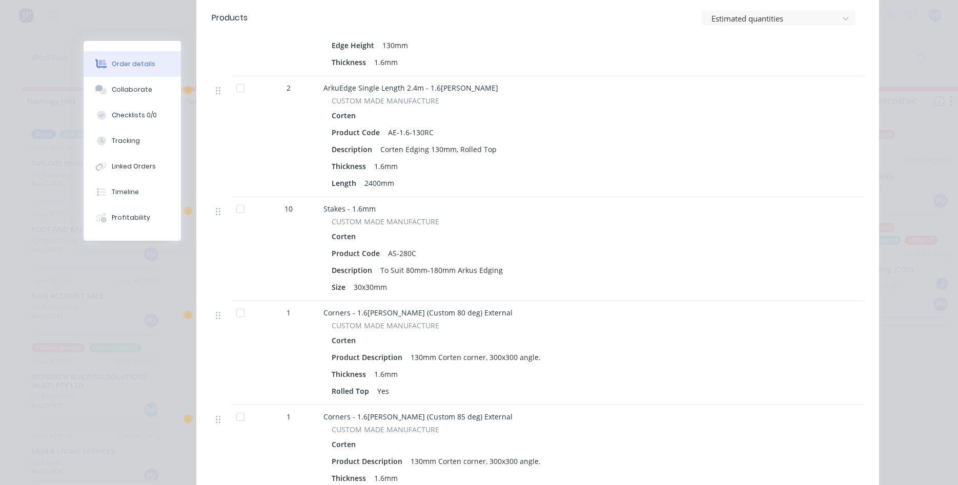
scroll to position [584, 0]
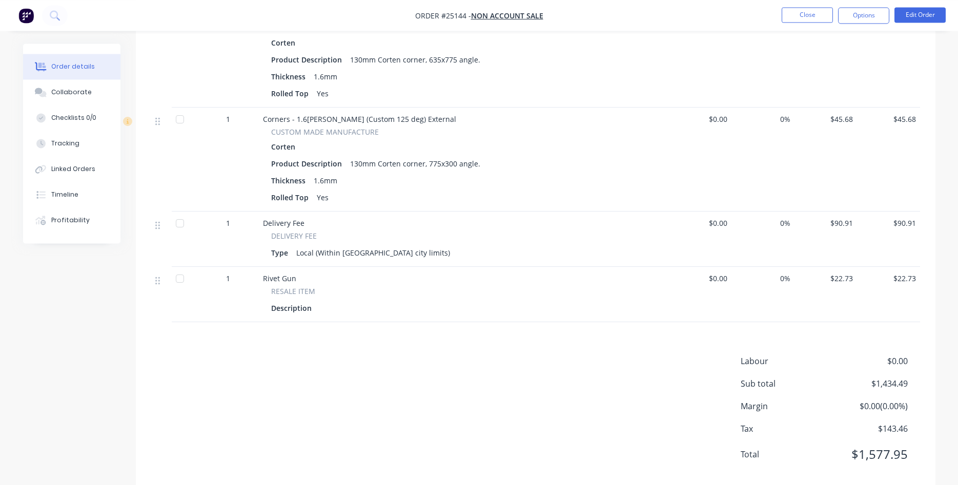
scroll to position [1103, 0]
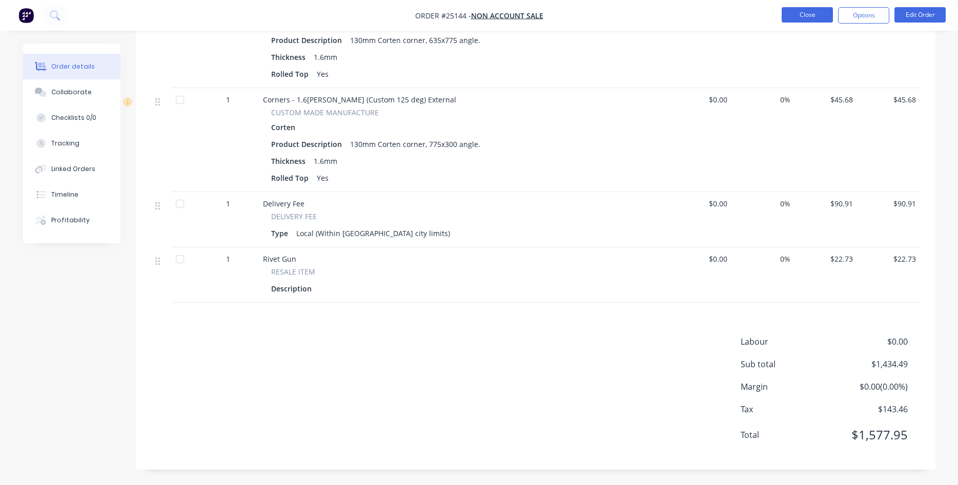
click at [801, 13] on button "Close" at bounding box center [806, 14] width 51 height 15
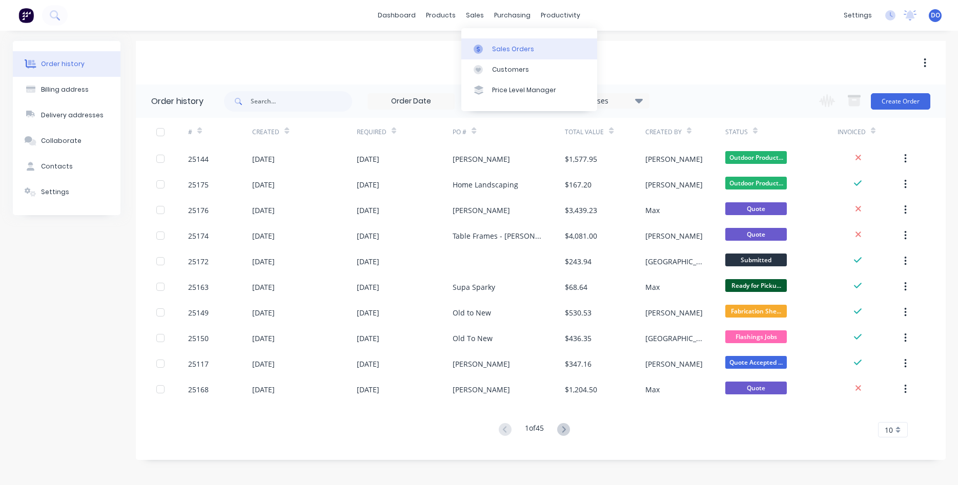
click at [506, 53] on div "Sales Orders" at bounding box center [513, 49] width 42 height 9
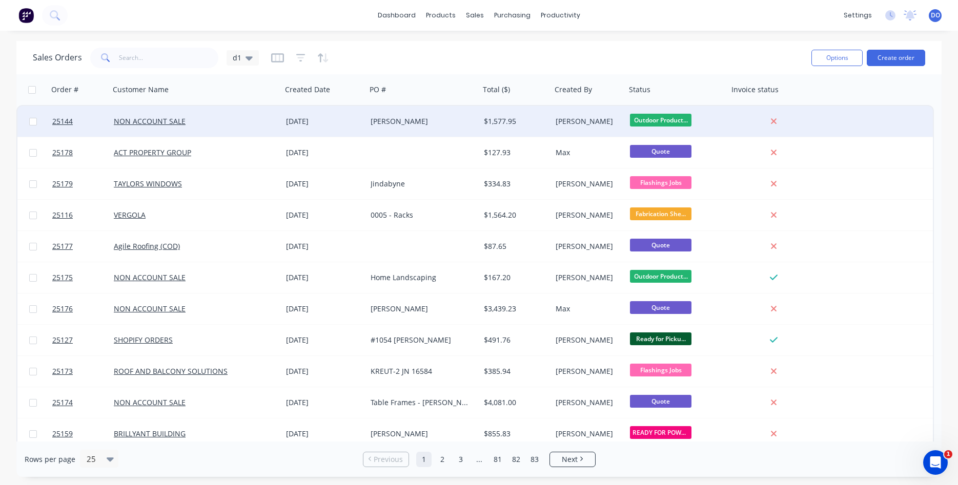
click at [716, 116] on div "Outdoor Product..." at bounding box center [675, 121] width 90 height 15
click at [596, 123] on div "[PERSON_NAME]" at bounding box center [586, 121] width 63 height 10
click at [711, 112] on div "Outdoor Product..." at bounding box center [677, 121] width 102 height 31
click at [600, 117] on div "[PERSON_NAME]" at bounding box center [586, 121] width 63 height 10
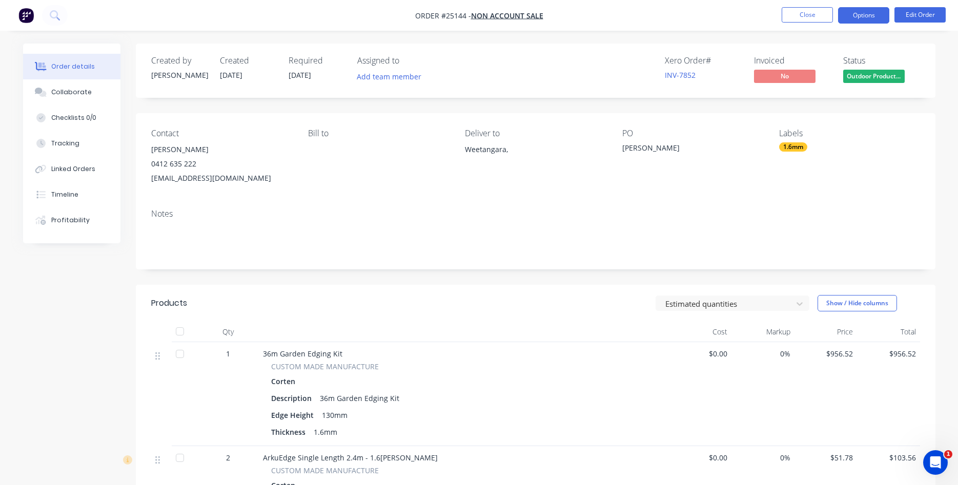
click at [854, 17] on button "Options" at bounding box center [863, 15] width 51 height 16
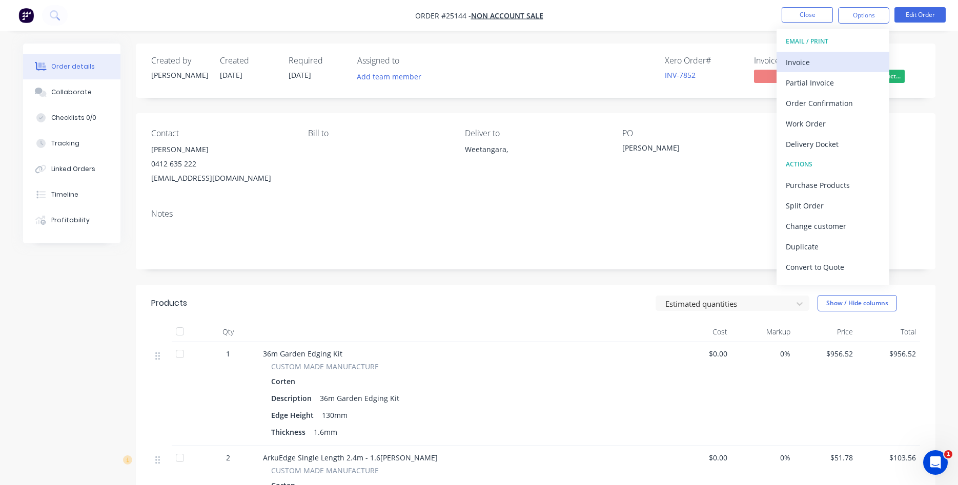
click at [806, 60] on div "Invoice" at bounding box center [833, 62] width 94 height 15
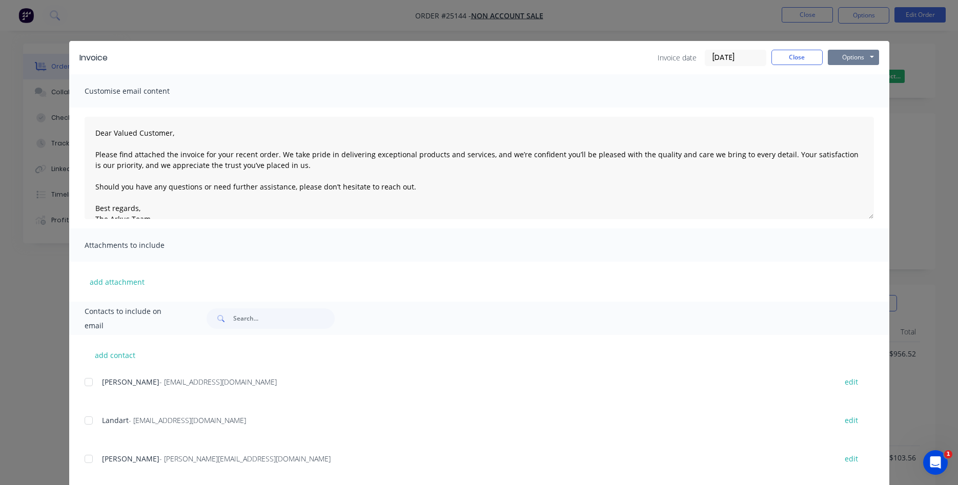
click at [843, 54] on button "Options" at bounding box center [853, 57] width 51 height 15
click at [855, 90] on button "Print" at bounding box center [861, 92] width 66 height 17
click at [800, 56] on button "Close" at bounding box center [796, 57] width 51 height 15
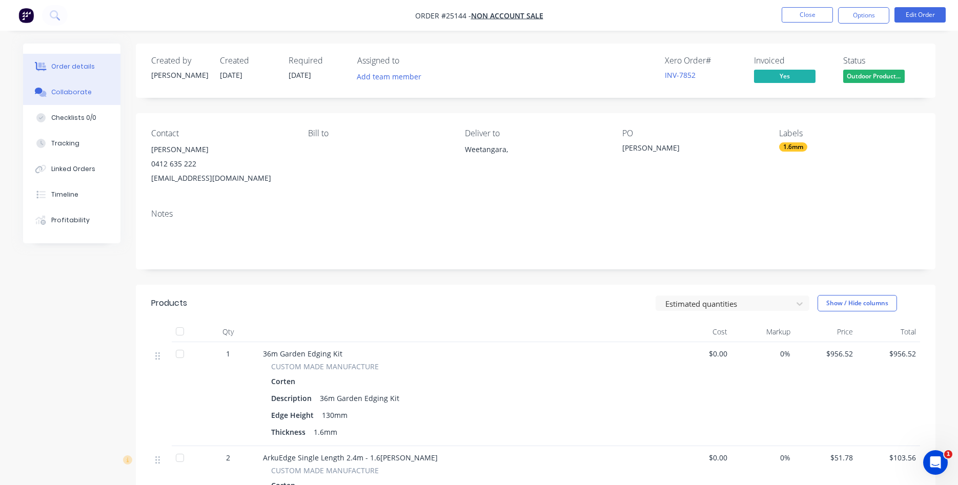
click at [73, 97] on button "Collaborate" at bounding box center [71, 92] width 97 height 26
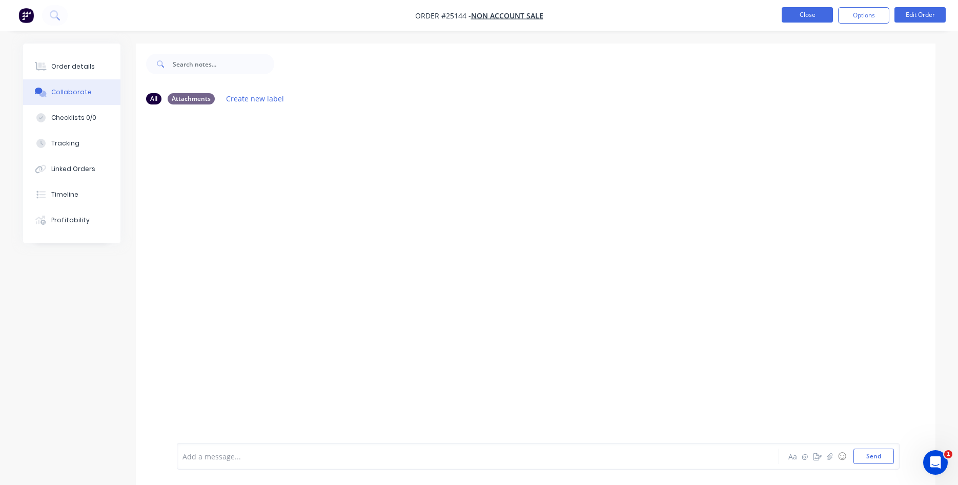
click at [800, 20] on button "Close" at bounding box center [806, 14] width 51 height 15
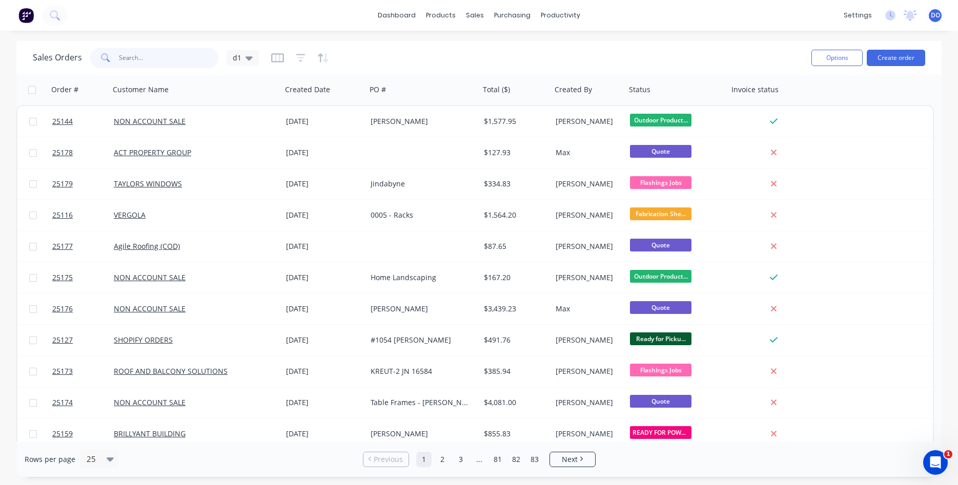
click at [154, 54] on input "text" at bounding box center [169, 58] width 100 height 20
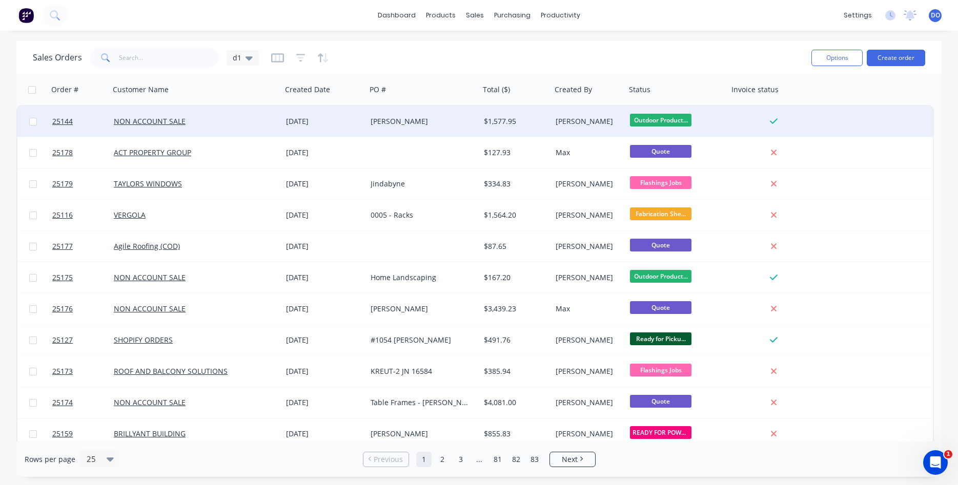
click at [252, 113] on div "NON ACCOUNT SALE" at bounding box center [196, 121] width 172 height 31
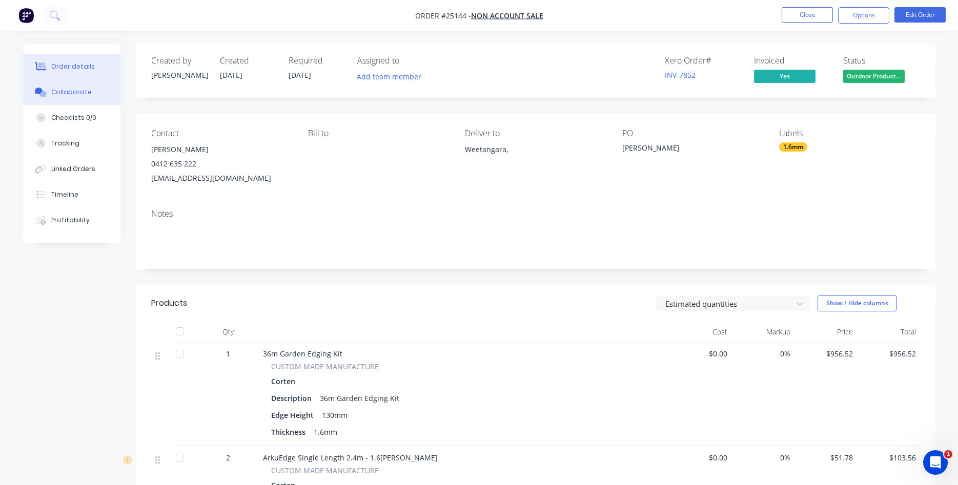
click at [89, 90] on button "Collaborate" at bounding box center [71, 92] width 97 height 26
